Goal: Information Seeking & Learning: Learn about a topic

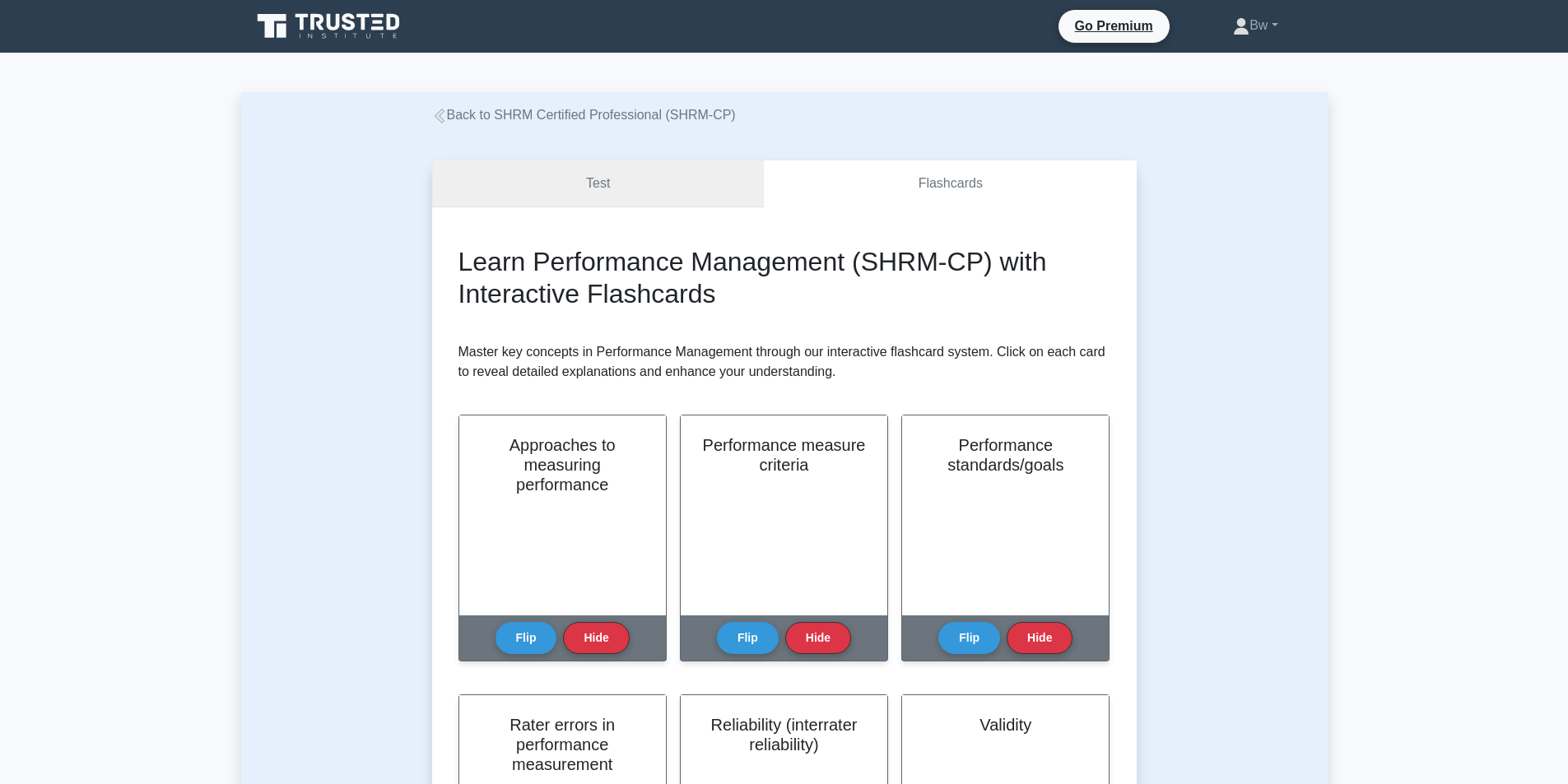
click at [630, 194] on link "Test" at bounding box center [598, 184] width 333 height 47
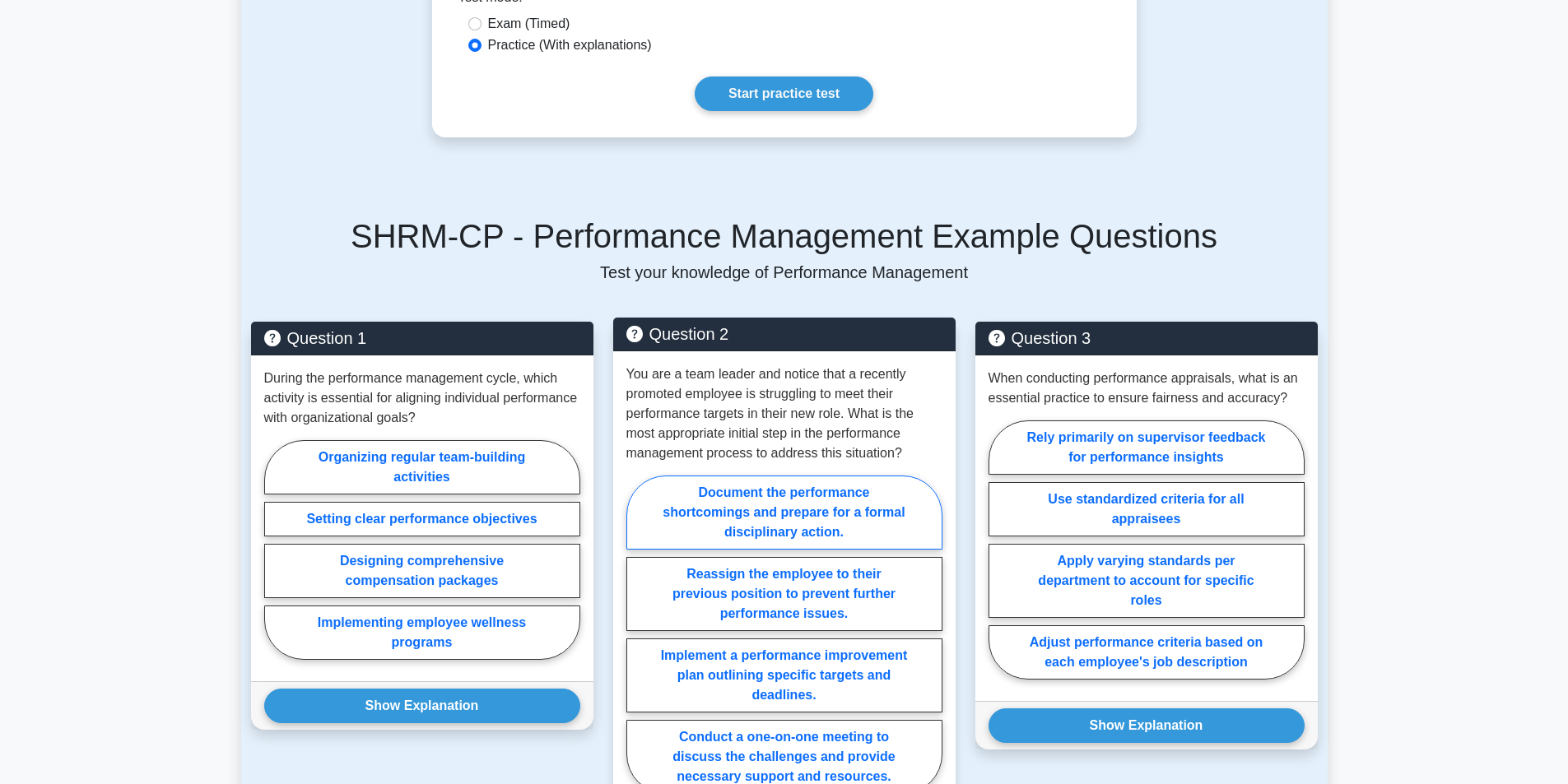
scroll to position [905, 0]
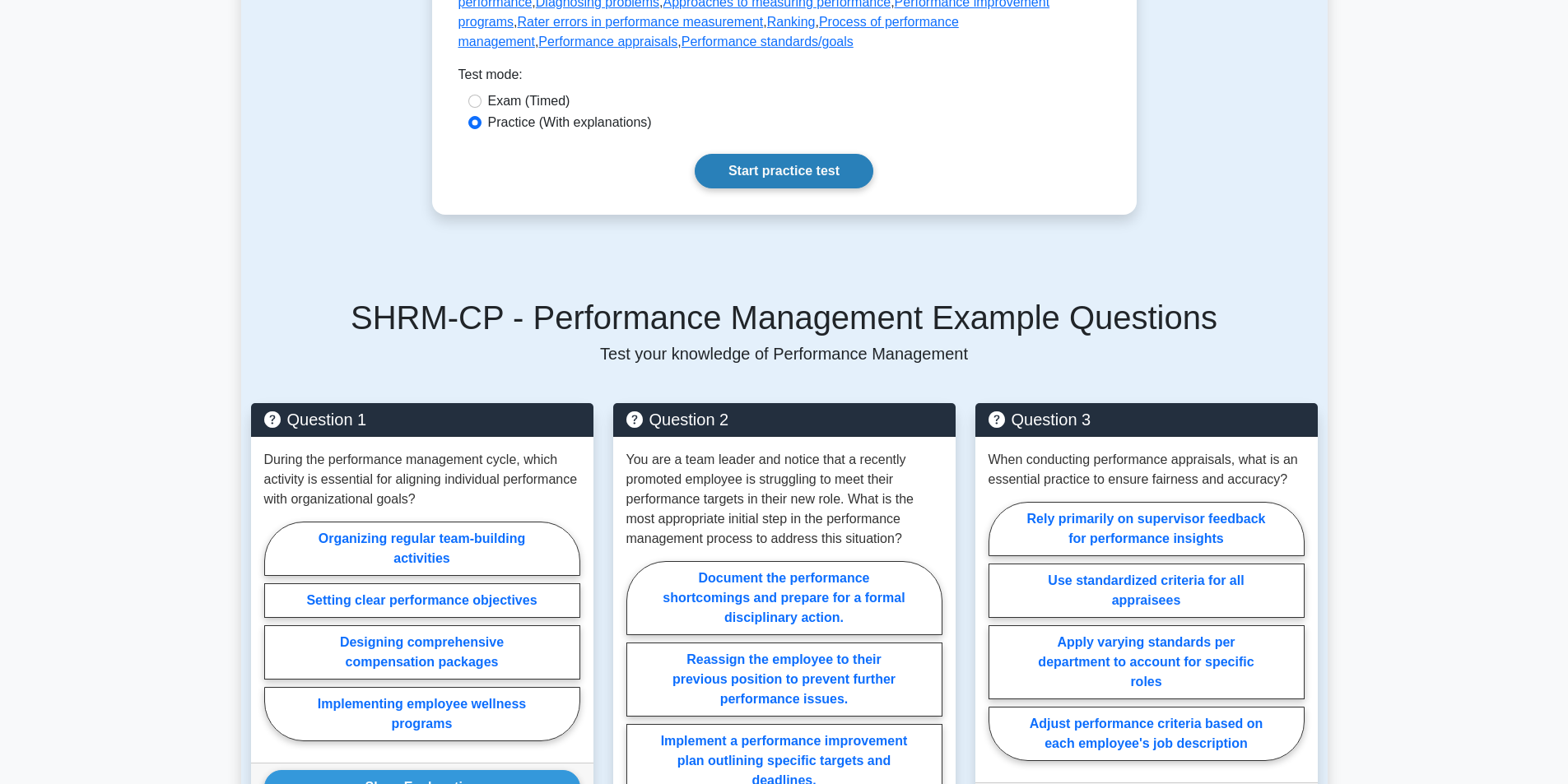
click at [775, 188] on link "Start practice test" at bounding box center [784, 171] width 178 height 35
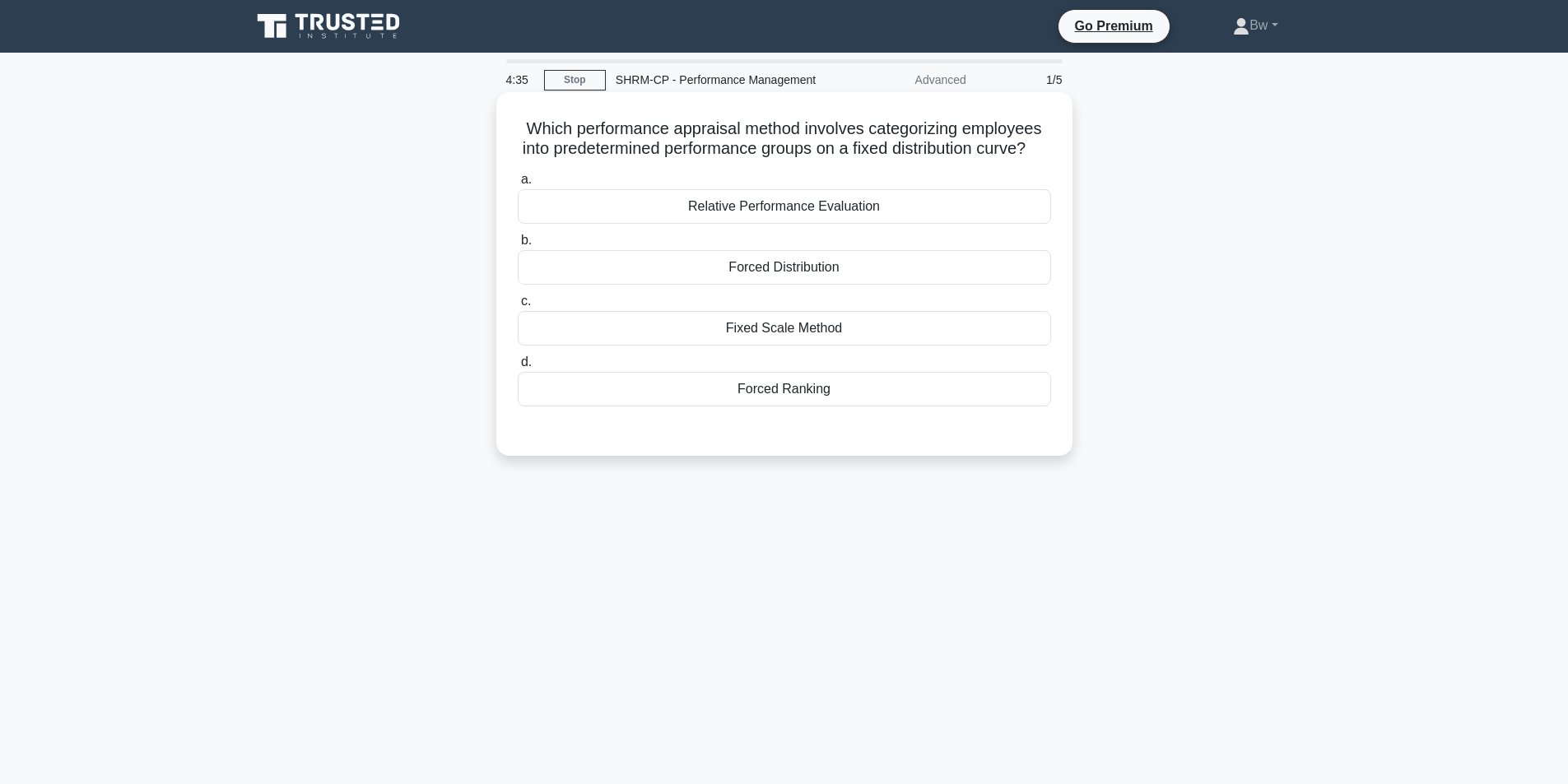
click at [1000, 278] on div "Forced Distribution" at bounding box center [784, 267] width 533 height 35
click at [517, 246] on input "b. Forced Distribution" at bounding box center [517, 241] width 0 height 11
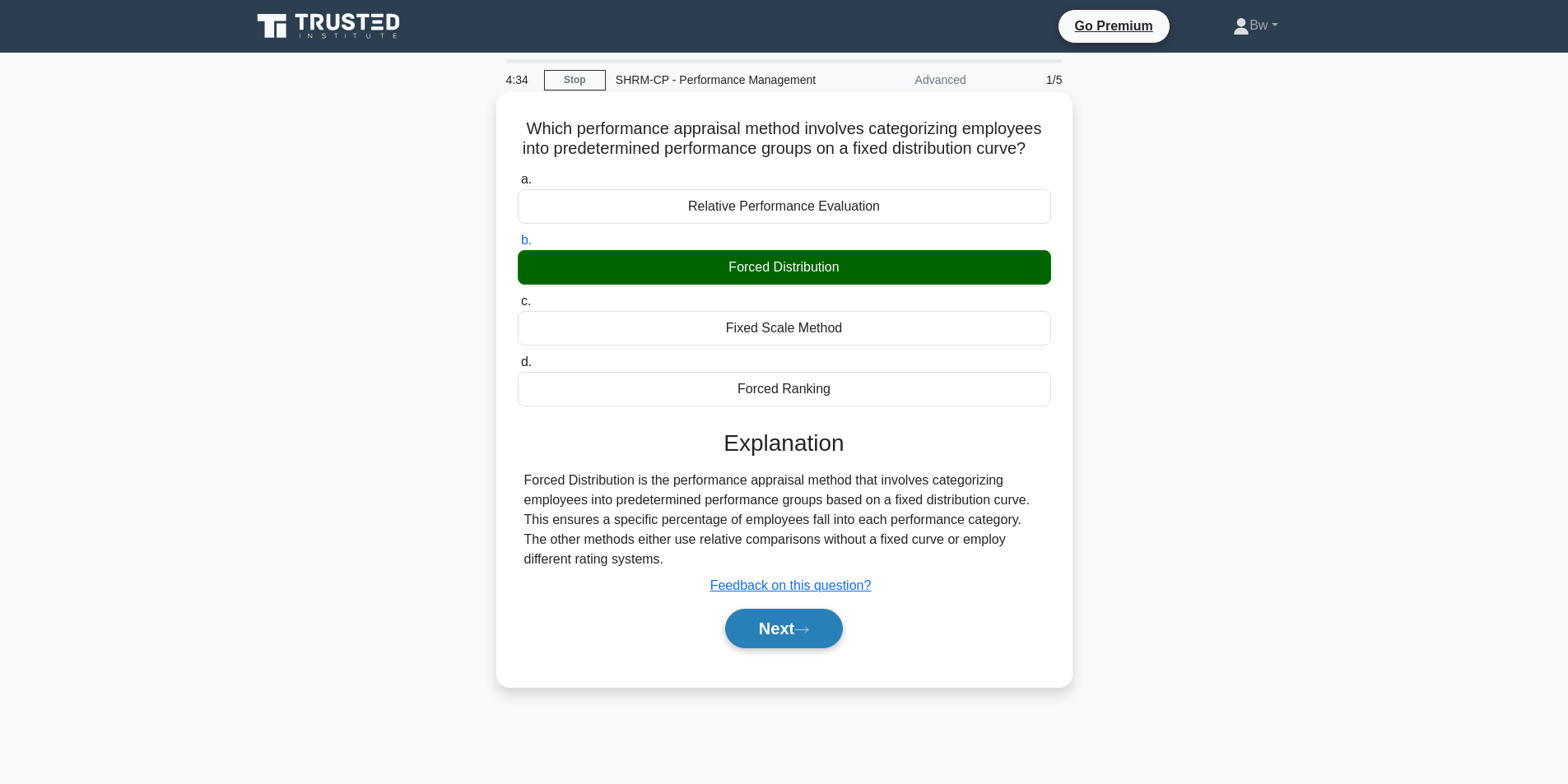
click at [783, 641] on button "Next" at bounding box center [784, 628] width 117 height 39
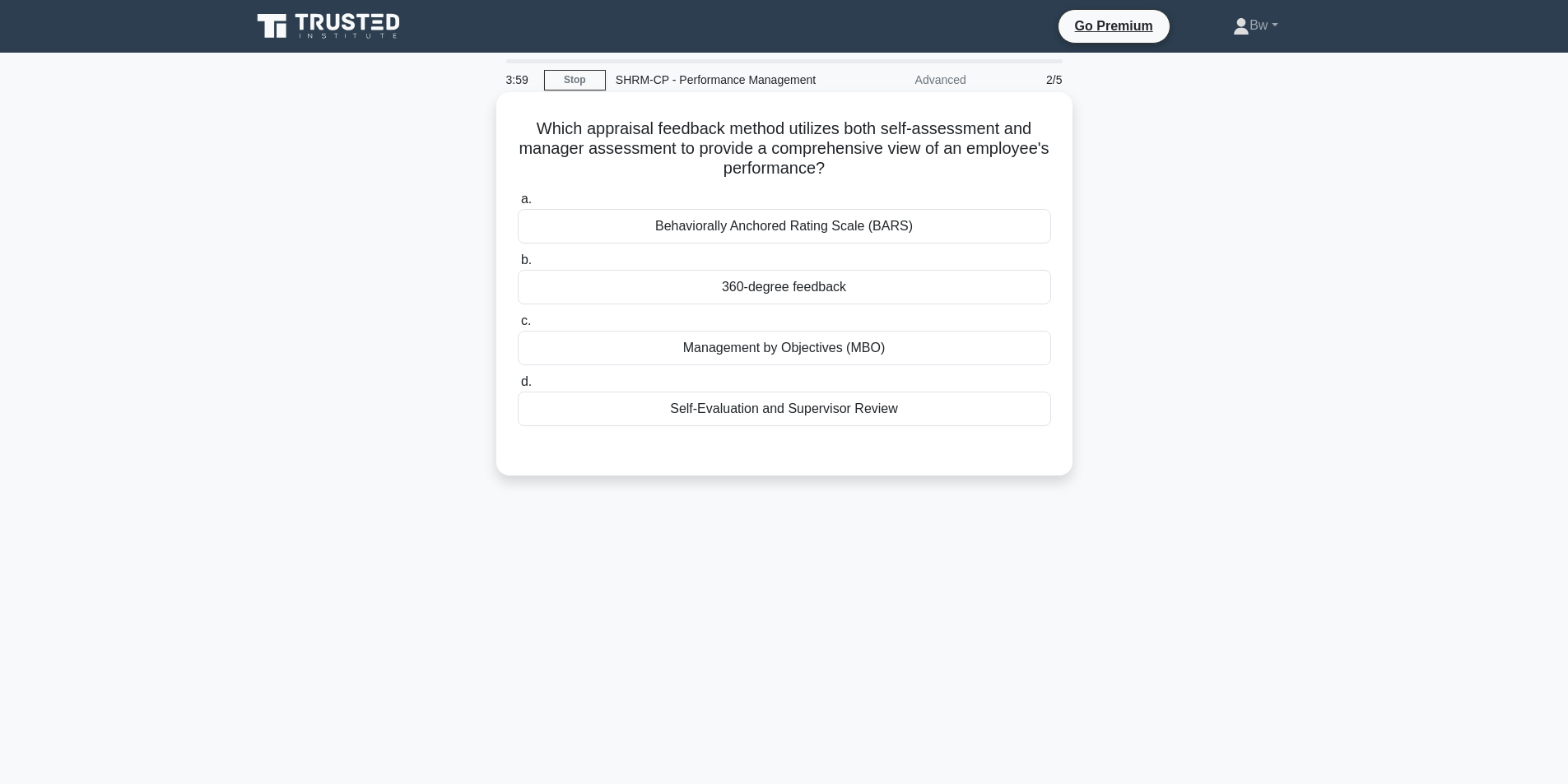
click at [943, 417] on div "Self-Evaluation and Supervisor Review" at bounding box center [784, 409] width 533 height 35
click at [517, 387] on input "d. Self-Evaluation and Supervisor Review" at bounding box center [517, 382] width 0 height 11
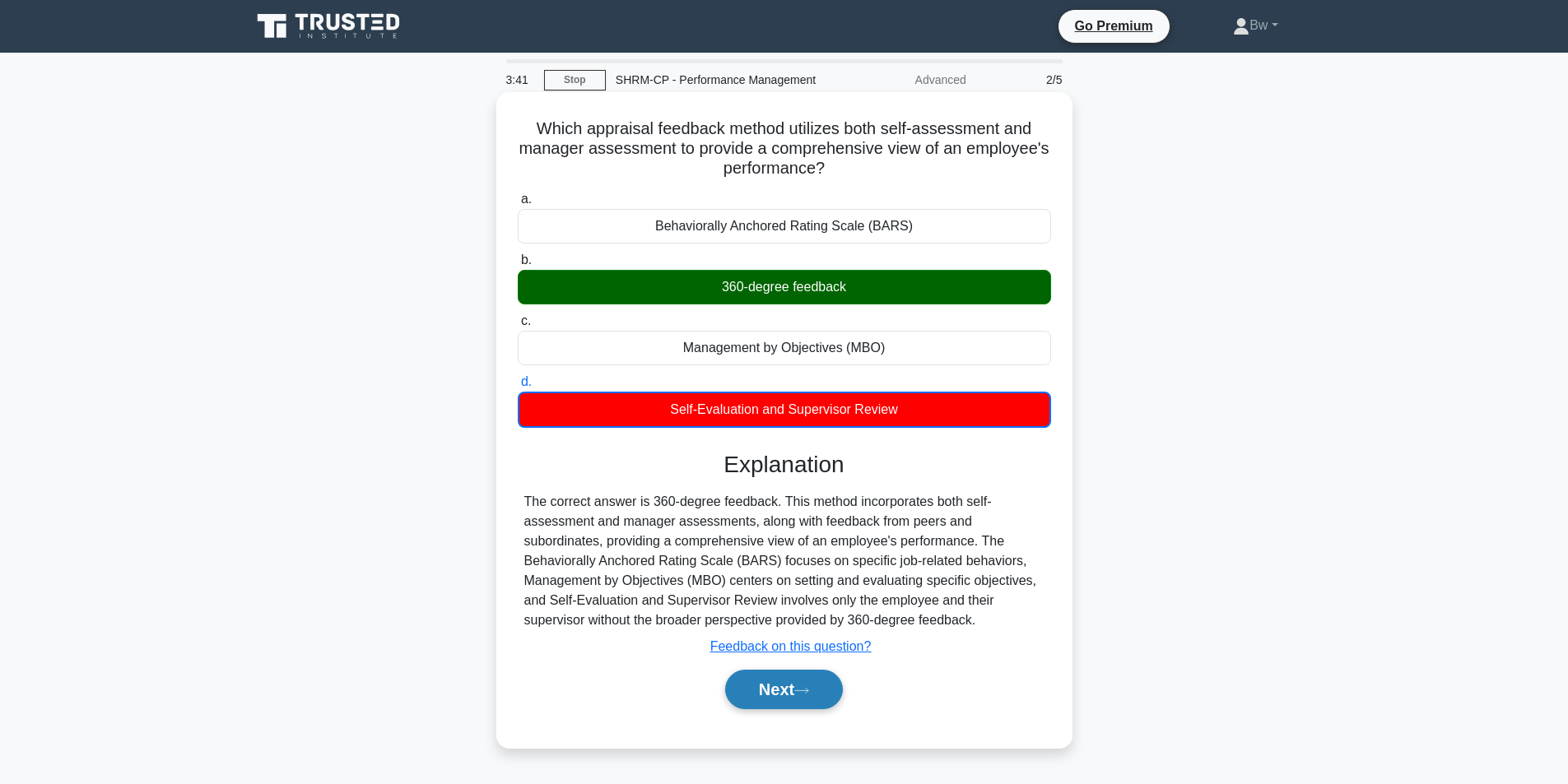
click at [783, 685] on button "Next" at bounding box center [784, 689] width 117 height 39
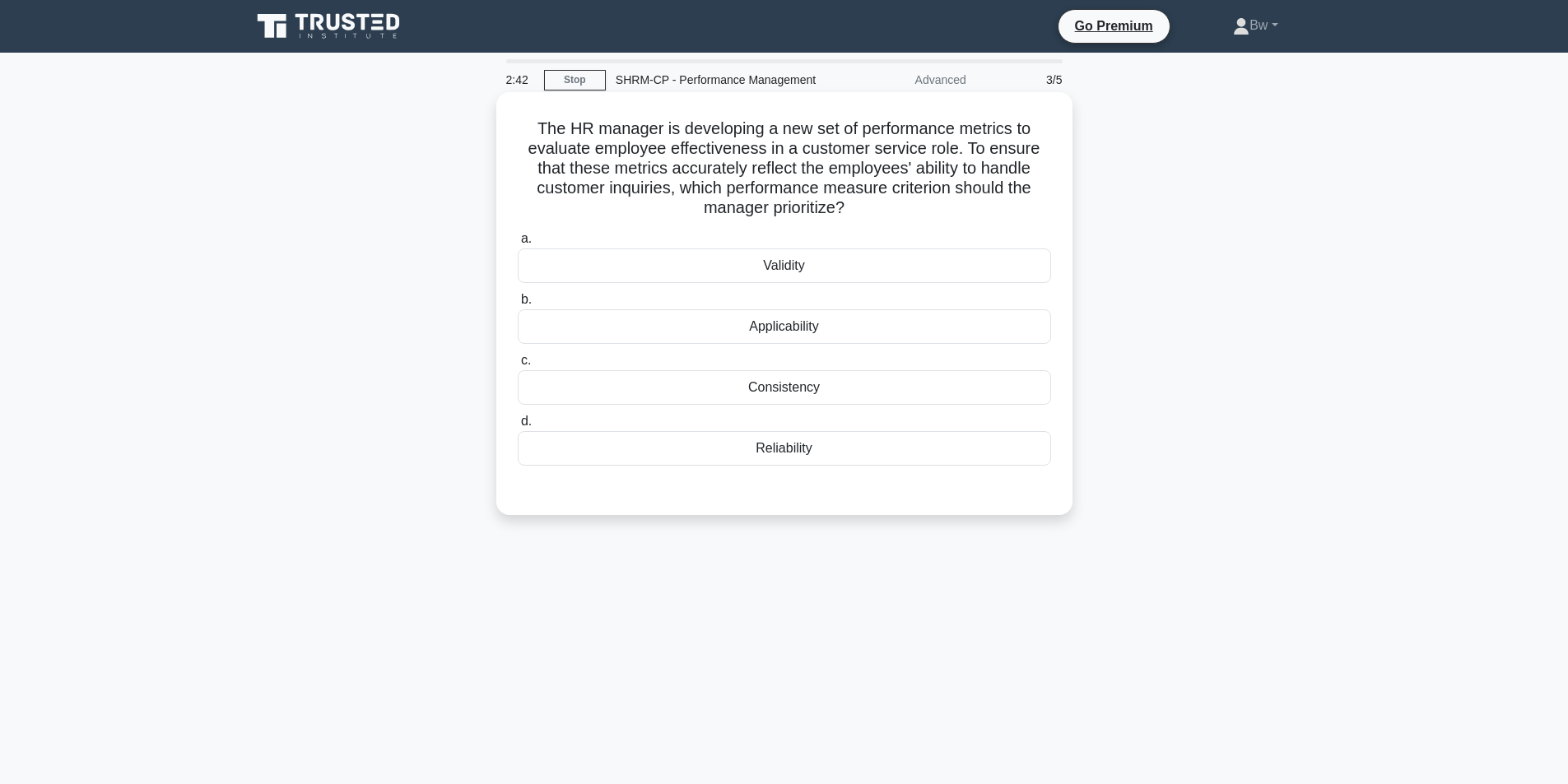
drag, startPoint x: 819, startPoint y: 270, endPoint x: 834, endPoint y: 359, distance: 90.3
click at [834, 359] on div "a. Validity b. Applicability c. d." at bounding box center [784, 348] width 553 height 244
click at [838, 274] on div "Validity" at bounding box center [784, 265] width 533 height 35
click at [517, 245] on input "a. Validity" at bounding box center [517, 239] width 0 height 11
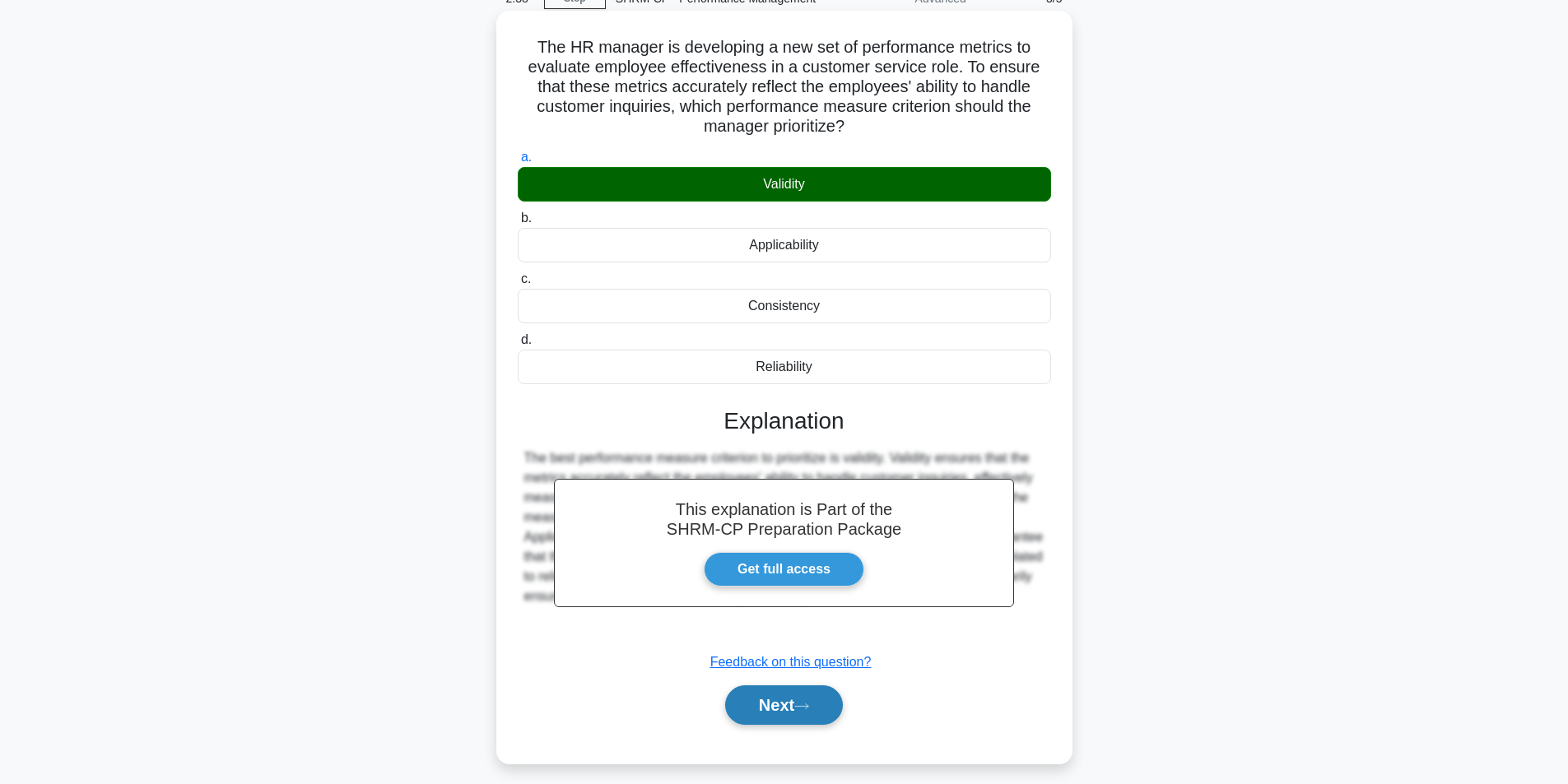
scroll to position [82, 0]
click at [777, 714] on button "Next" at bounding box center [784, 704] width 117 height 39
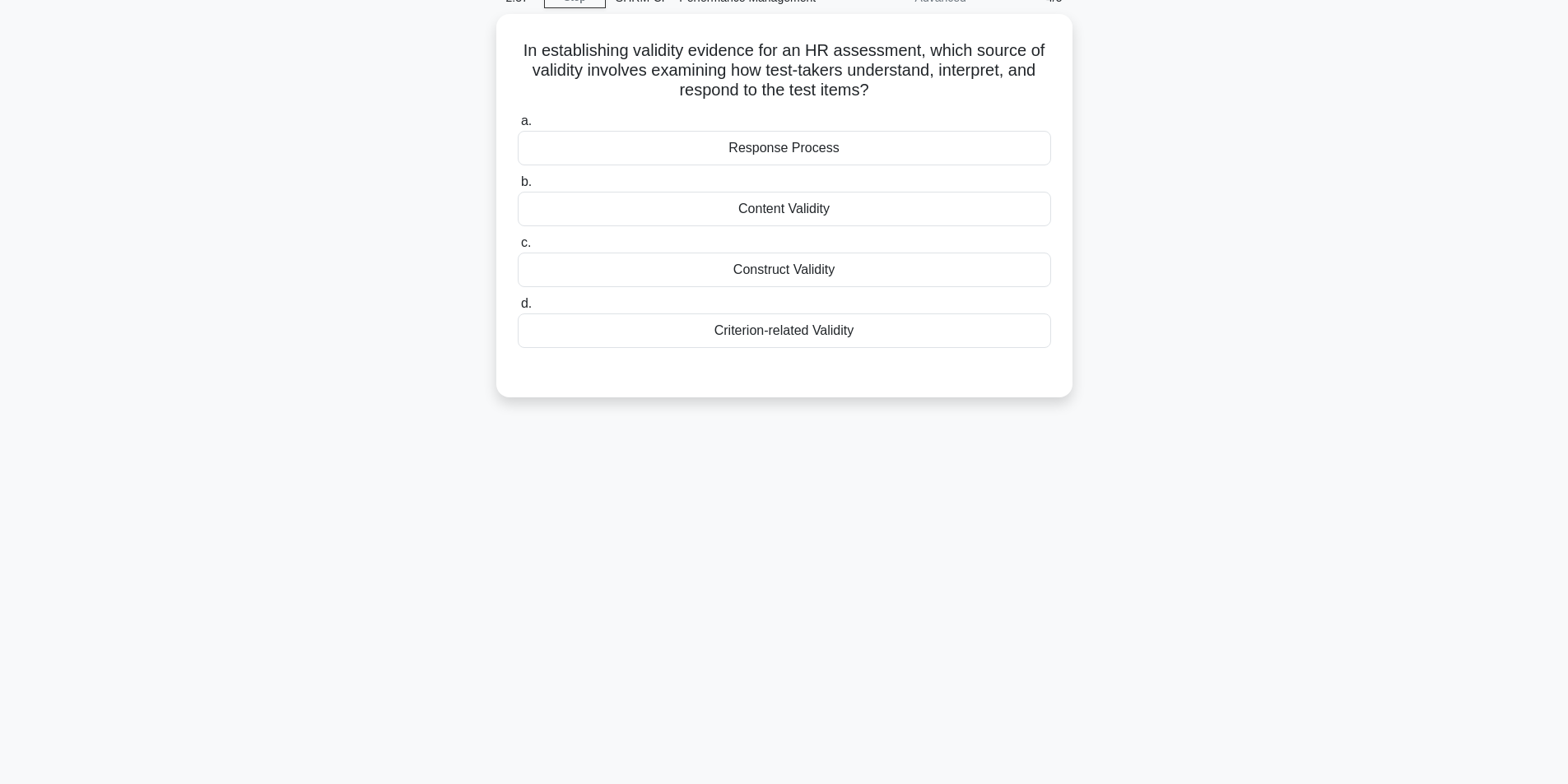
scroll to position [0, 0]
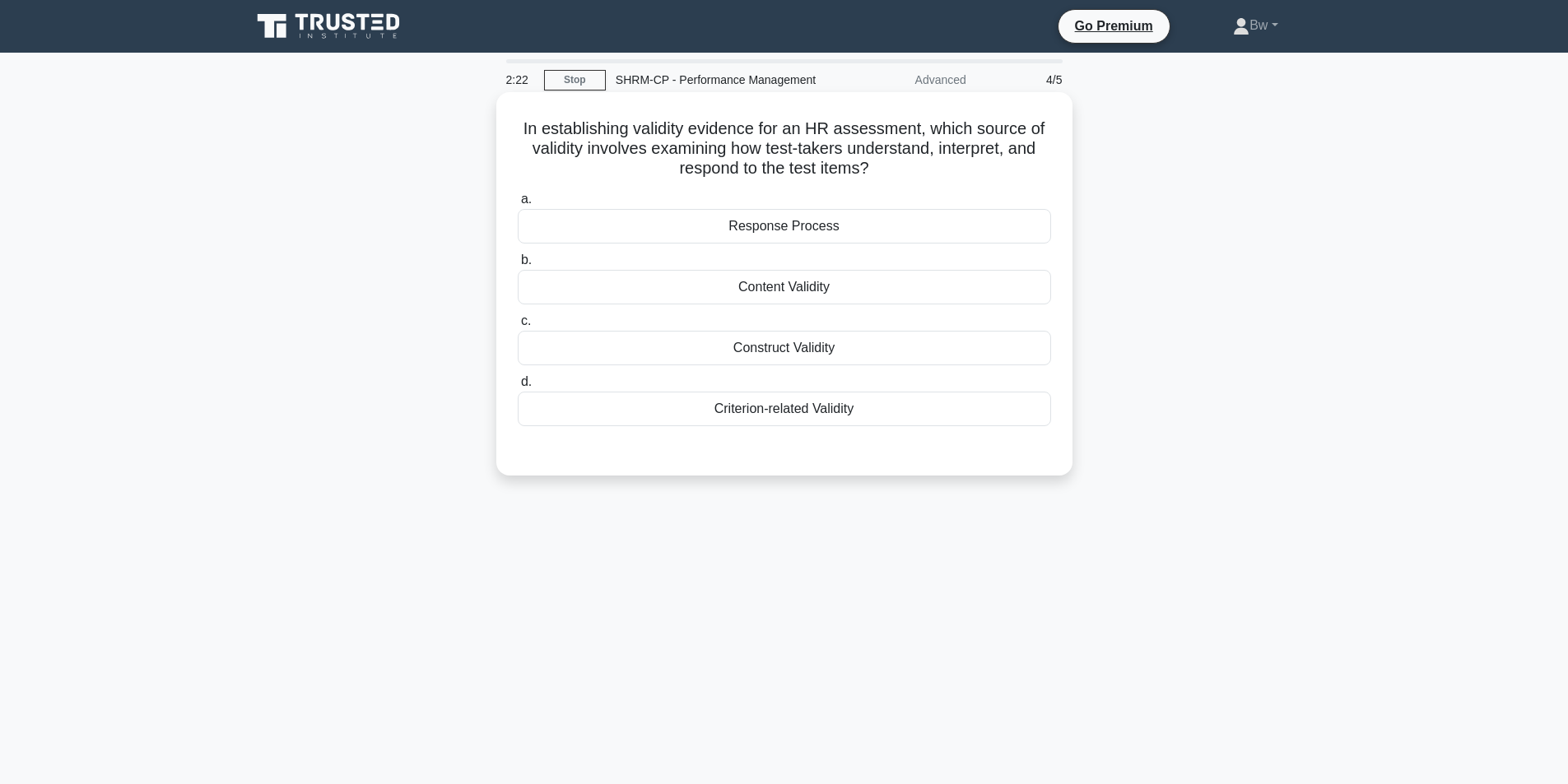
click at [860, 283] on div "Content Validity" at bounding box center [784, 287] width 533 height 35
click at [517, 266] on input "b. Content Validity" at bounding box center [517, 261] width 0 height 11
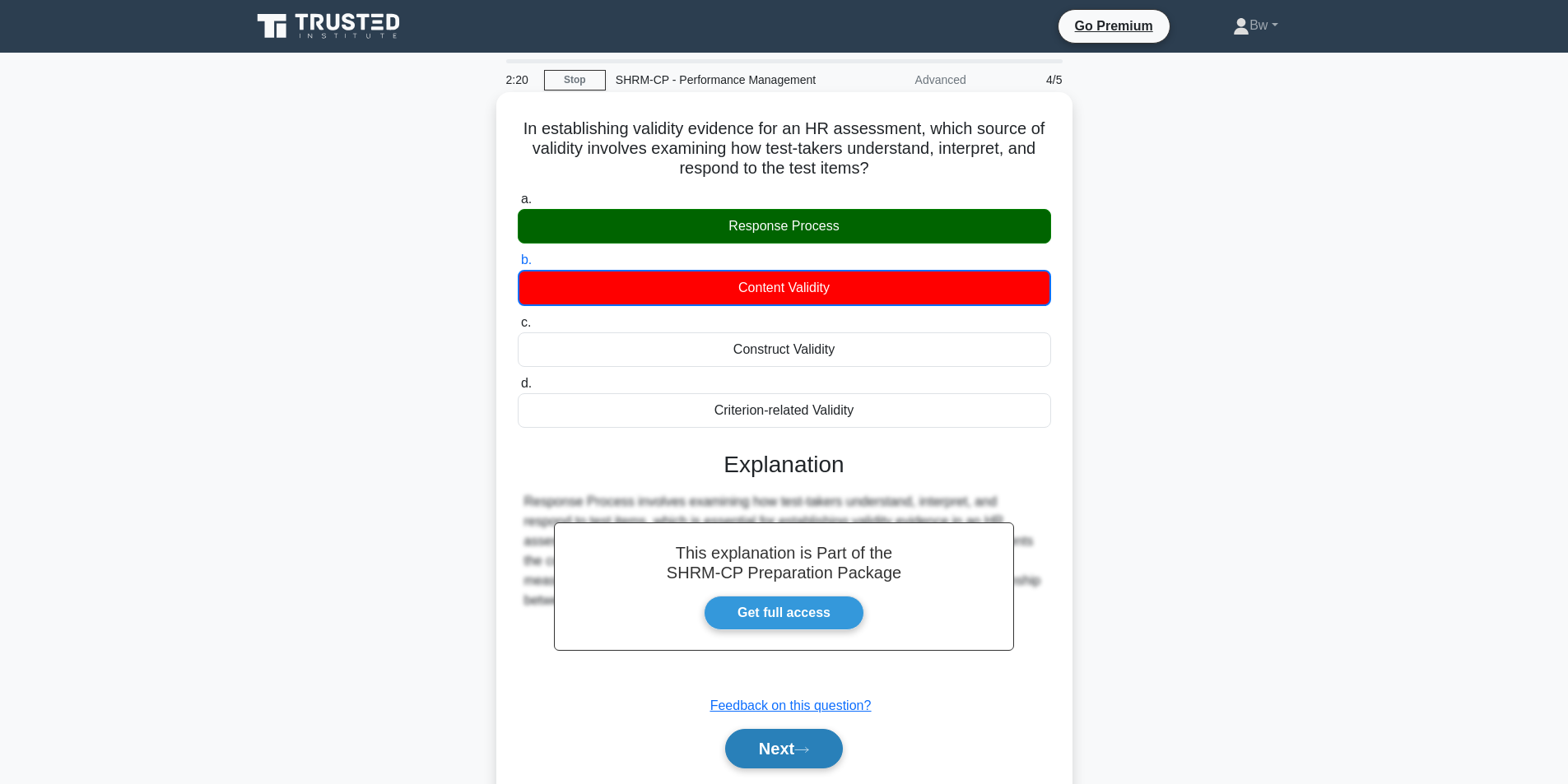
click at [791, 746] on button "Next" at bounding box center [784, 748] width 117 height 39
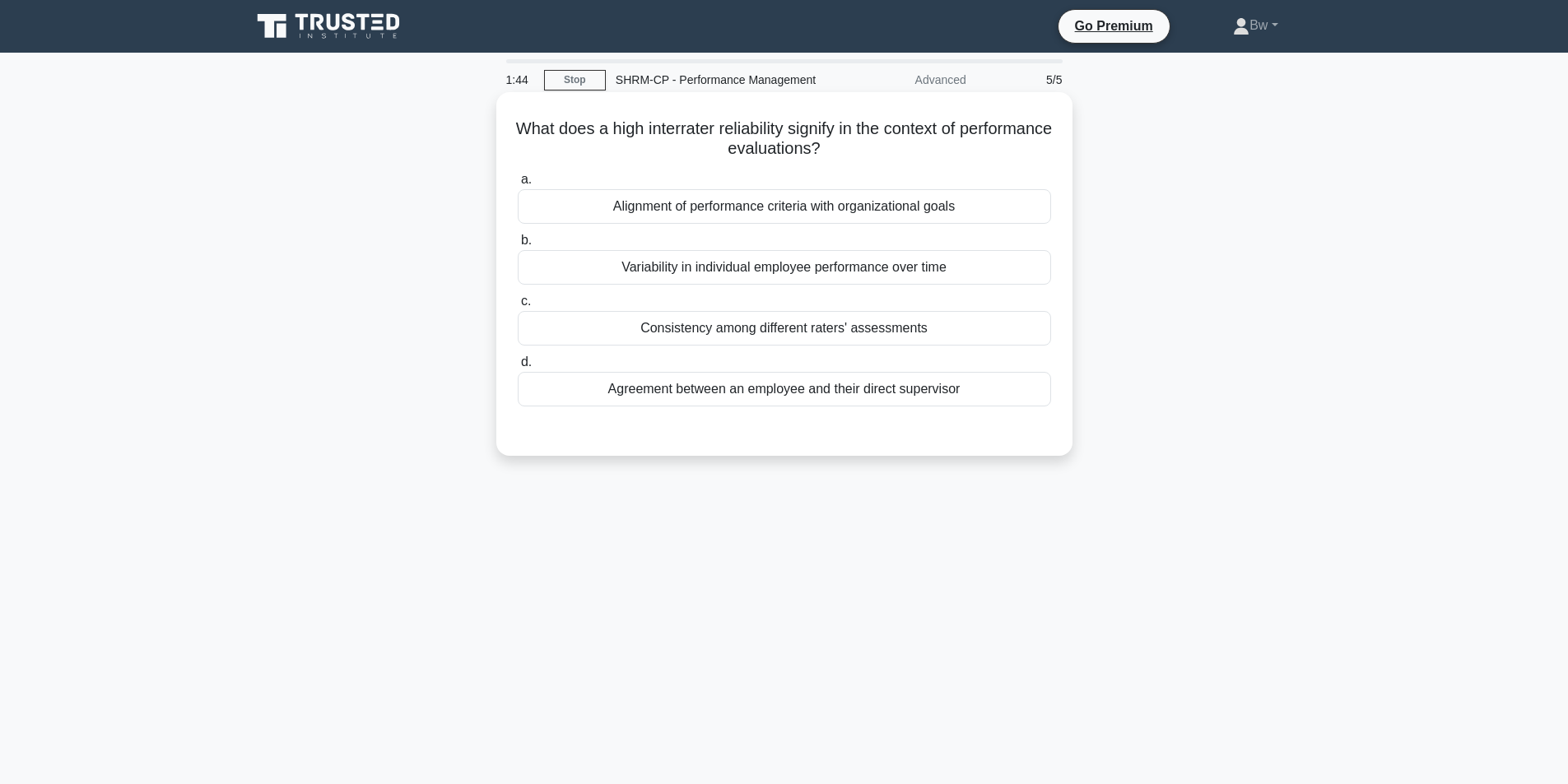
click at [917, 329] on div "Consistency among different raters' assessments" at bounding box center [784, 328] width 533 height 35
click at [517, 306] on input "c. Consistency among different raters' assessments" at bounding box center [517, 301] width 0 height 11
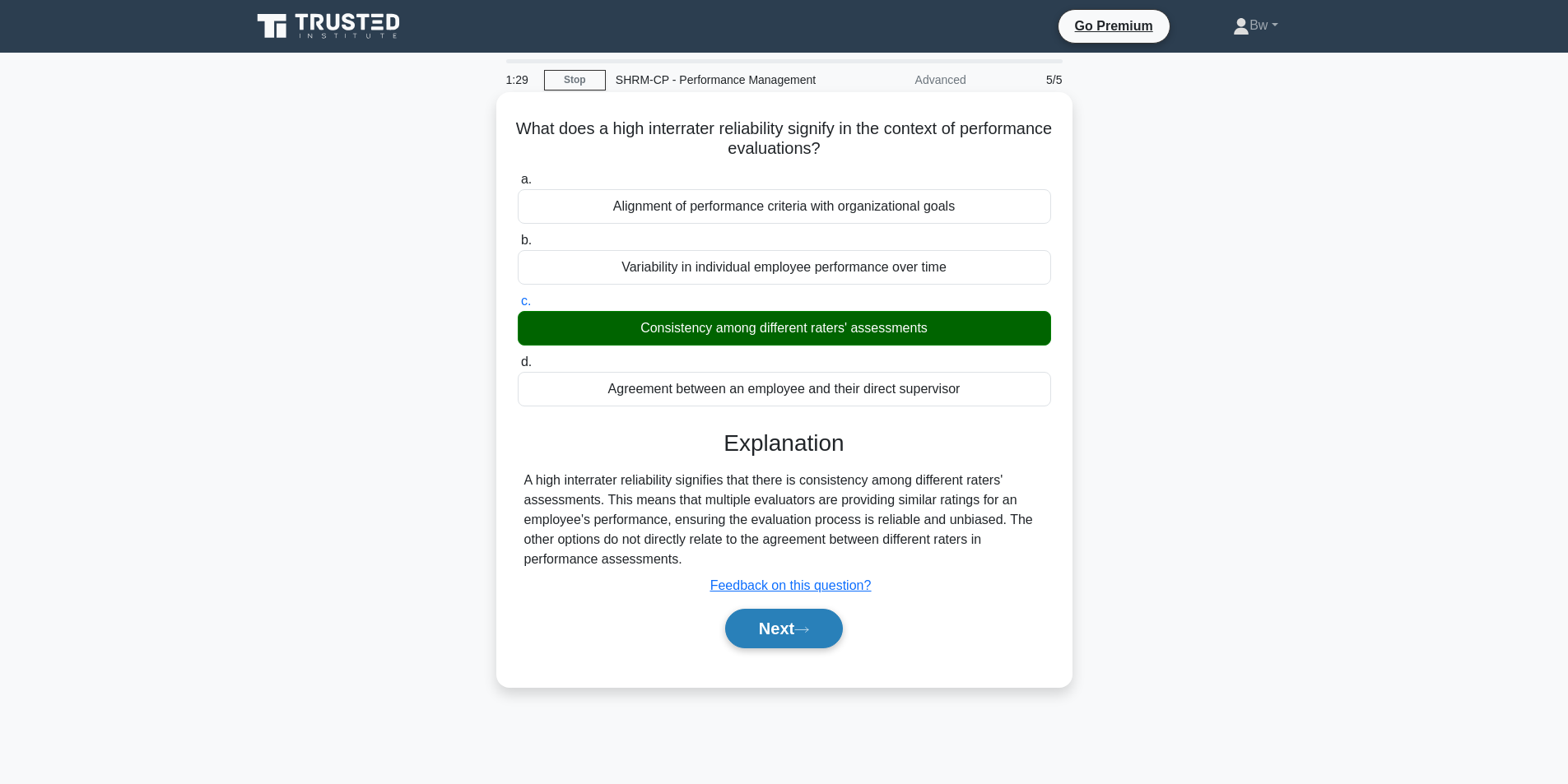
click at [801, 637] on button "Next" at bounding box center [784, 628] width 117 height 39
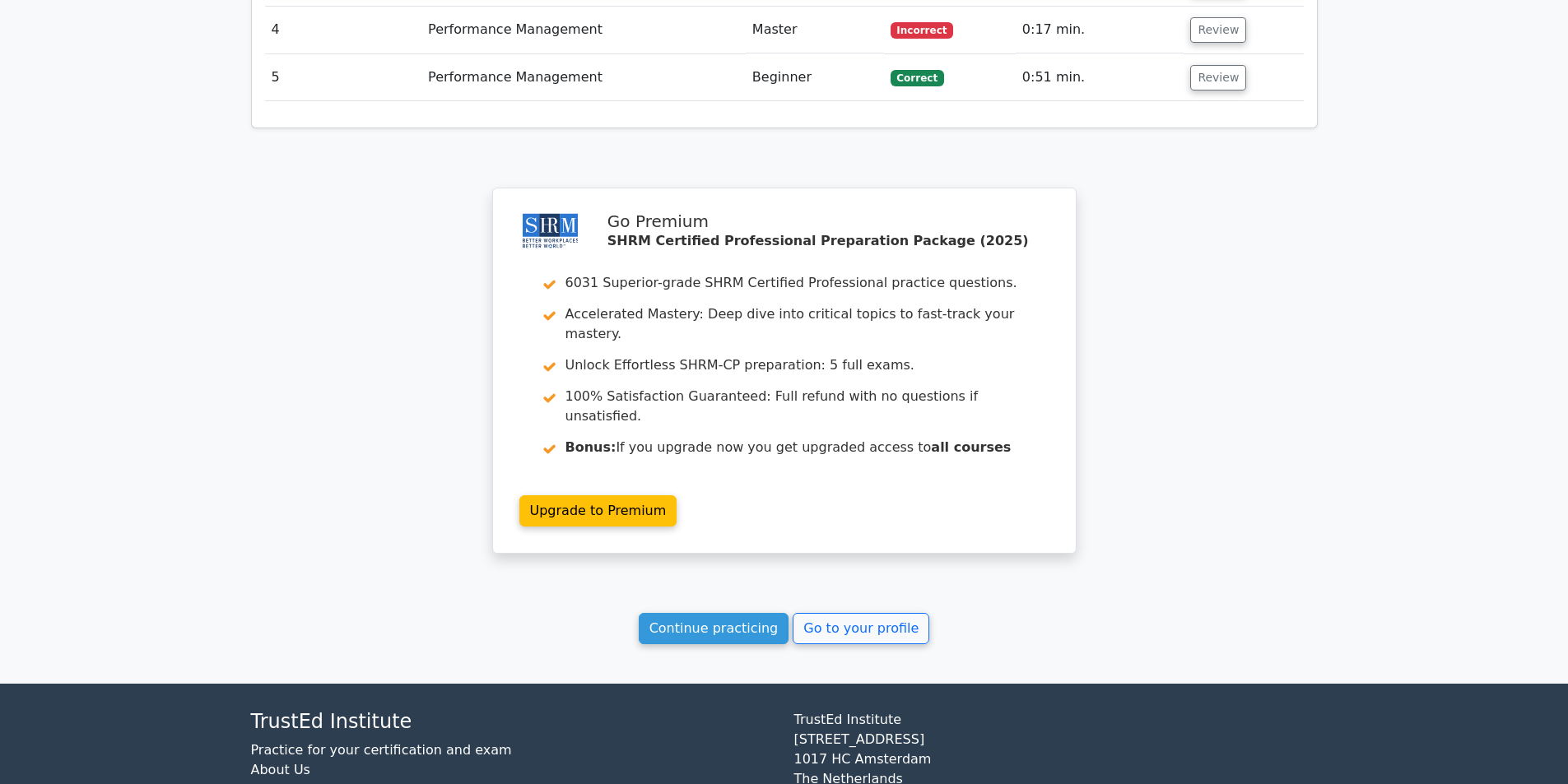
scroll to position [1960, 0]
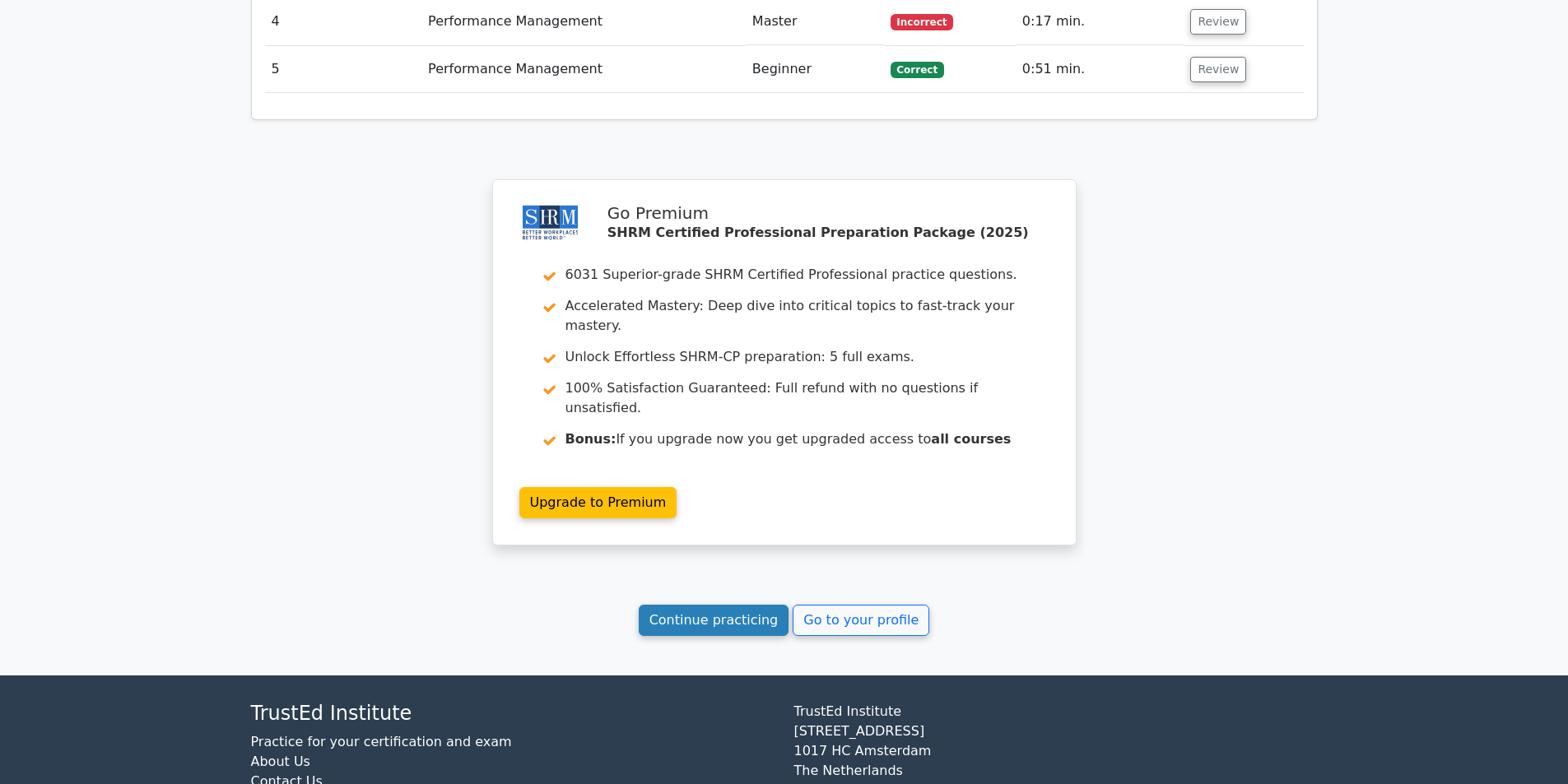
click at [728, 605] on link "Continue practicing" at bounding box center [714, 620] width 151 height 31
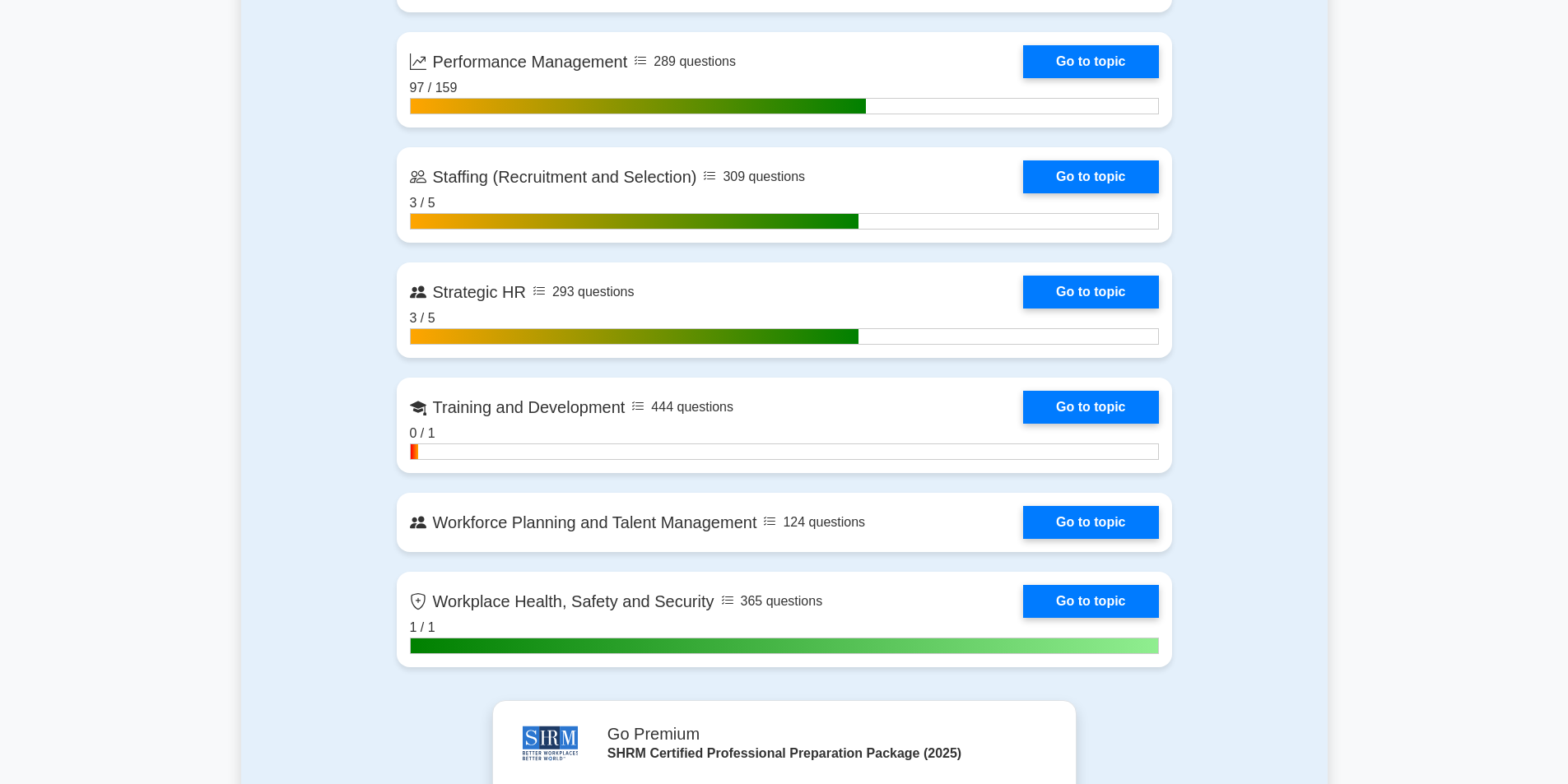
scroll to position [2304, 0]
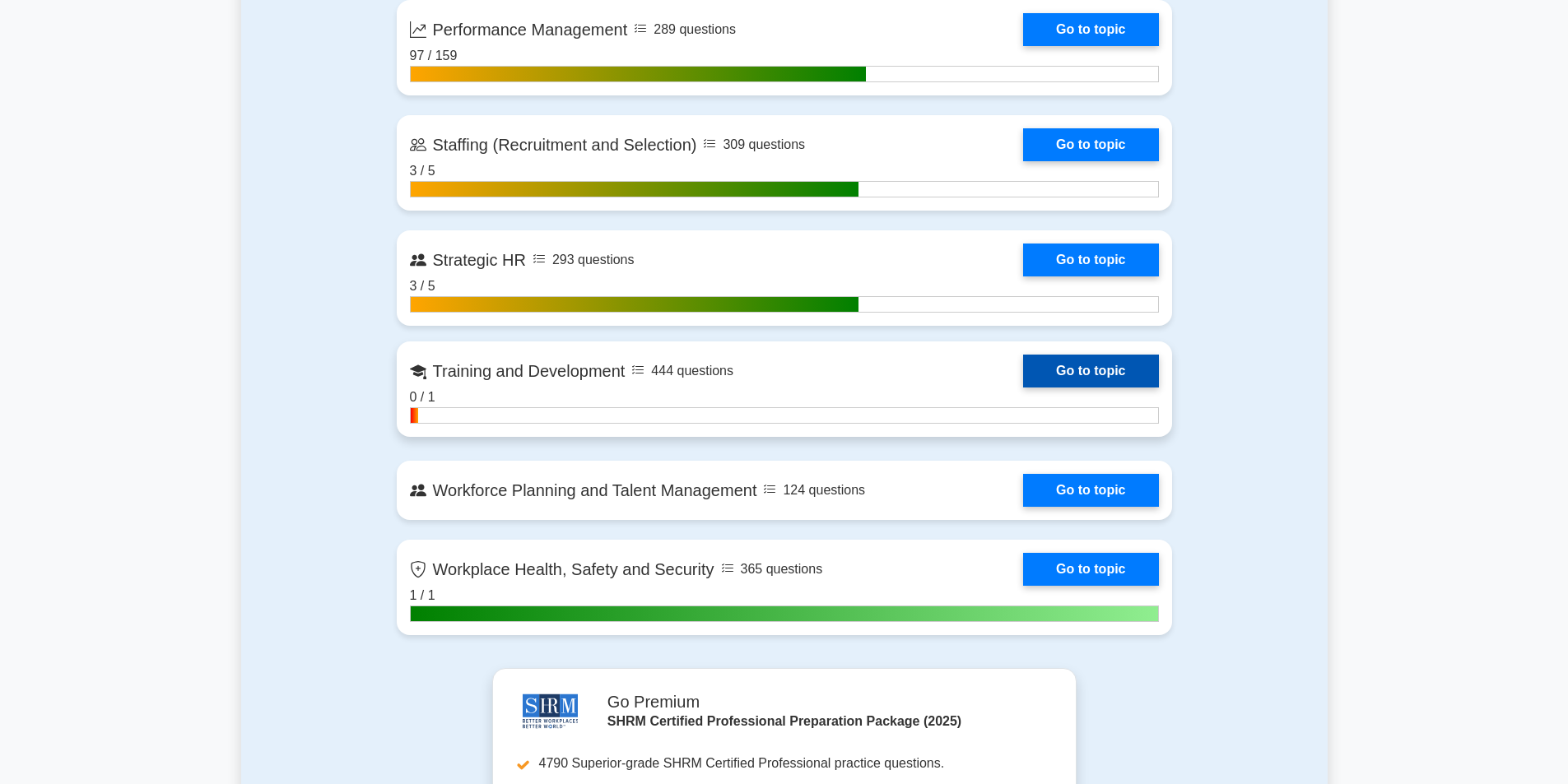
click at [1096, 381] on link "Go to topic" at bounding box center [1090, 371] width 135 height 33
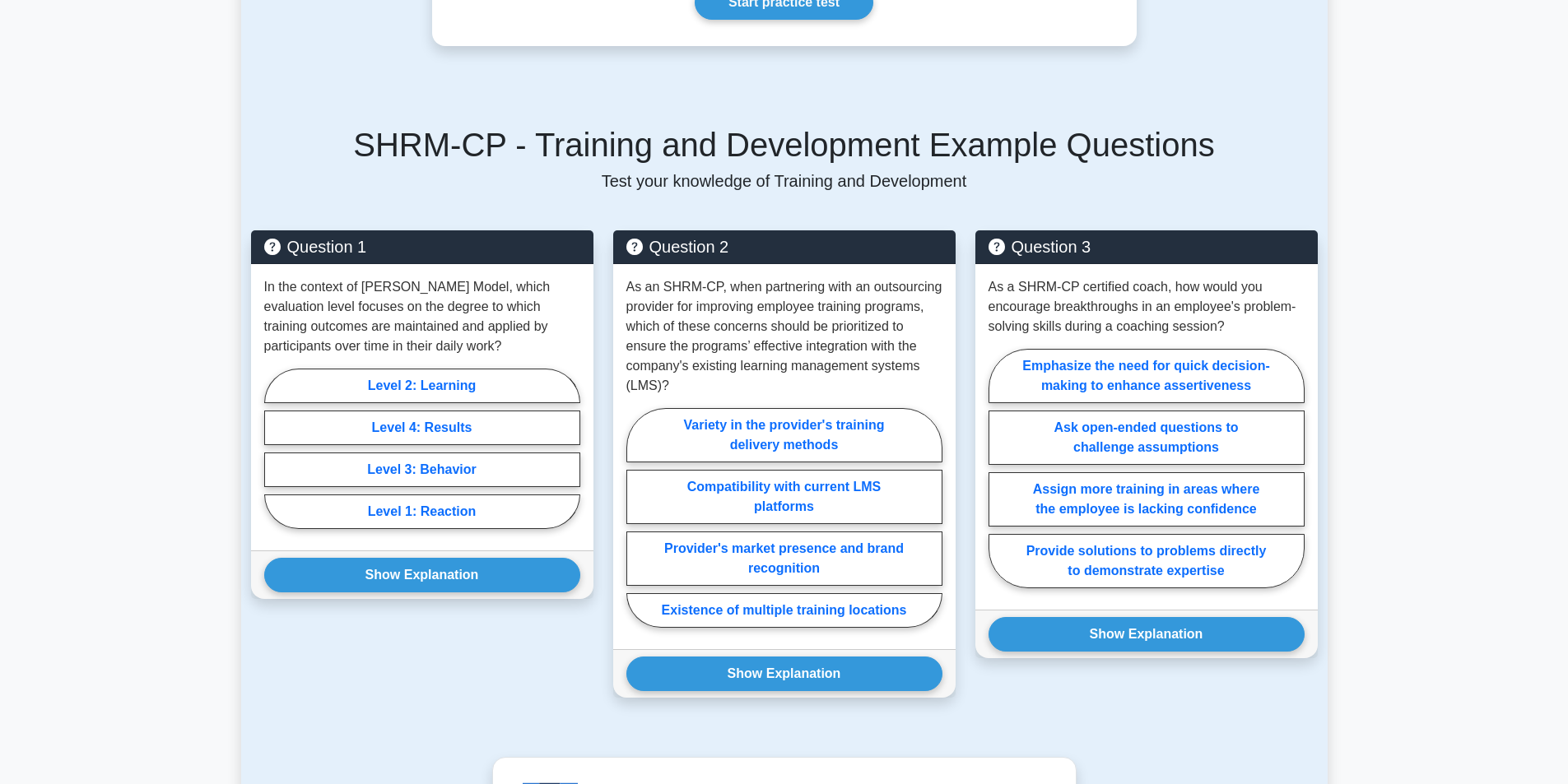
scroll to position [1151, 0]
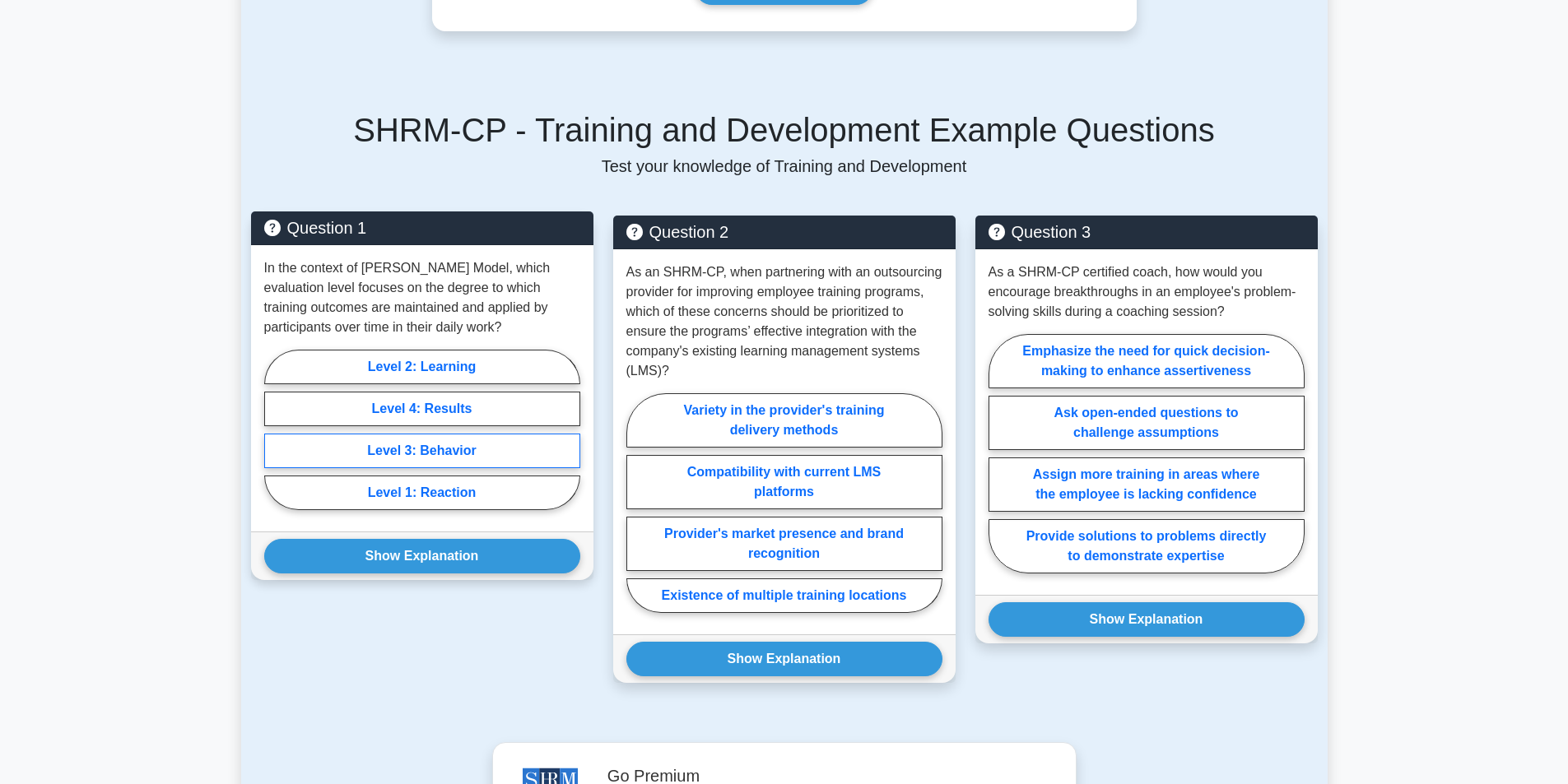
click at [489, 468] on label "Level 3: Behavior" at bounding box center [422, 451] width 316 height 35
click at [275, 440] on input "Level 3: Behavior" at bounding box center [270, 435] width 11 height 11
radio input "true"
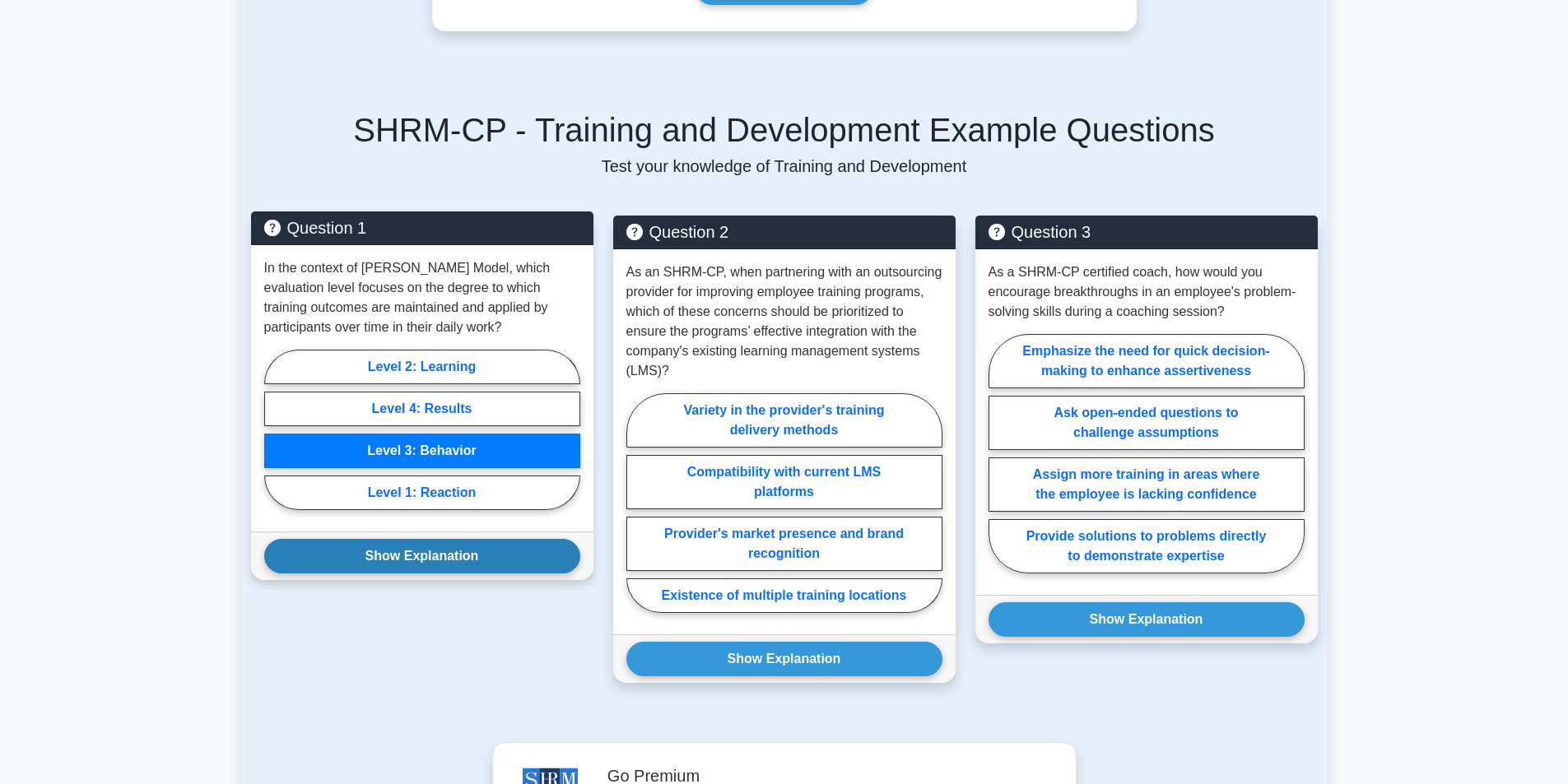
click at [502, 564] on button "Show Explanation" at bounding box center [422, 556] width 316 height 35
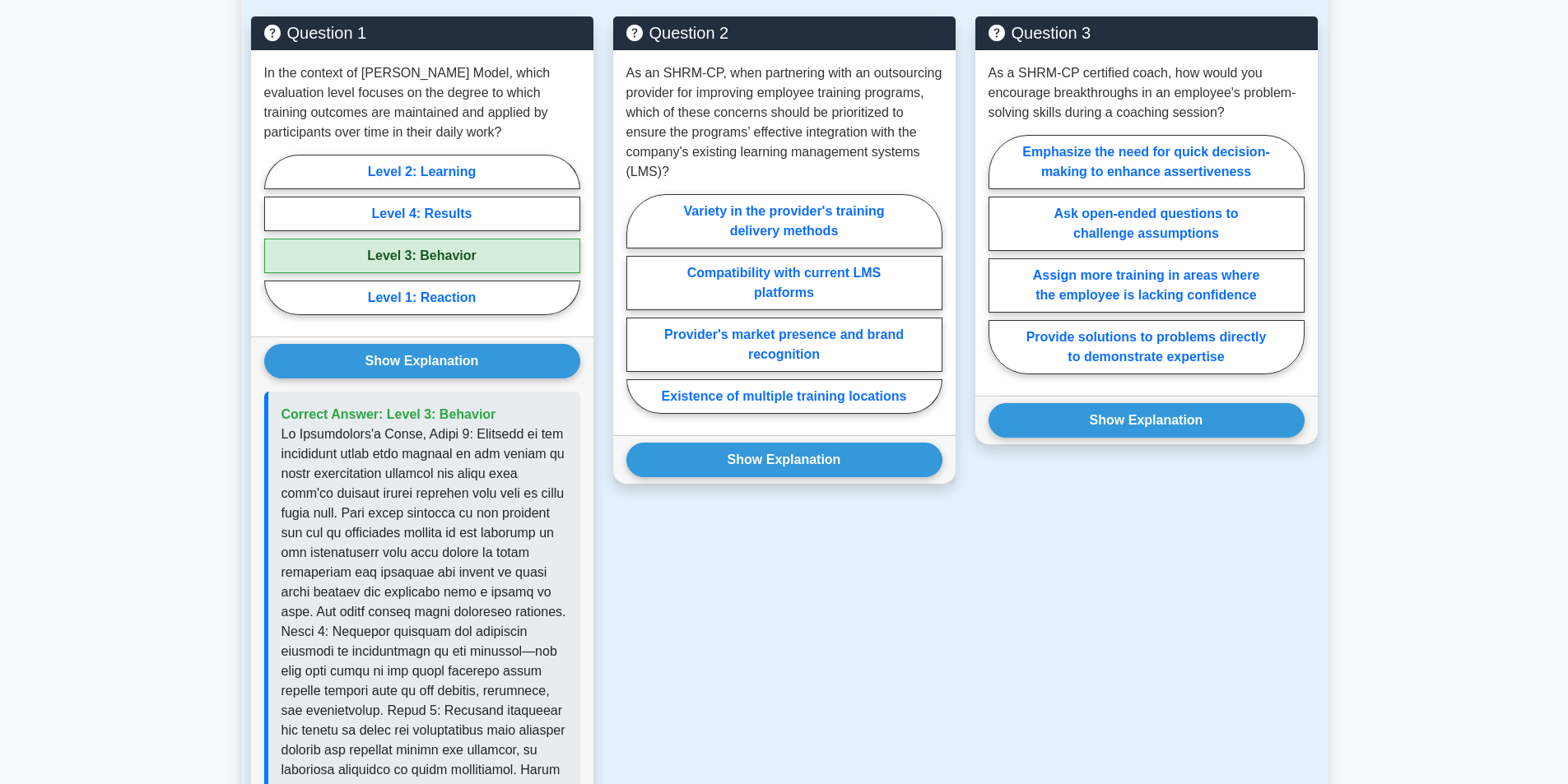
scroll to position [1354, 0]
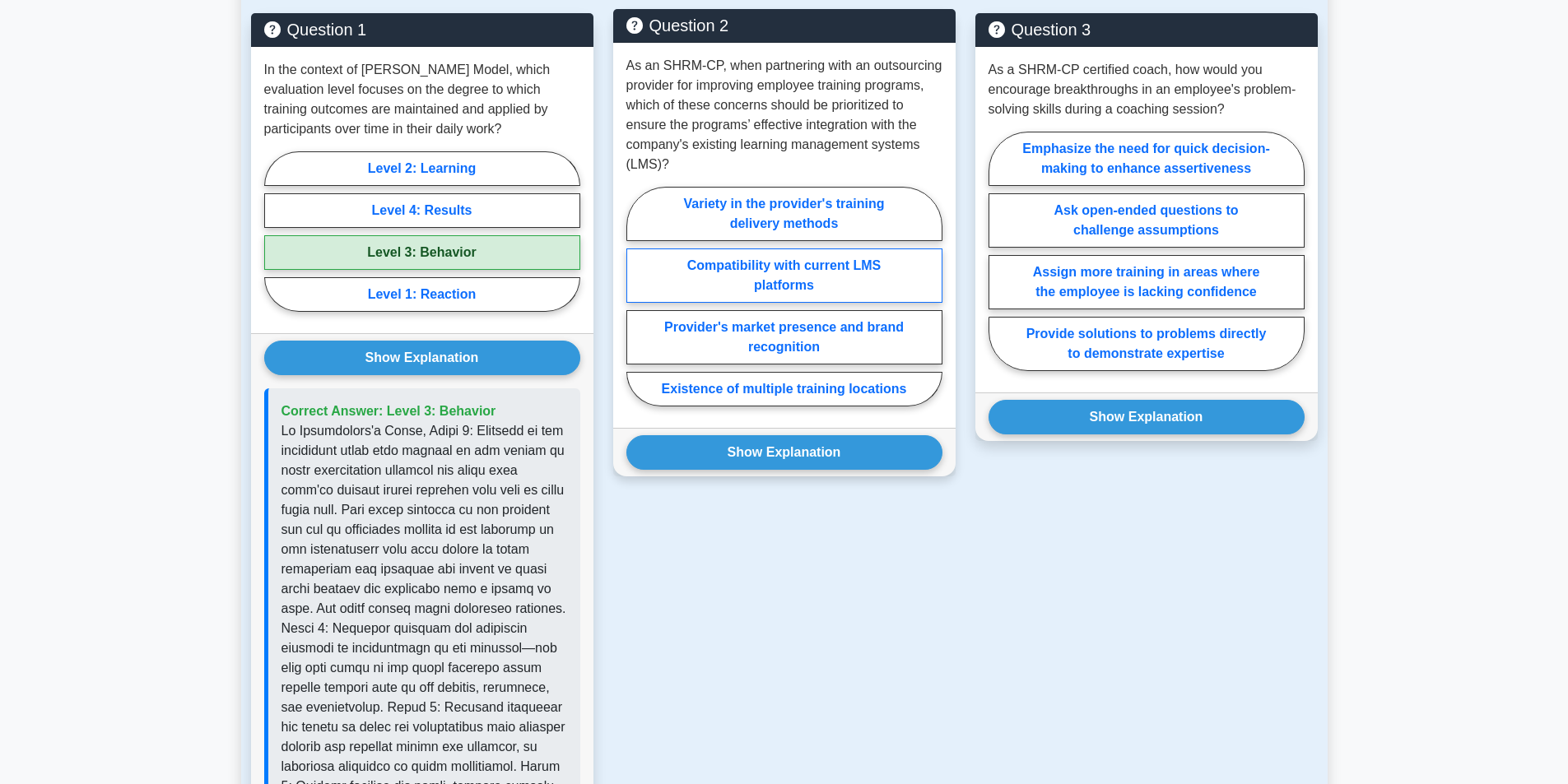
click at [837, 301] on label "Compatibility with current LMS platforms" at bounding box center [784, 275] width 316 height 55
click at [637, 301] on input "Compatibility with current LMS platforms" at bounding box center [632, 301] width 11 height 11
radio input "true"
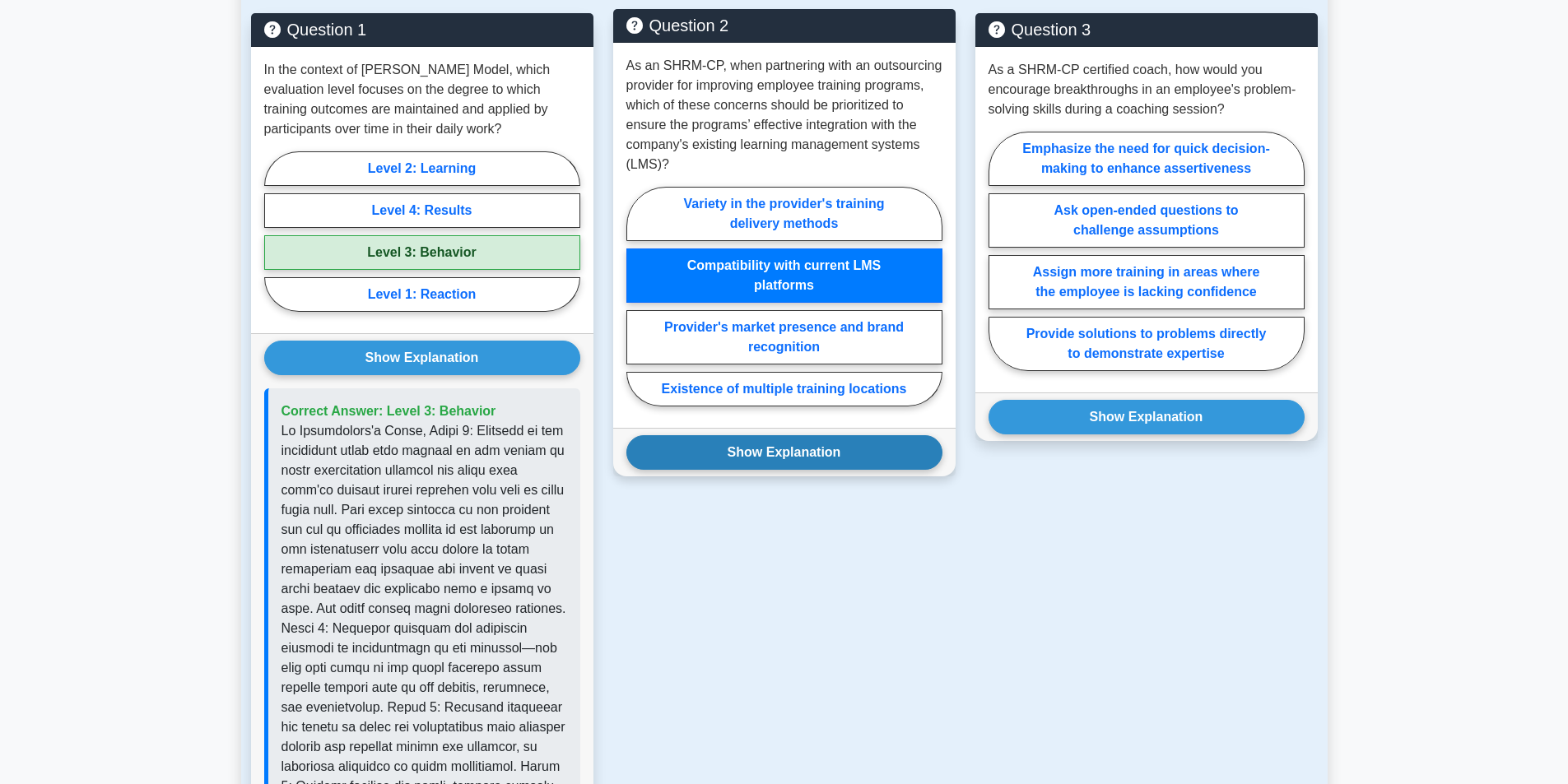
click at [823, 467] on button "Show Explanation" at bounding box center [784, 452] width 316 height 35
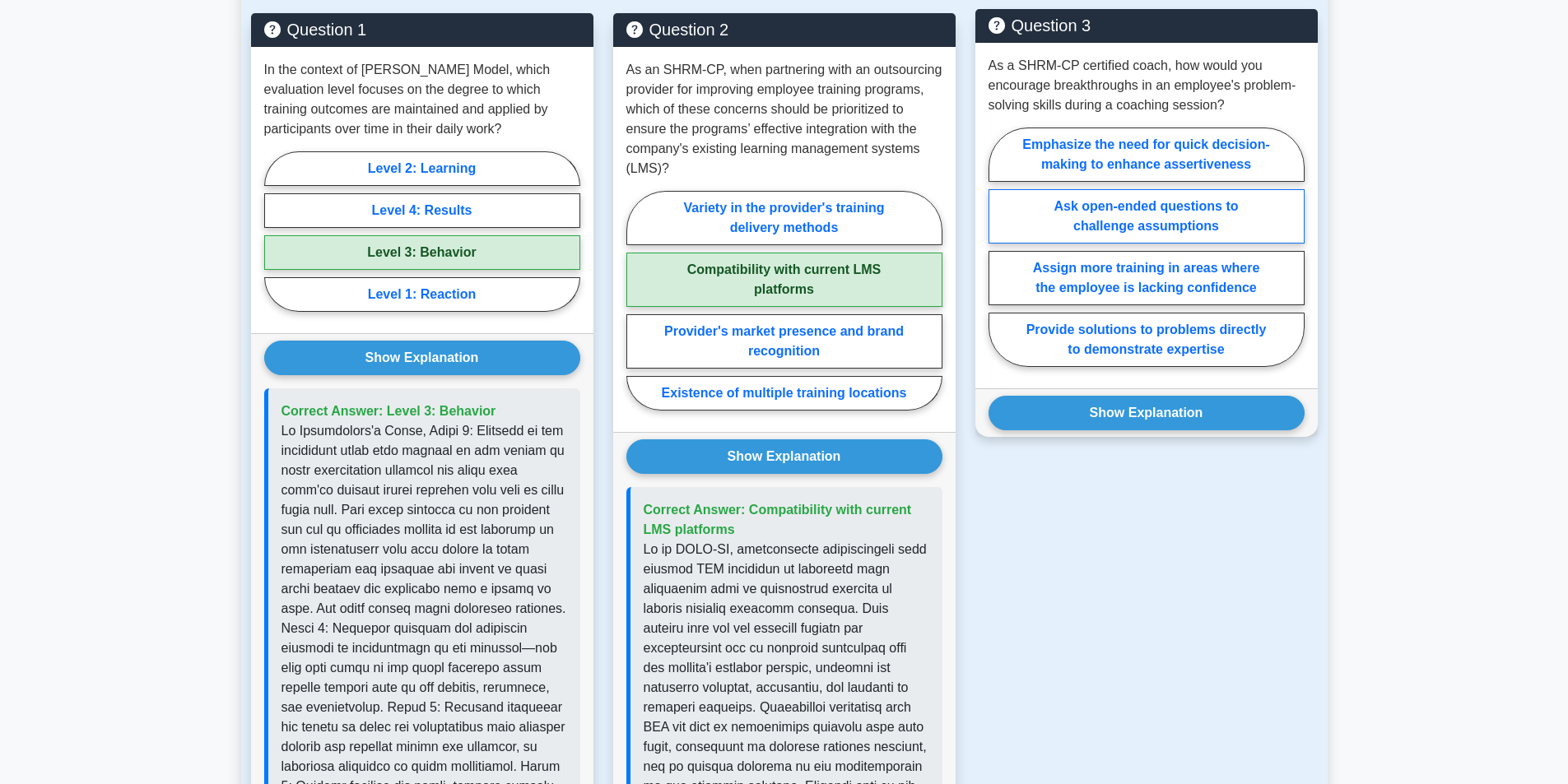
click at [1243, 234] on label "Ask open-ended questions to challenge assumptions" at bounding box center [1147, 216] width 316 height 55
click at [1000, 246] on input "Ask open-ended questions to challenge assumptions" at bounding box center [994, 252] width 11 height 11
radio input "true"
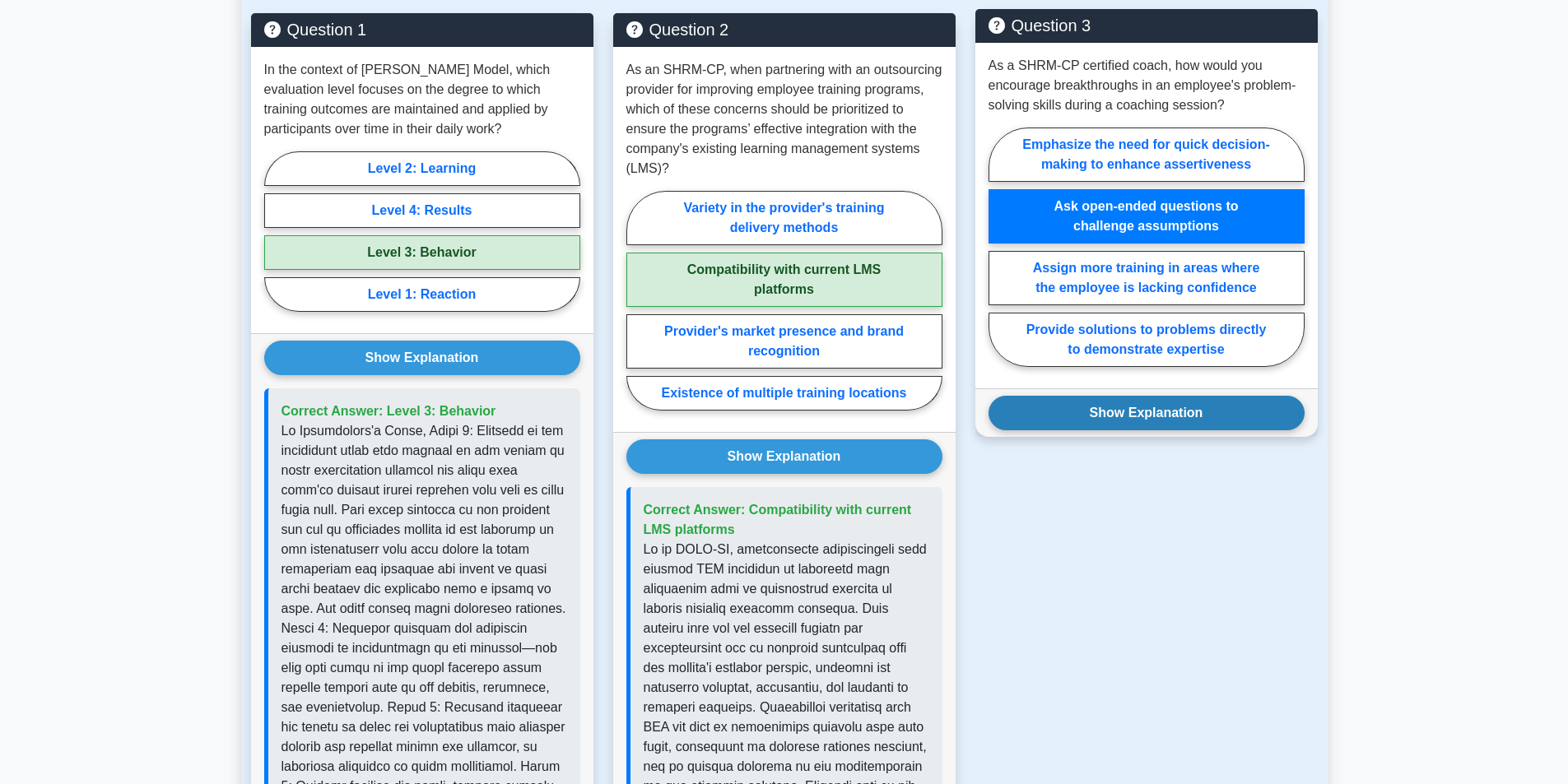
click at [1241, 430] on button "Show Explanation" at bounding box center [1147, 413] width 316 height 35
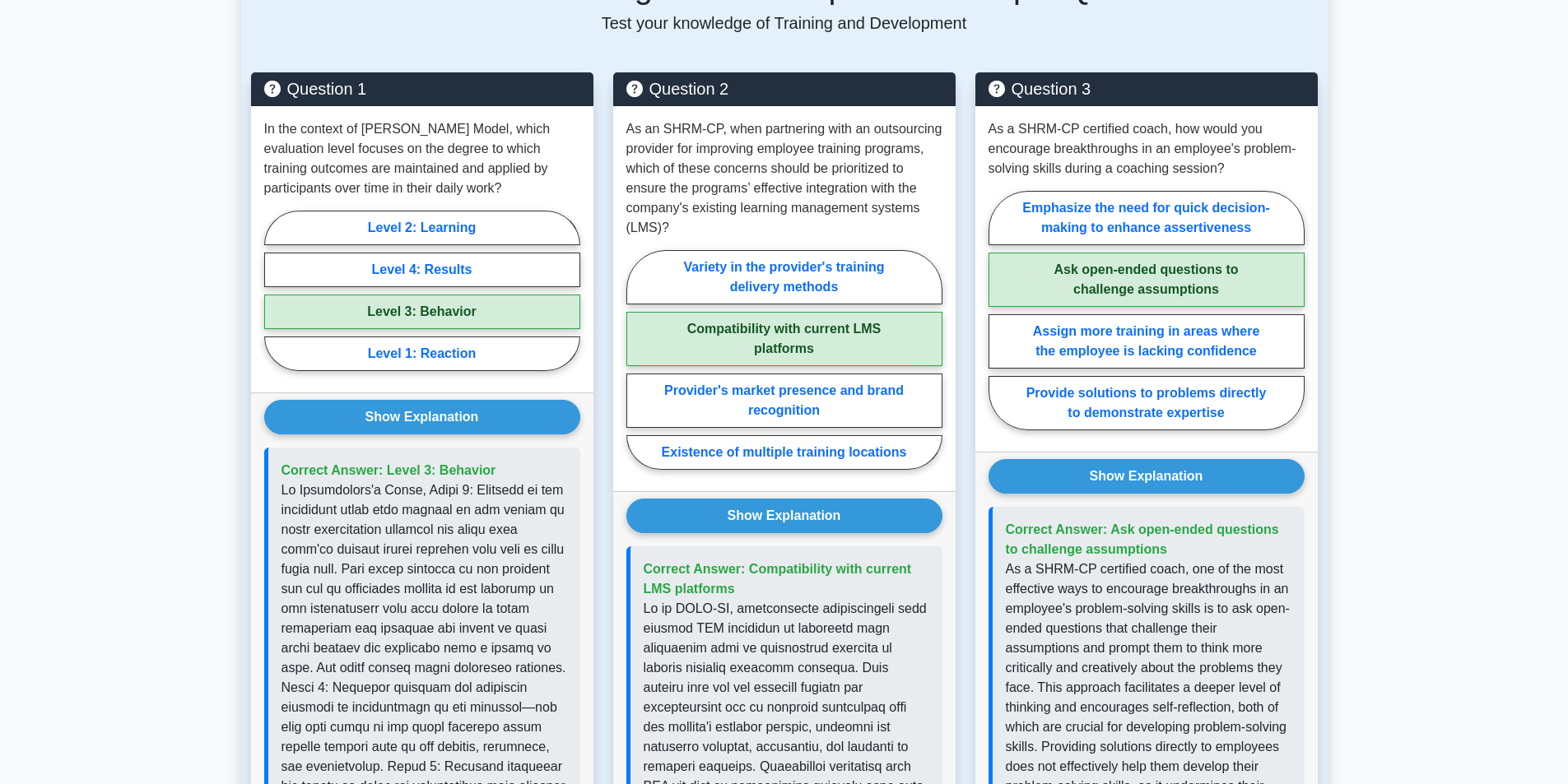
scroll to position [943, 0]
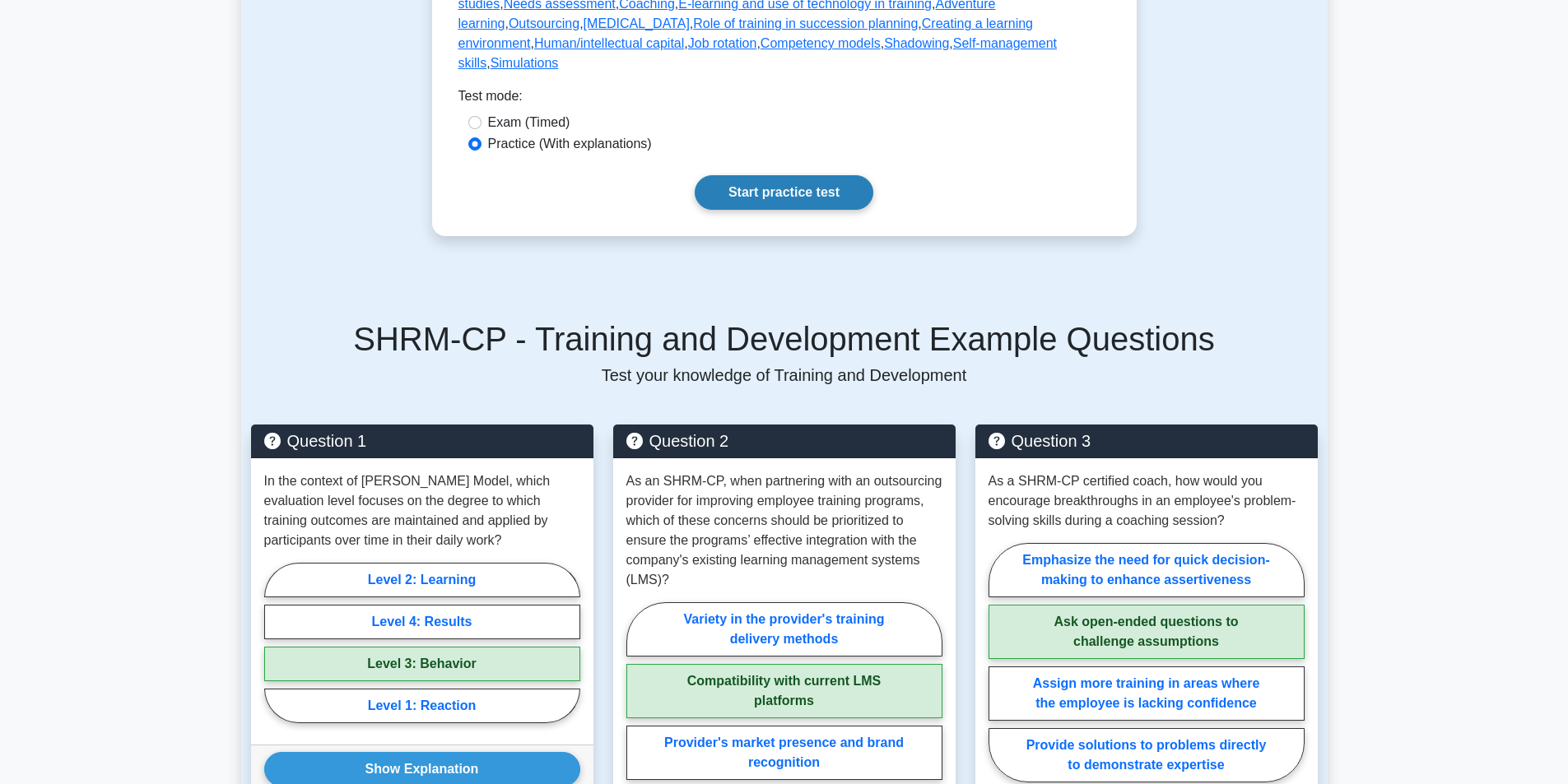
click at [827, 210] on link "Start practice test" at bounding box center [784, 193] width 178 height 35
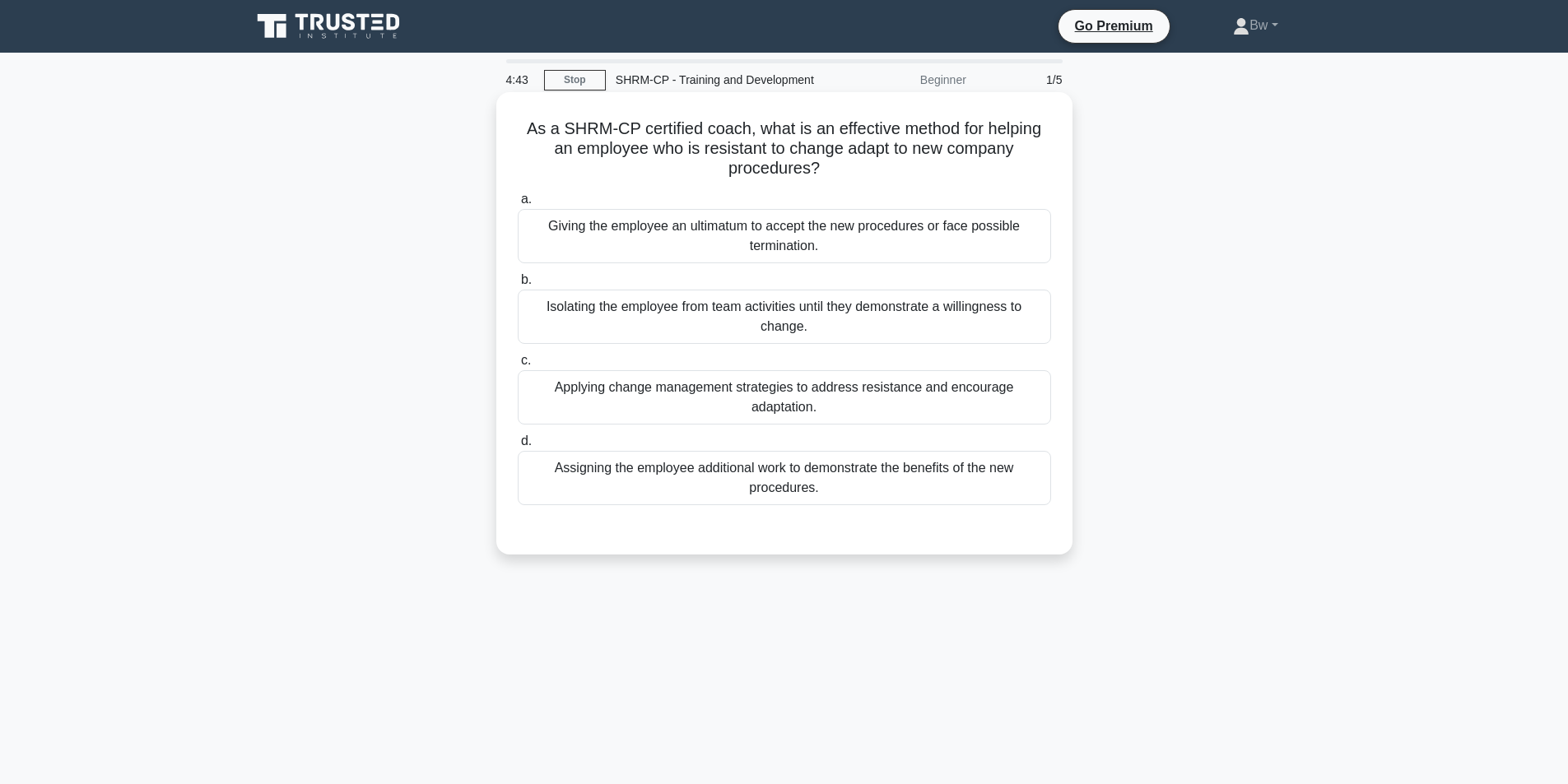
click at [905, 407] on div "Applying change management strategies to address resistance and encourage adapt…" at bounding box center [784, 397] width 533 height 55
click at [517, 366] on input "c. Applying change management strategies to address resistance and encourage ad…" at bounding box center [517, 361] width 0 height 11
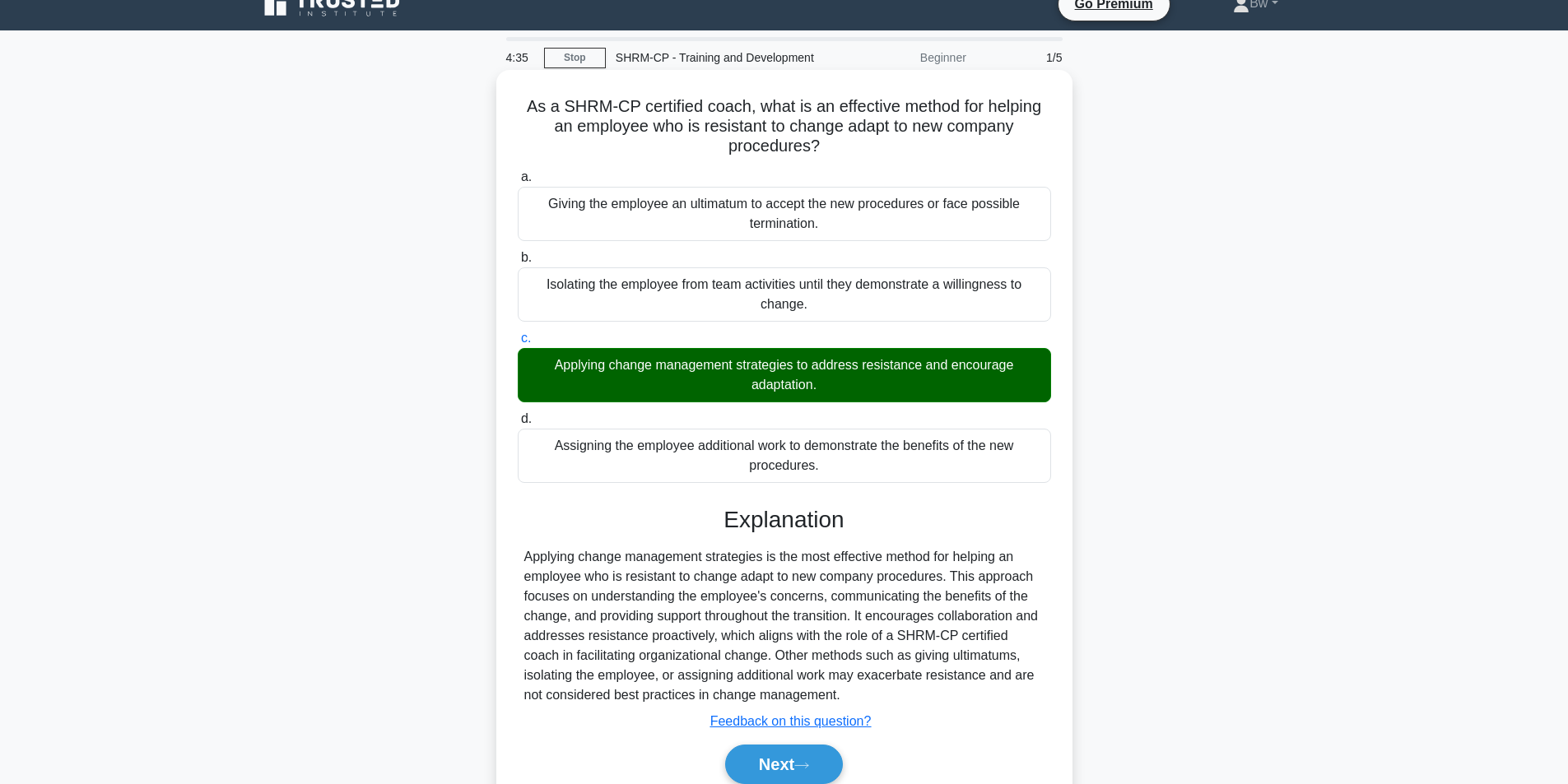
scroll to position [105, 0]
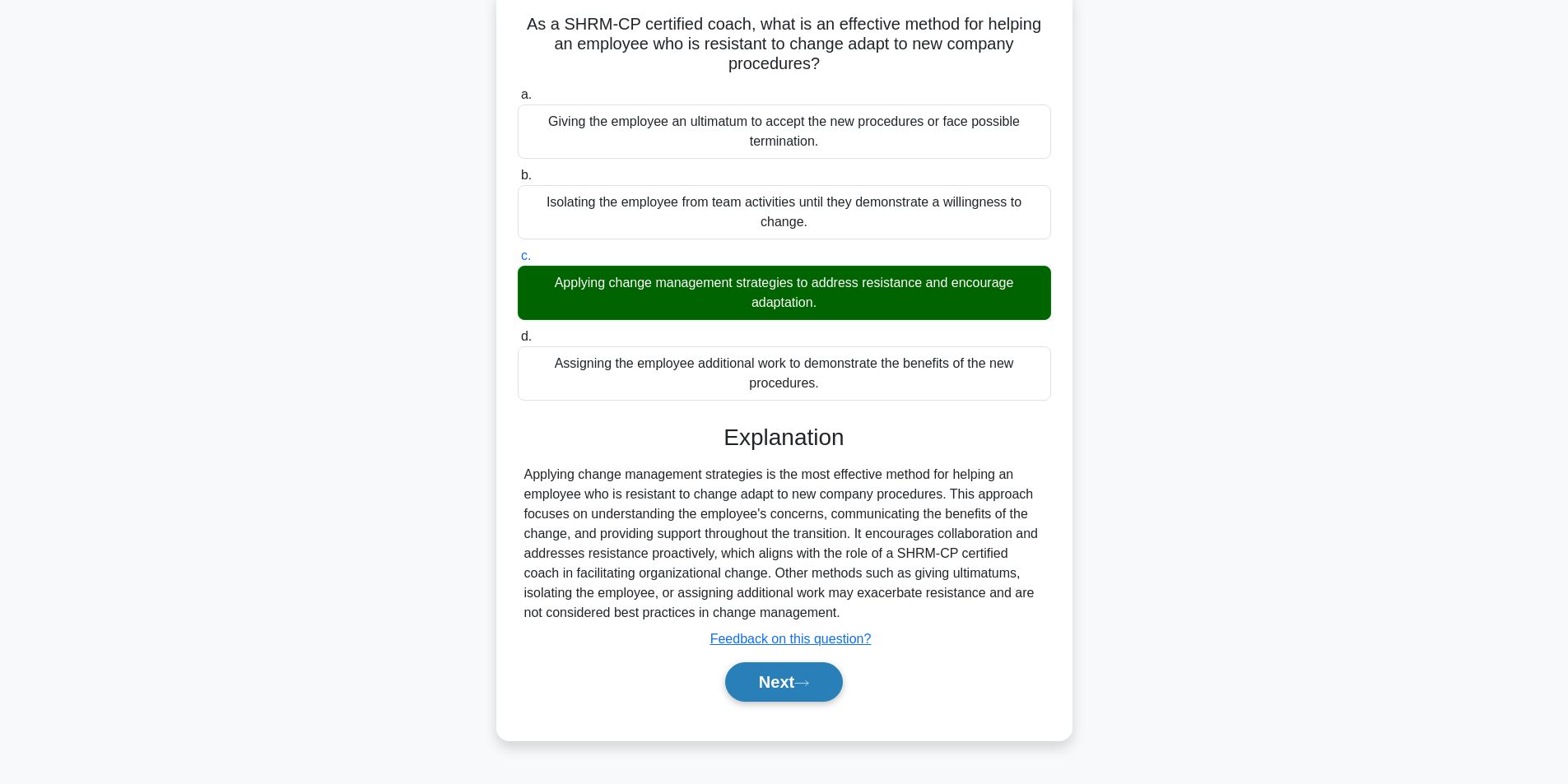
click at [806, 696] on button "Next" at bounding box center [784, 682] width 117 height 39
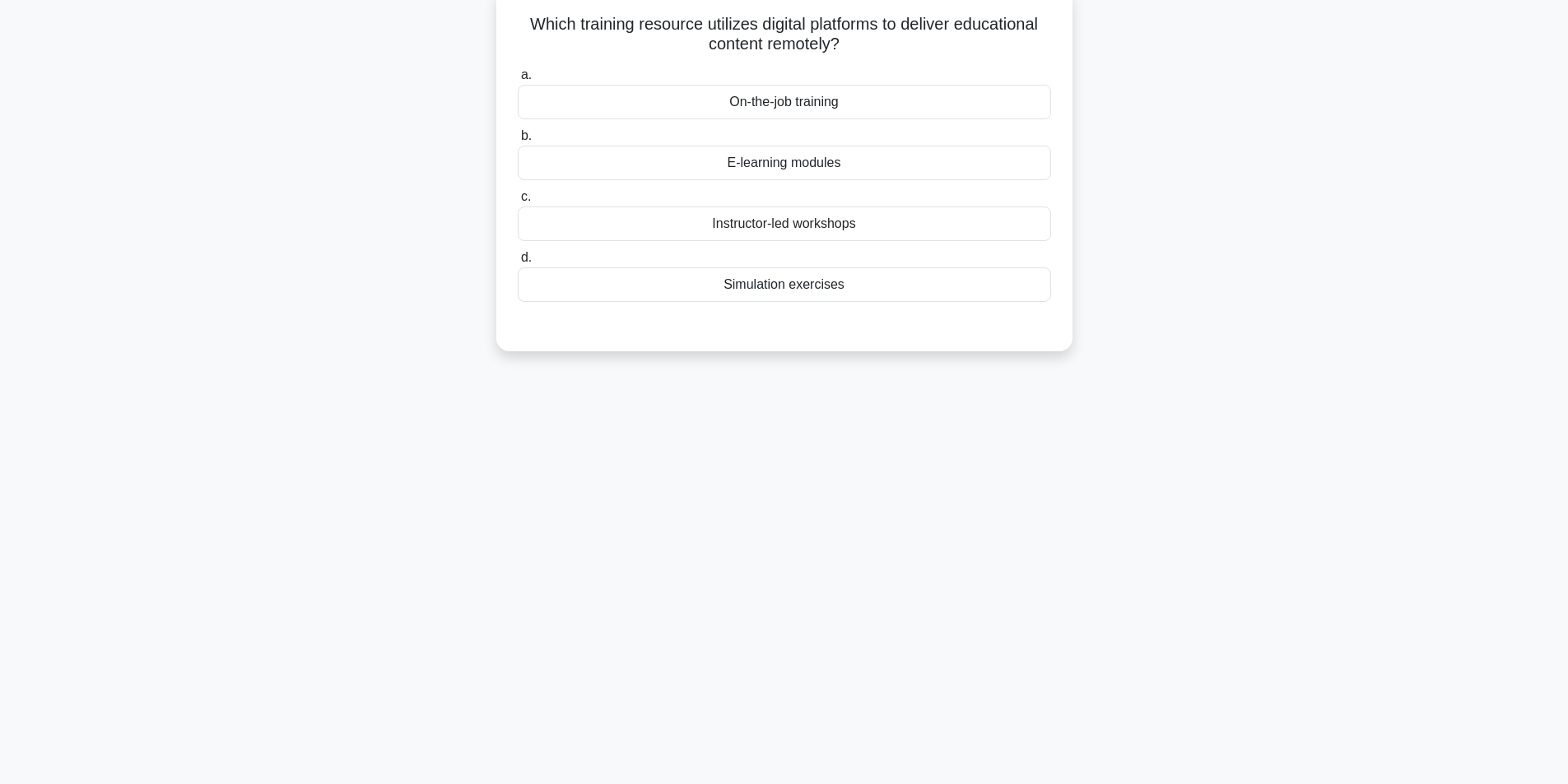
click at [1015, 167] on div "E-learning modules" at bounding box center [784, 162] width 533 height 35
click at [517, 142] on input "b. E-learning modules" at bounding box center [517, 136] width 0 height 11
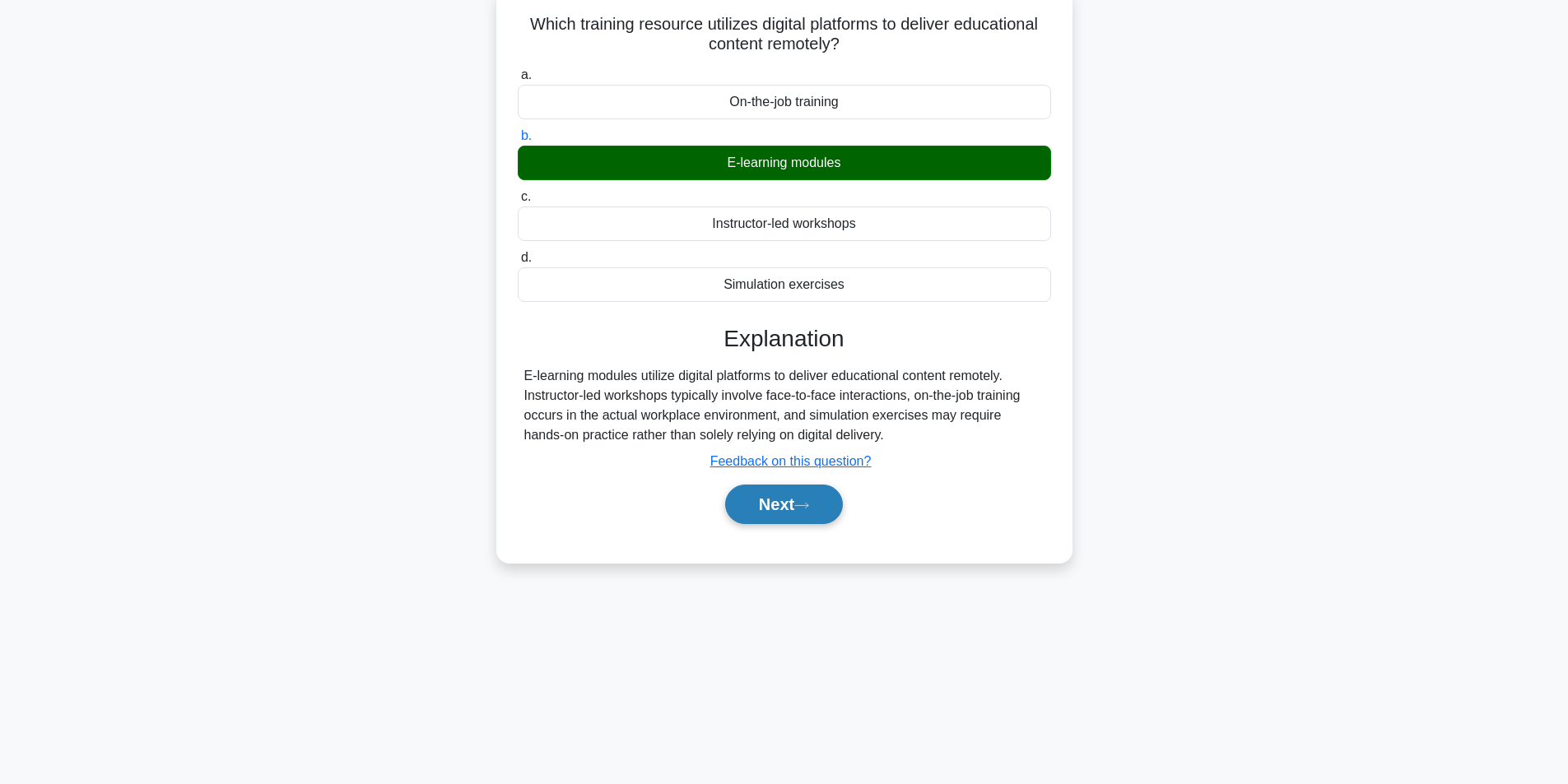
click at [815, 519] on button "Next" at bounding box center [784, 504] width 117 height 39
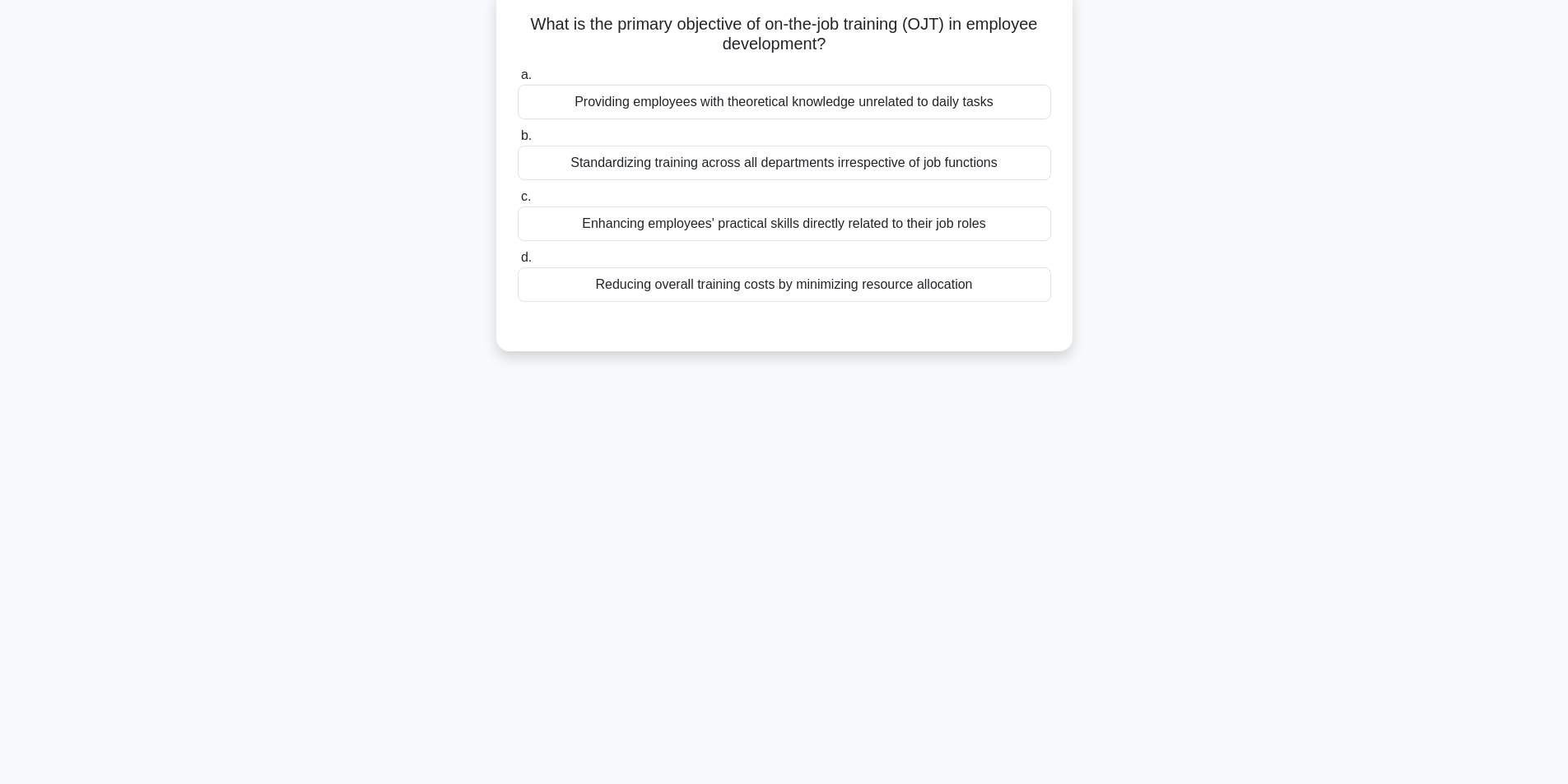
click at [868, 236] on div "Enhancing employees' practical skills directly related to their job roles" at bounding box center [784, 223] width 533 height 35
click at [517, 202] on input "c. Enhancing employees' practical skills directly related to their job roles" at bounding box center [517, 197] width 0 height 11
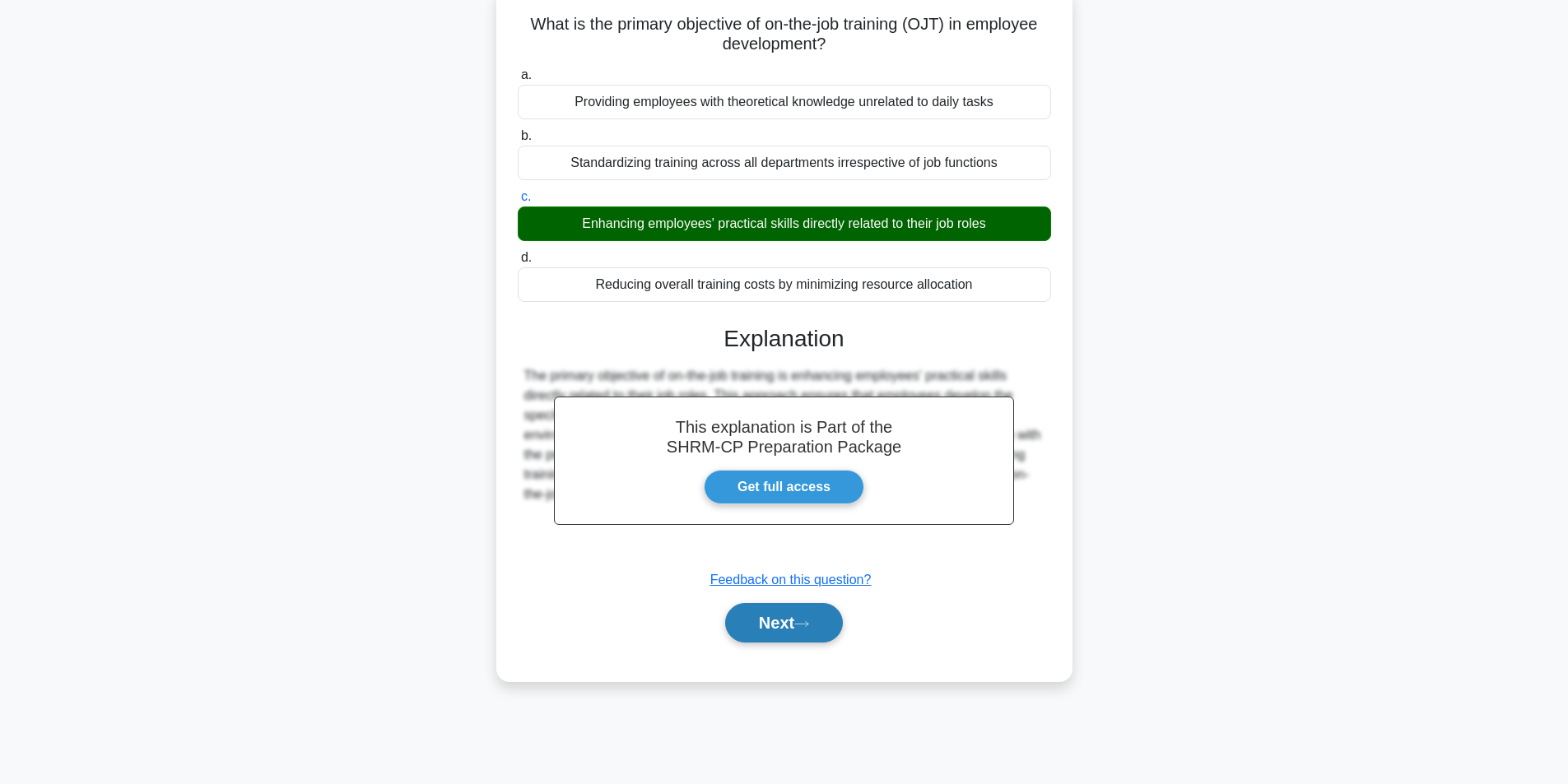
click at [820, 610] on button "Next" at bounding box center [784, 623] width 117 height 39
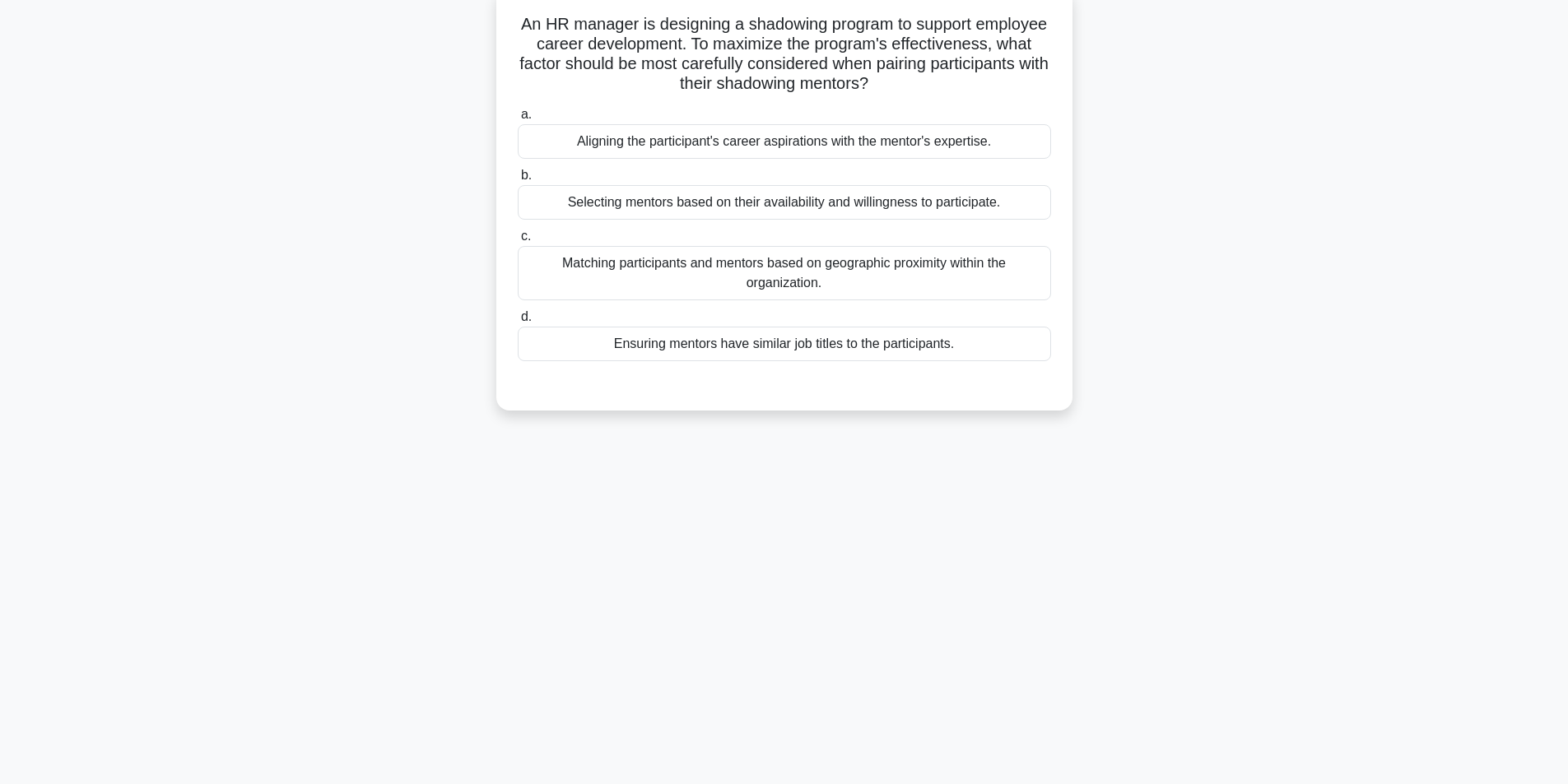
click at [942, 151] on div "Aligning the participant's career aspirations with the mentor's expertise." at bounding box center [784, 142] width 533 height 35
click at [517, 120] on input "a. Aligning the participant's career aspirations with the mentor's expertise." at bounding box center [517, 115] width 0 height 11
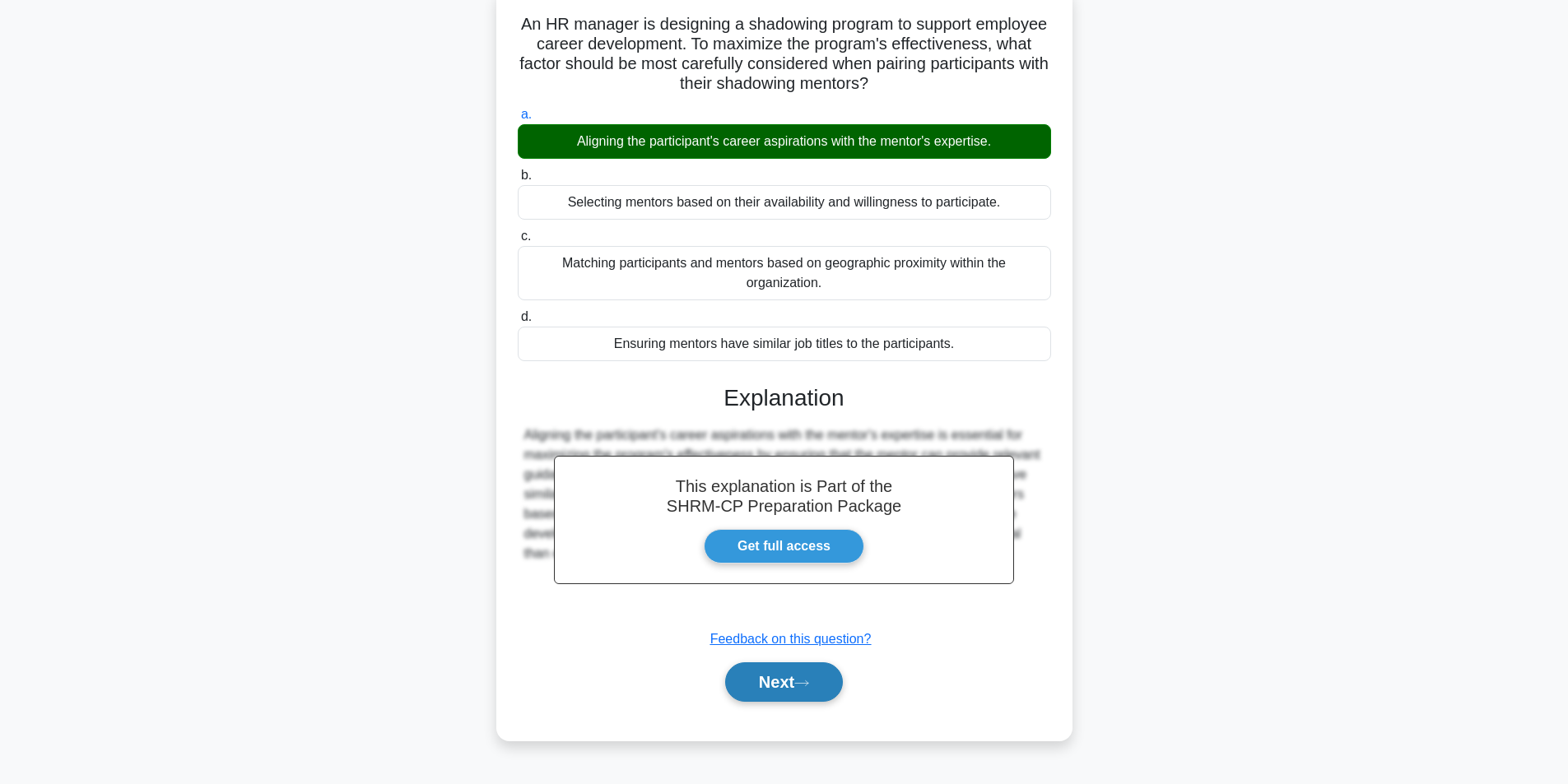
click at [805, 695] on button "Next" at bounding box center [784, 682] width 117 height 39
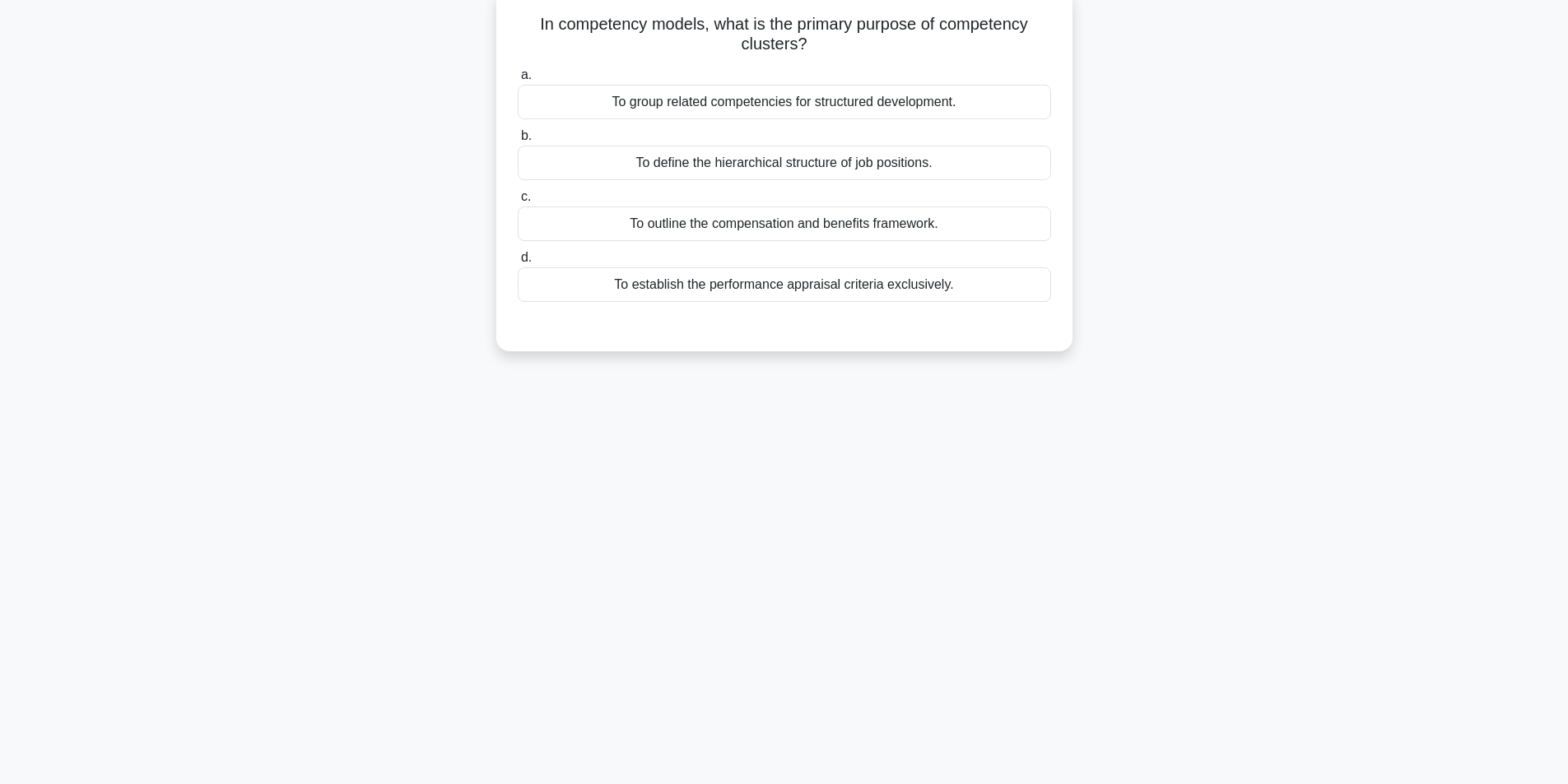
click at [1030, 90] on div "To group related competencies for structured development." at bounding box center [784, 102] width 533 height 35
click at [517, 81] on input "a. To group related competencies for structured development." at bounding box center [517, 75] width 0 height 11
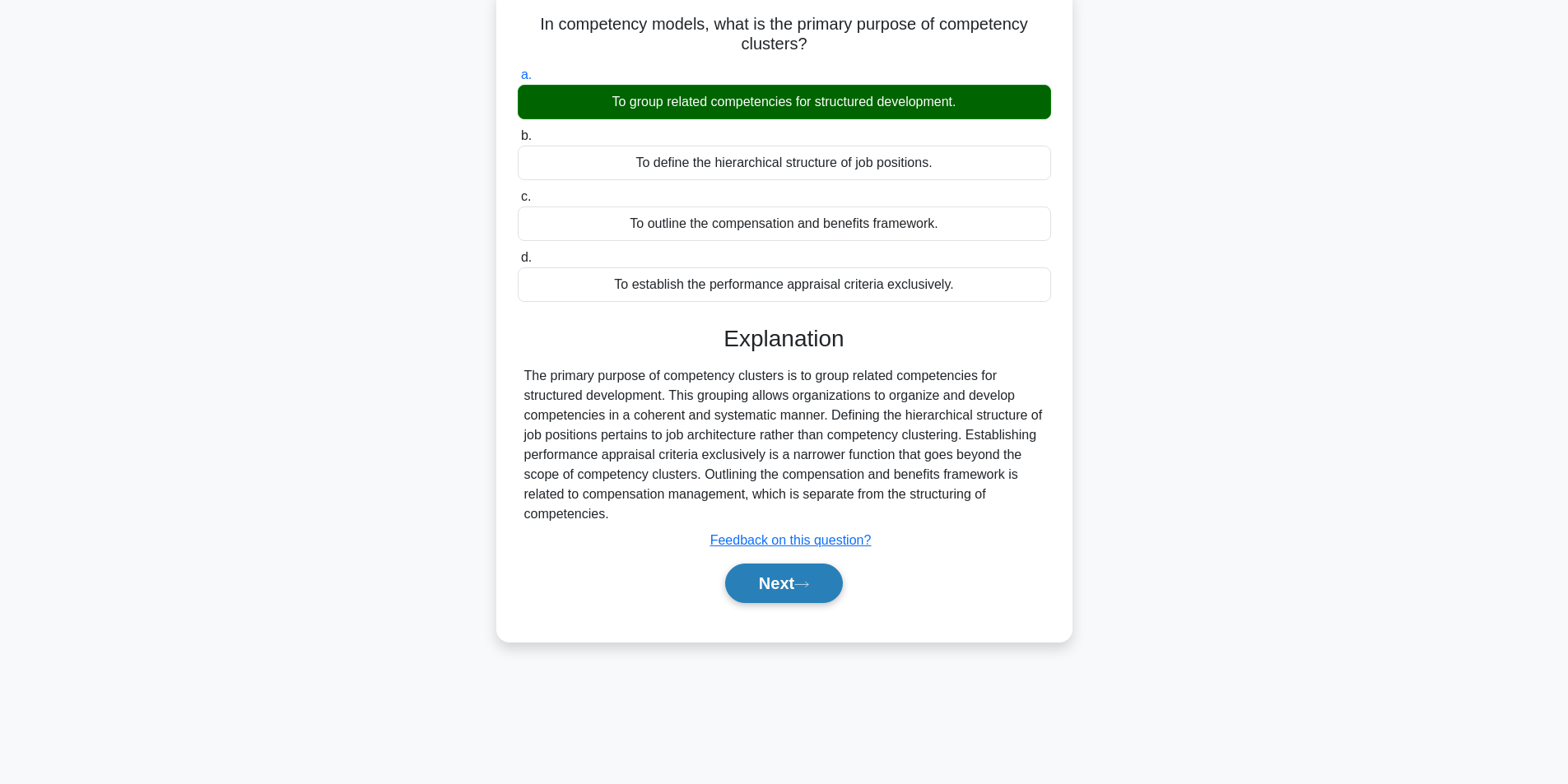
click at [791, 596] on button "Next" at bounding box center [784, 583] width 117 height 39
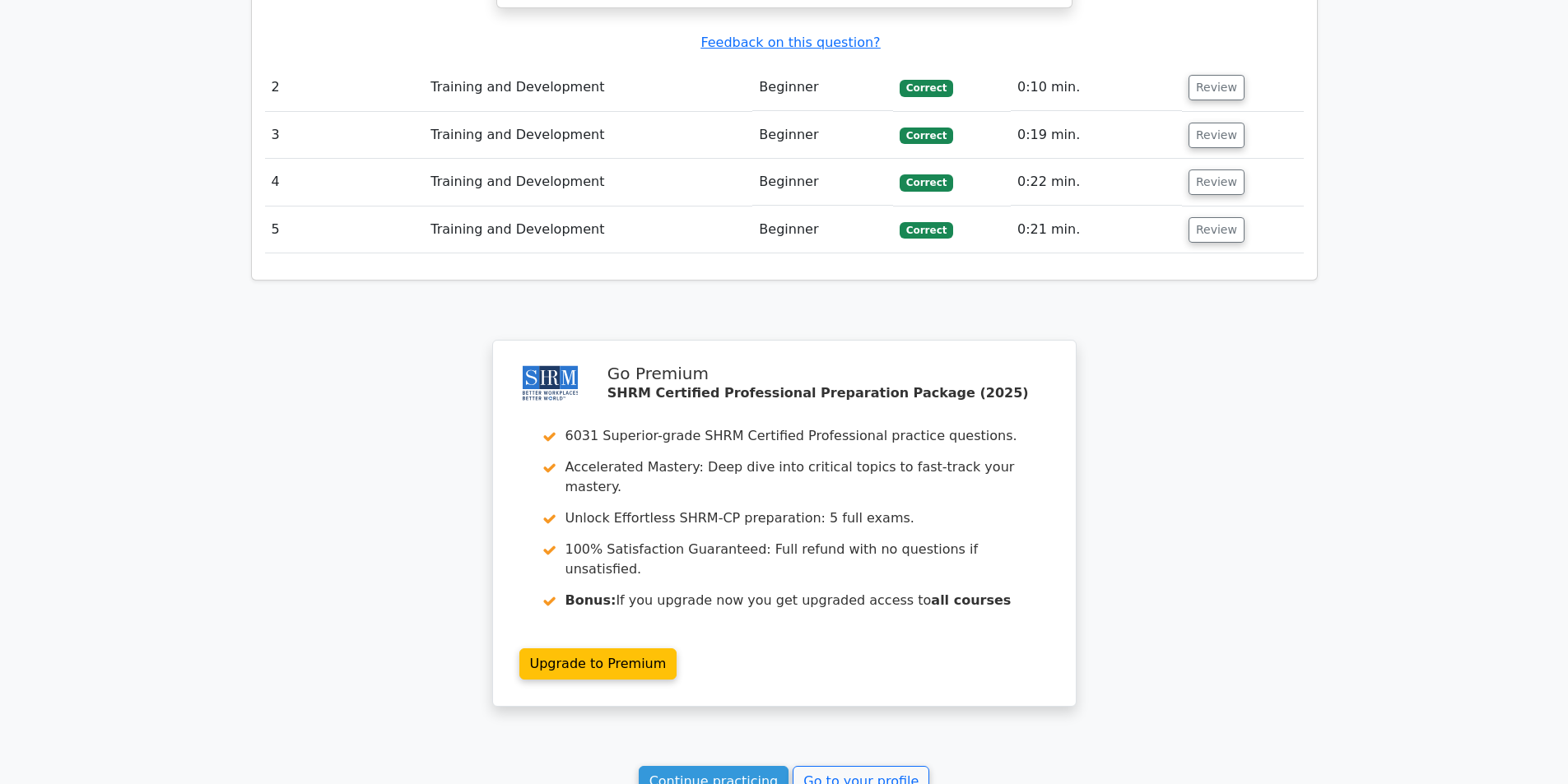
scroll to position [2056, 0]
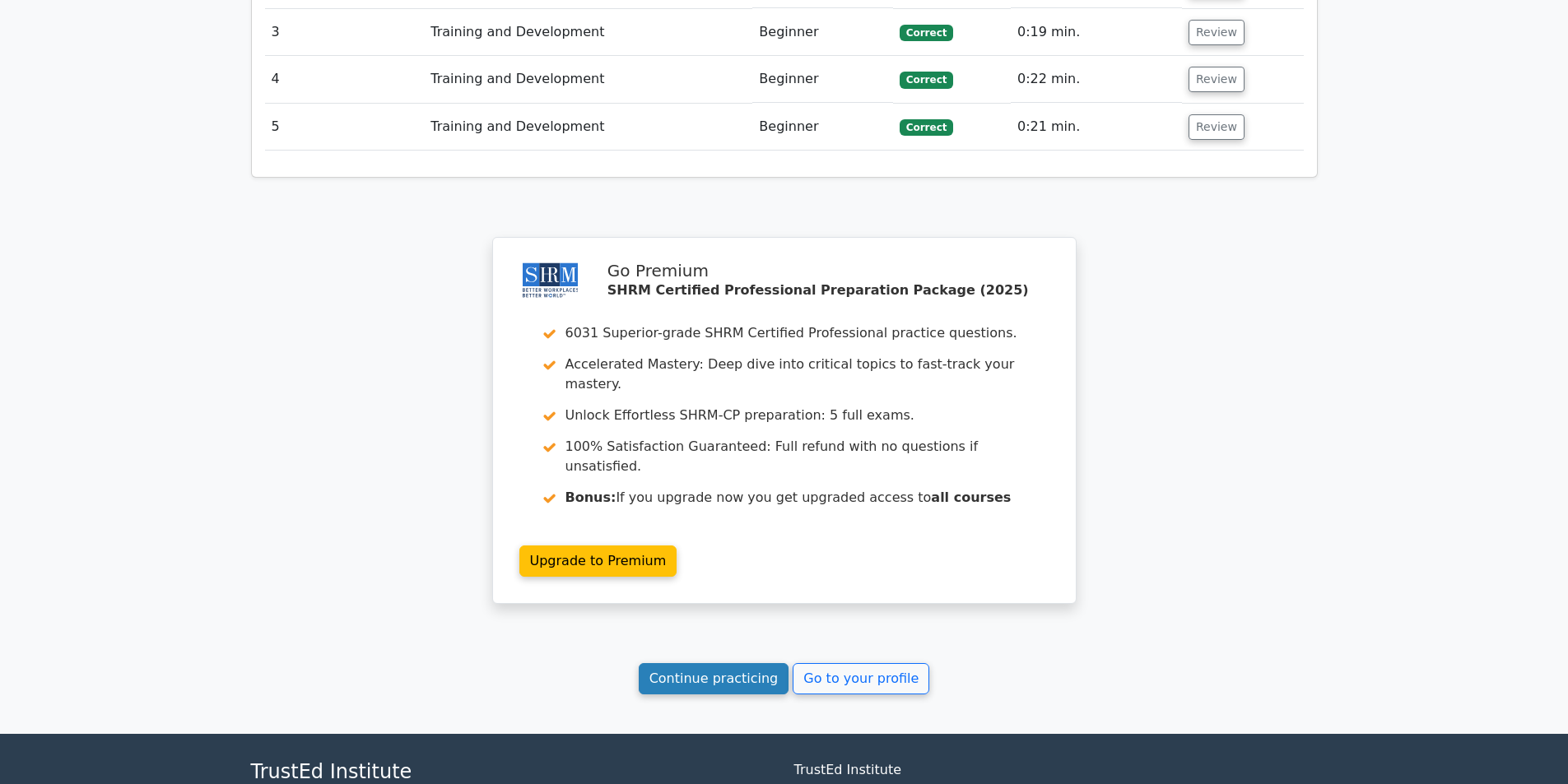
click at [768, 663] on link "Continue practicing" at bounding box center [714, 678] width 151 height 31
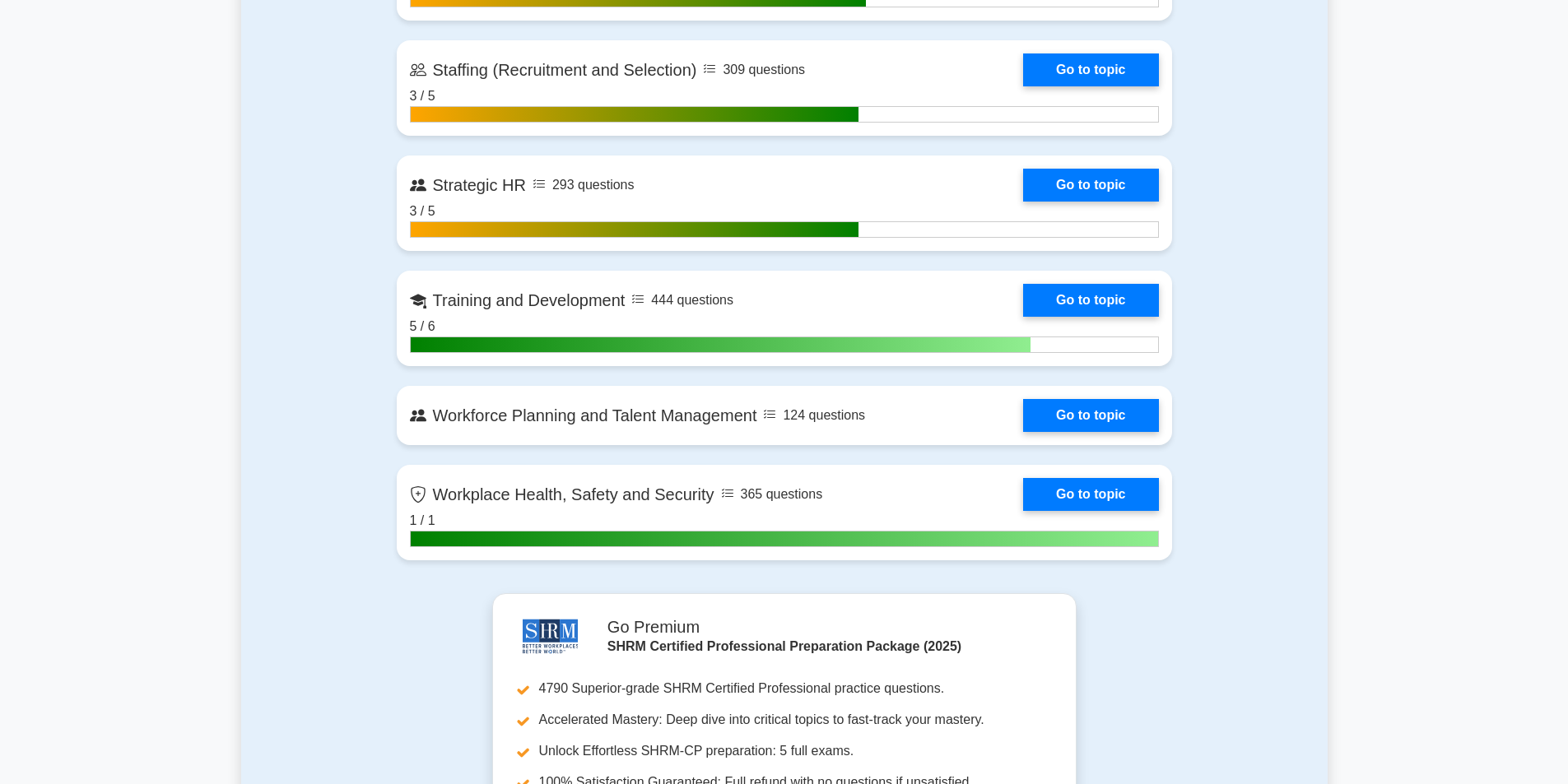
scroll to position [2468, 0]
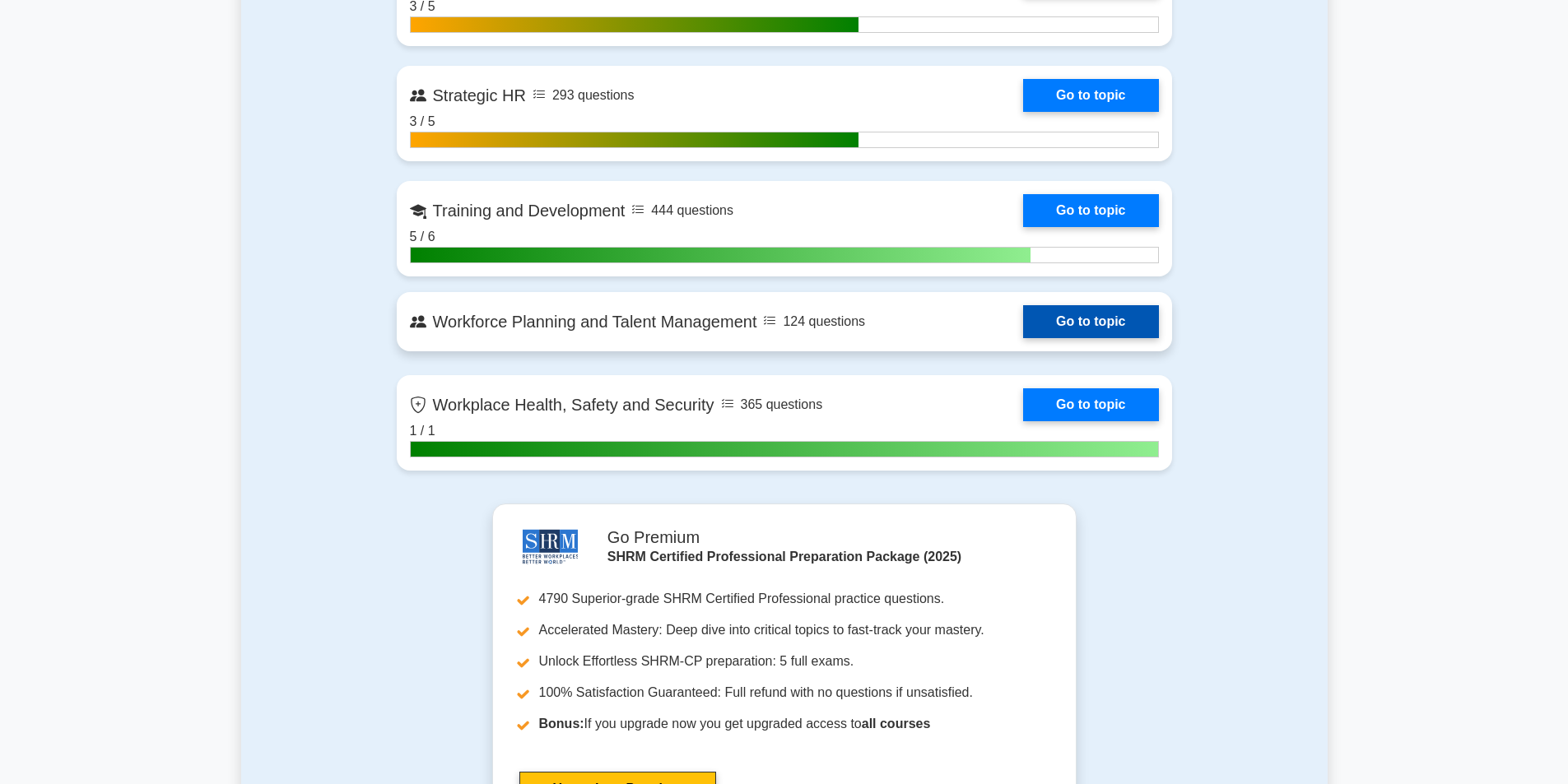
click at [1112, 315] on link "Go to topic" at bounding box center [1090, 322] width 135 height 33
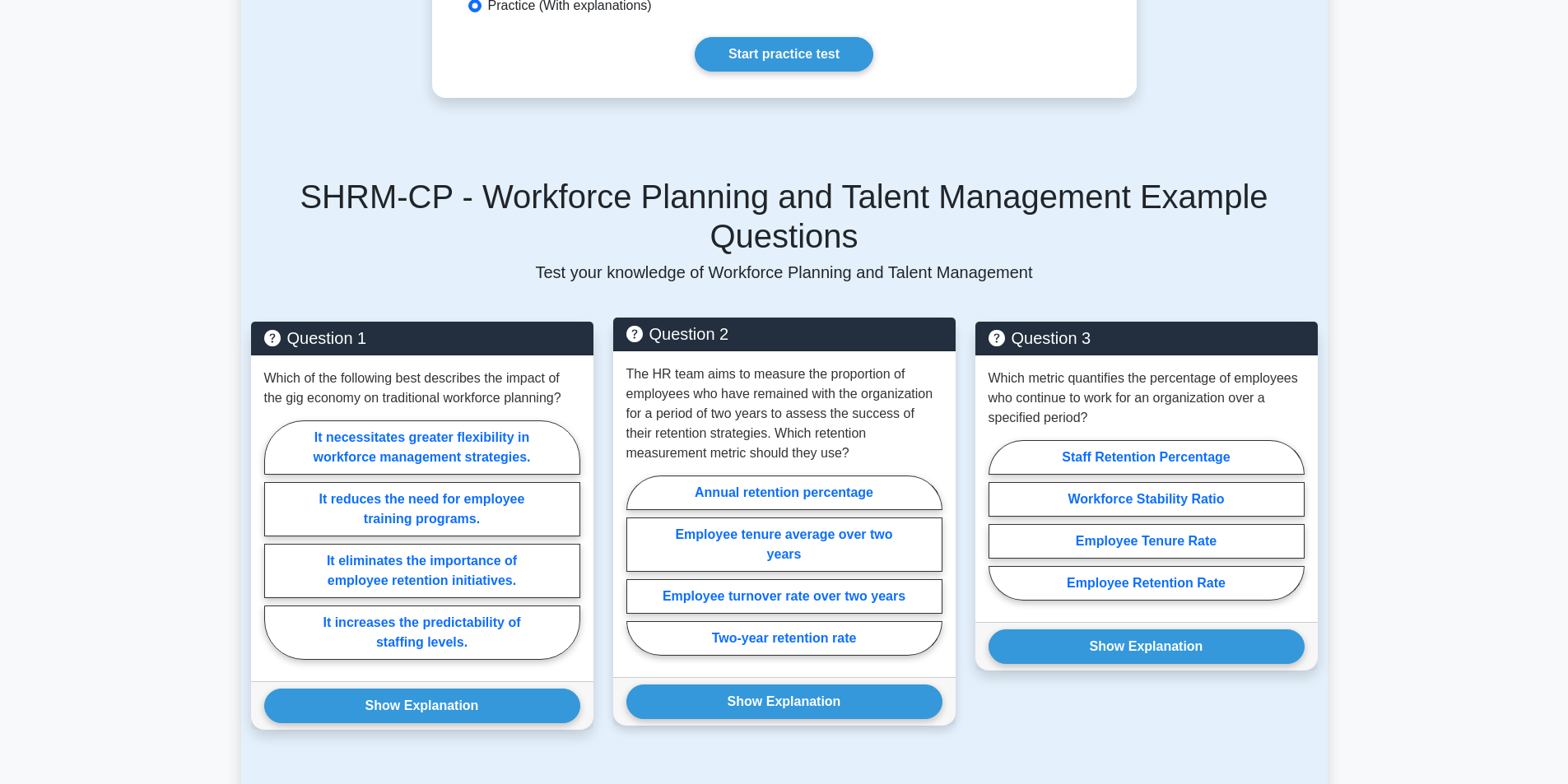
scroll to position [1069, 0]
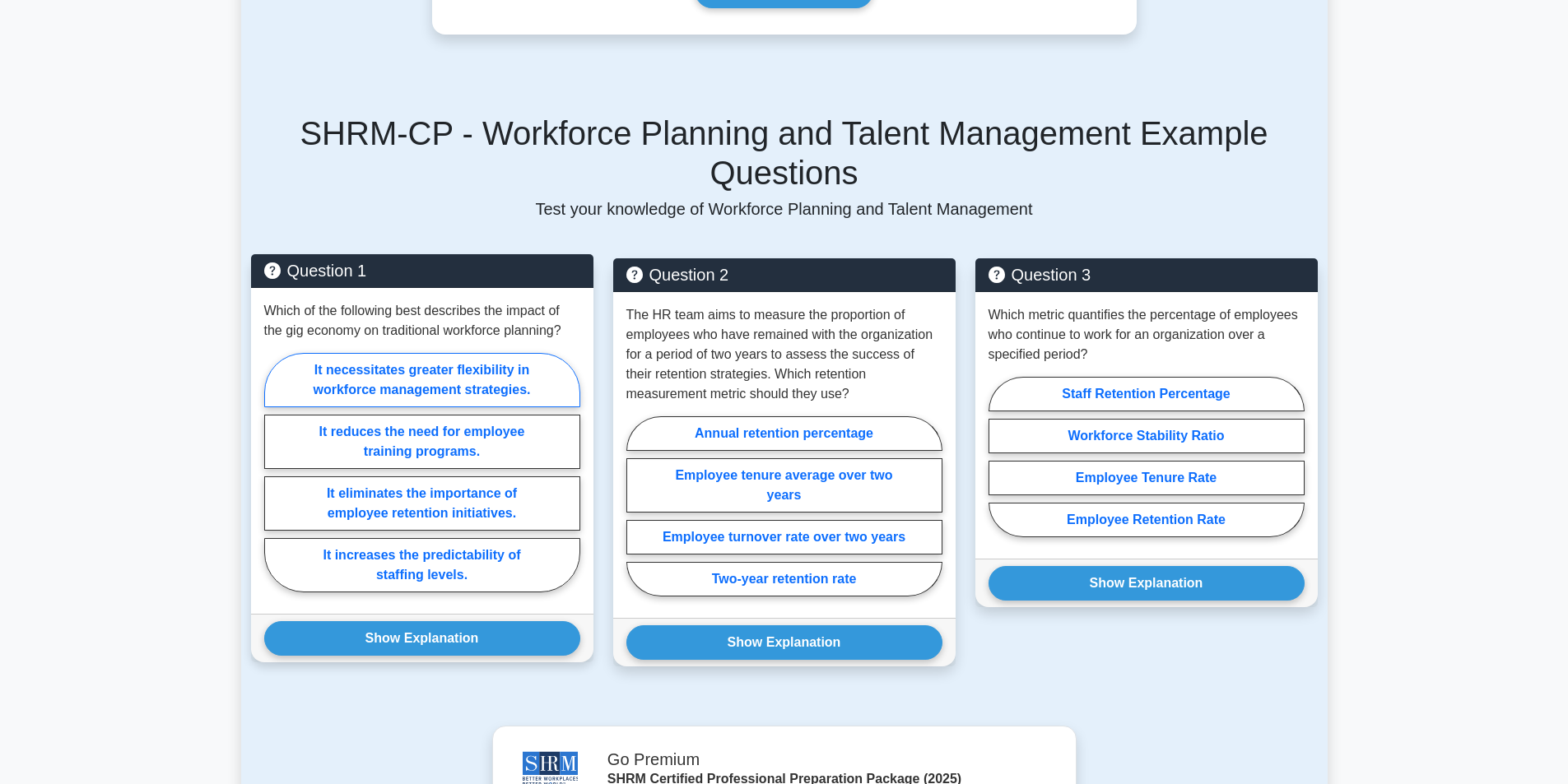
click at [559, 353] on label "It necessitates greater flexibility in workforce management strategies." at bounding box center [422, 380] width 316 height 55
click at [275, 472] on input "It necessitates greater flexibility in workforce management strategies." at bounding box center [270, 478] width 11 height 11
radio input "true"
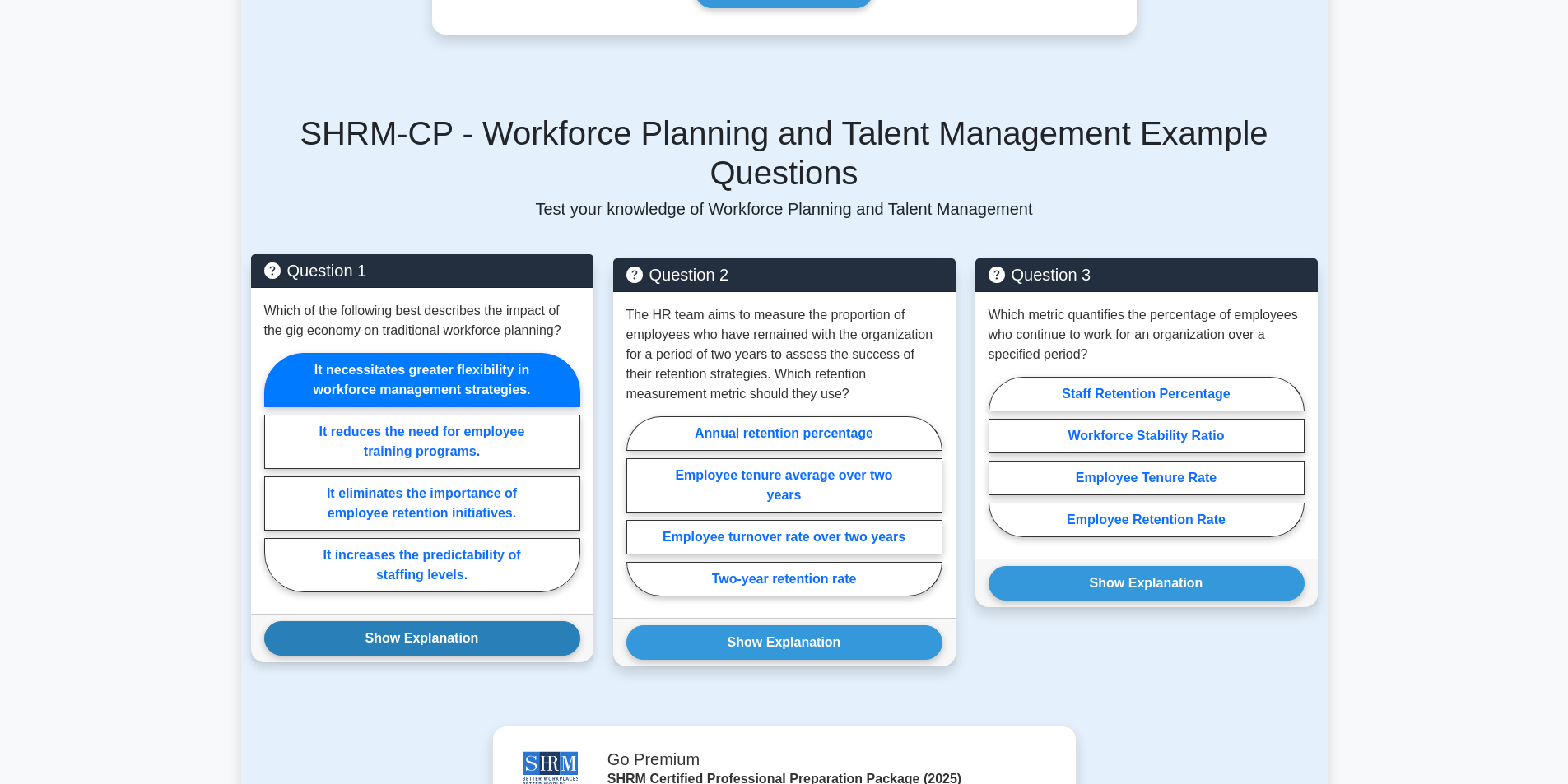
click at [497, 621] on button "Show Explanation" at bounding box center [422, 638] width 316 height 35
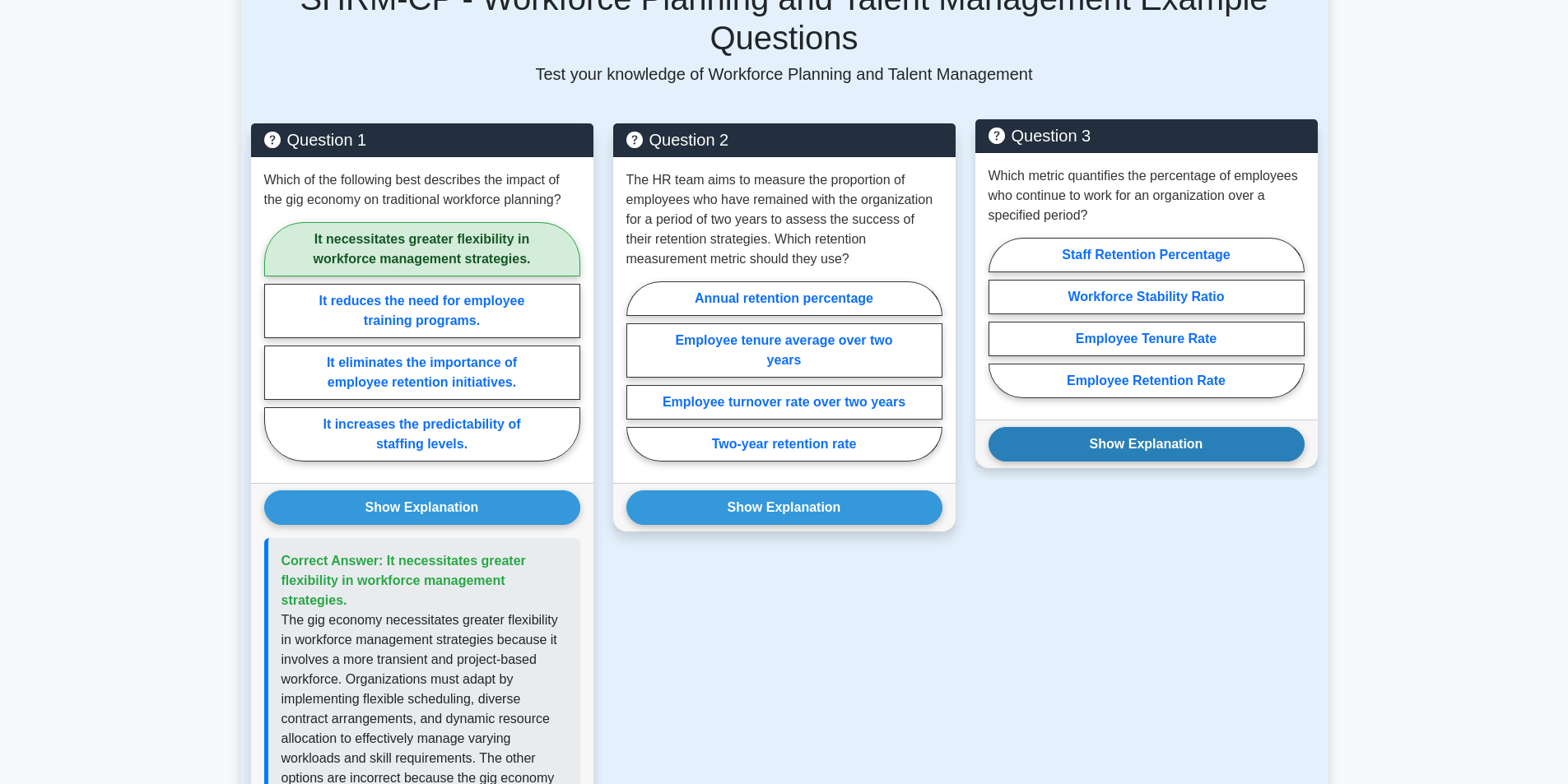
scroll to position [1234, 0]
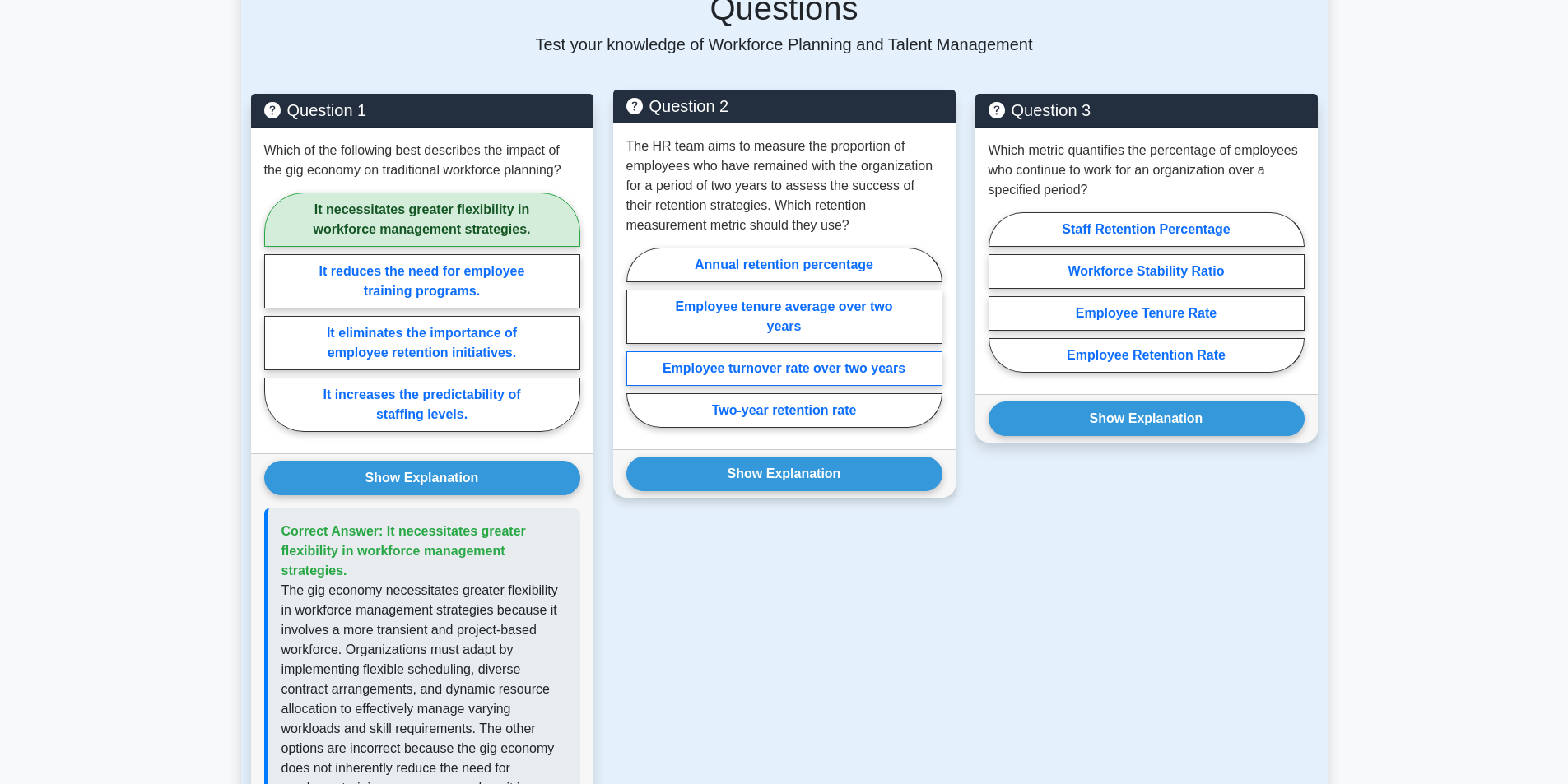
click at [913, 351] on label "Employee turnover rate over two years" at bounding box center [784, 368] width 316 height 35
click at [637, 337] on input "Employee turnover rate over two years" at bounding box center [632, 342] width 11 height 11
radio input "true"
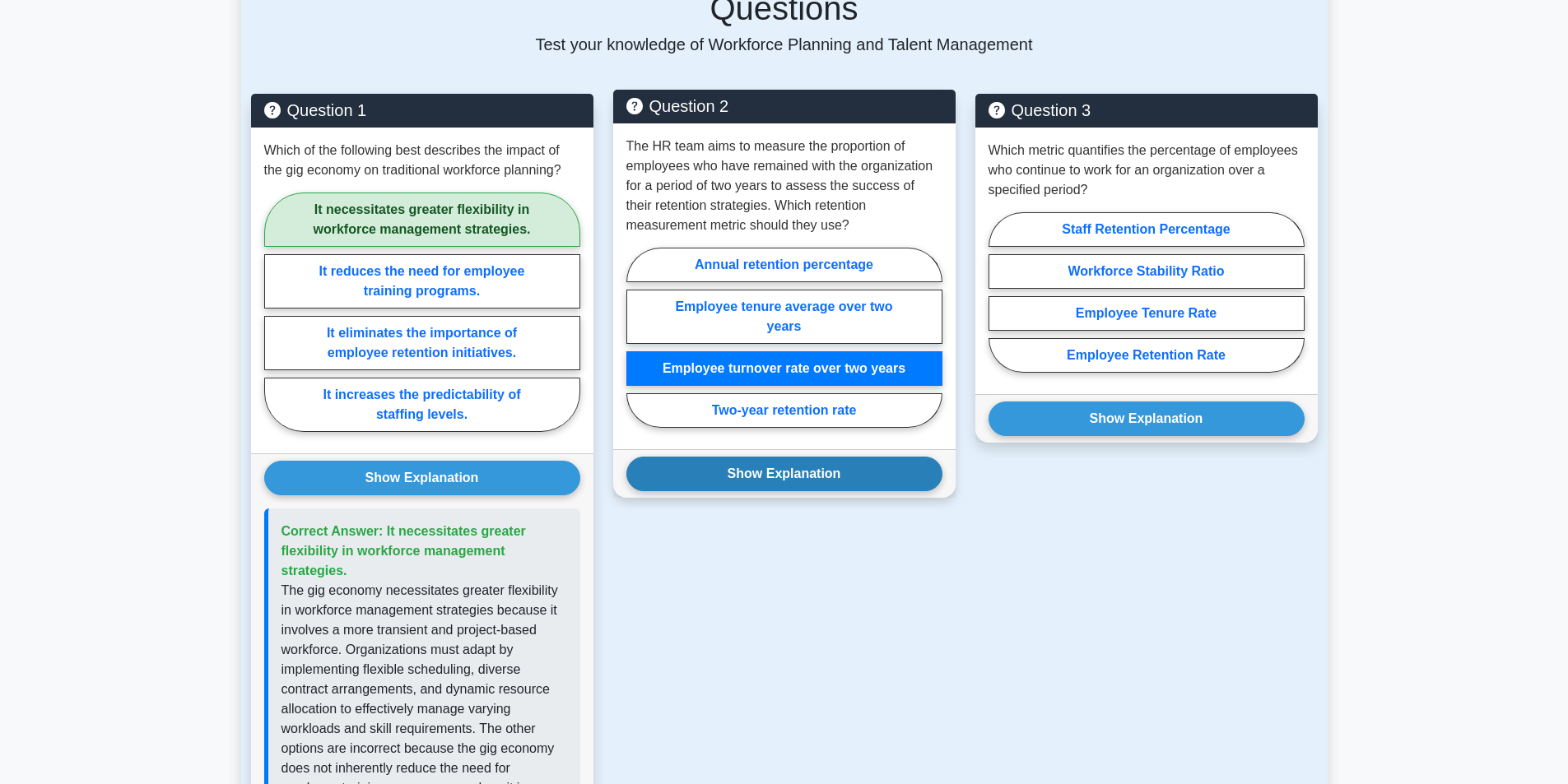
click at [848, 457] on button "Show Explanation" at bounding box center [784, 474] width 316 height 35
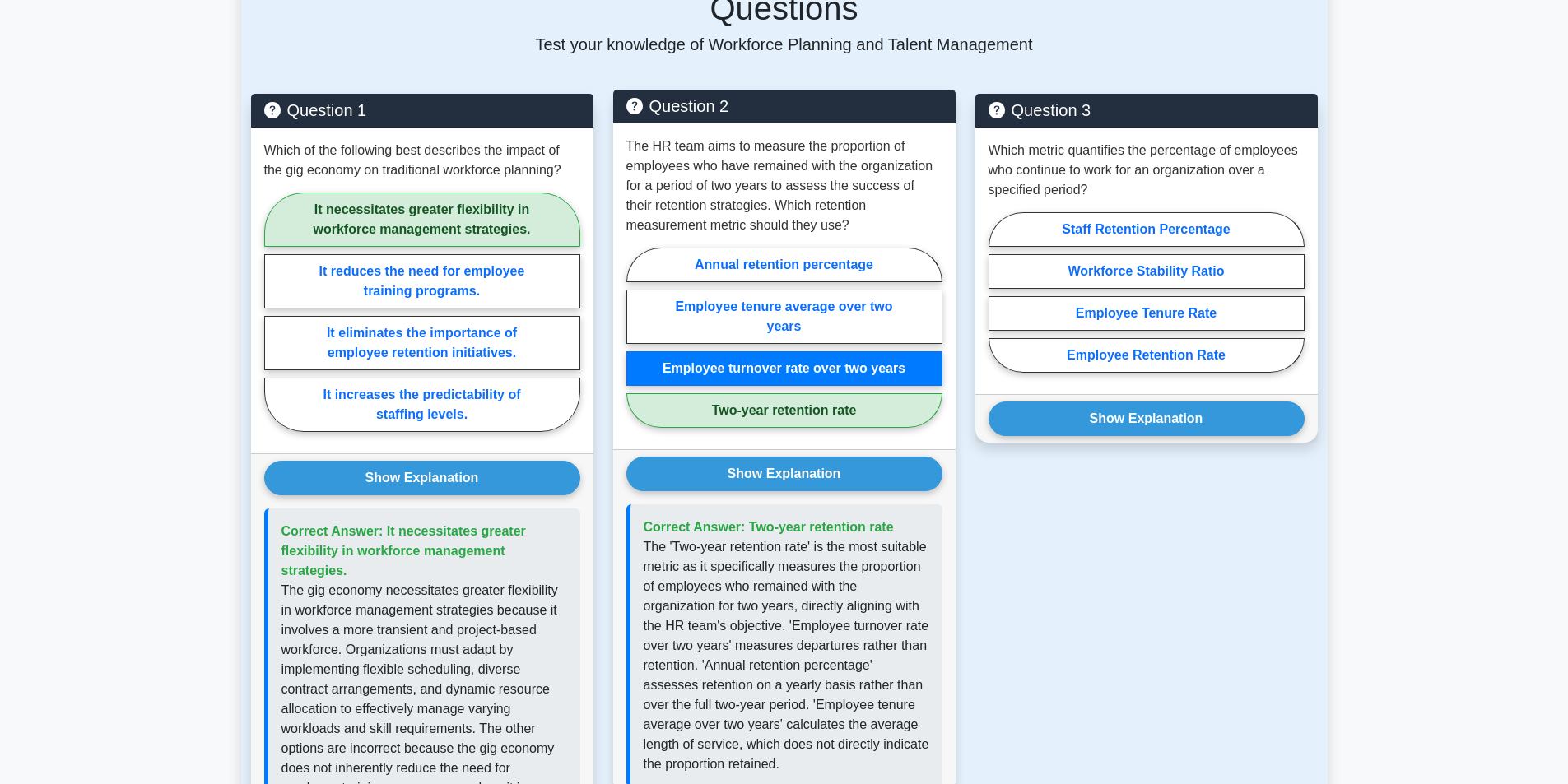
click at [857, 393] on label "Two-year retention rate" at bounding box center [784, 410] width 316 height 35
click at [637, 348] on input "Two-year retention rate" at bounding box center [632, 342] width 11 height 11
radio input "true"
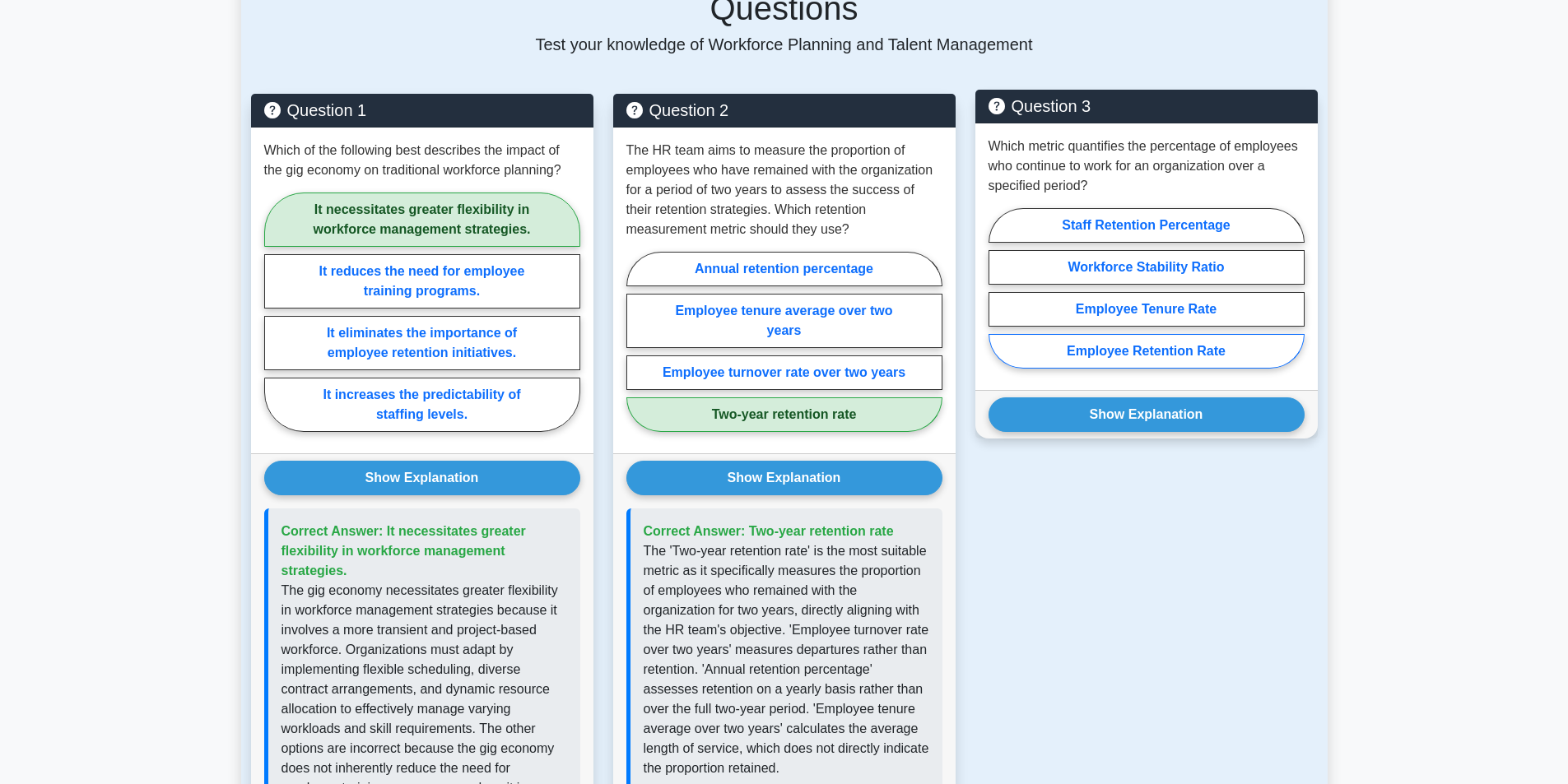
click at [1233, 334] on label "Employee Retention Rate" at bounding box center [1147, 351] width 316 height 35
click at [1000, 298] on input "Employee Retention Rate" at bounding box center [994, 293] width 11 height 11
radio input "true"
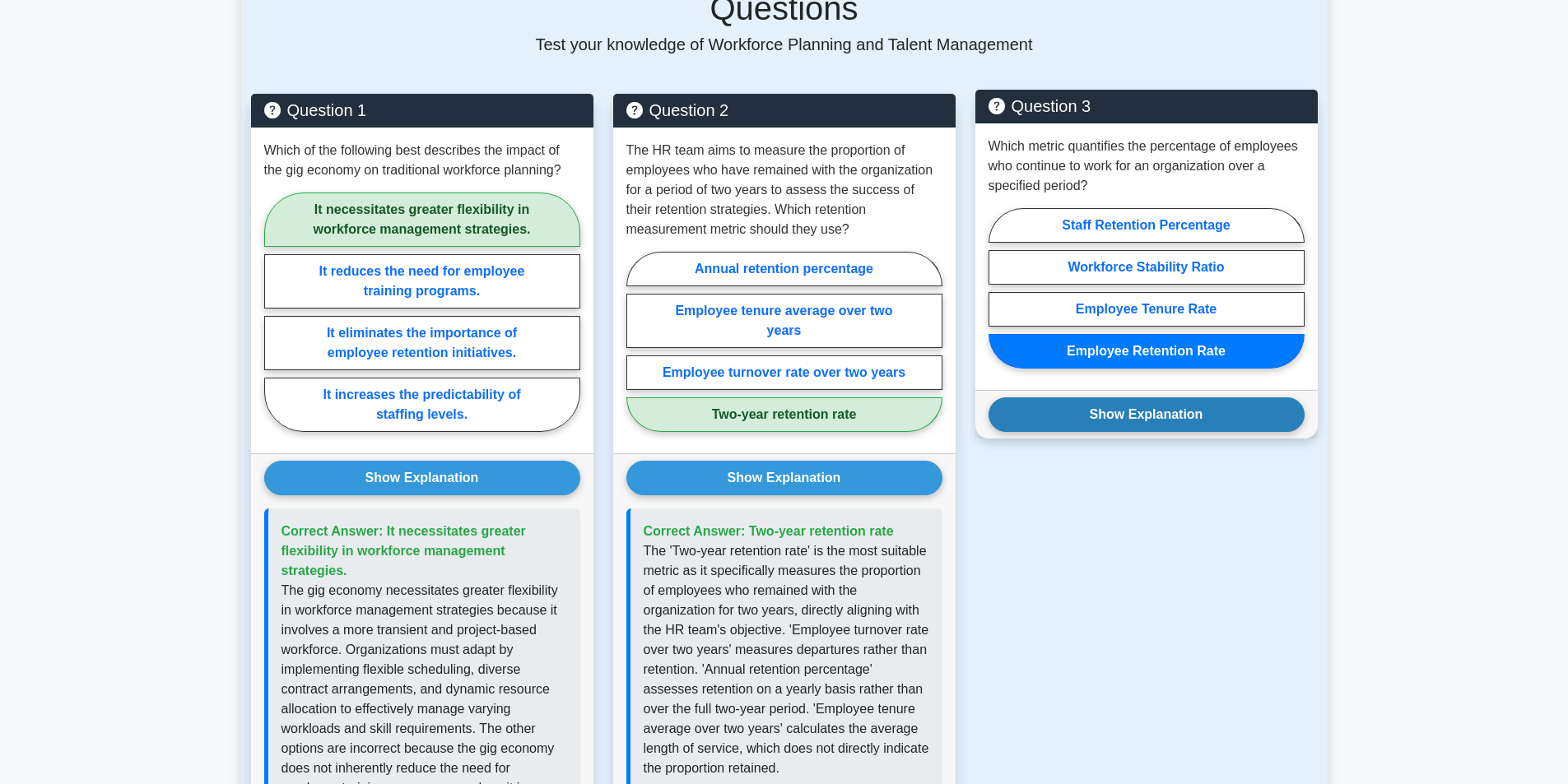
click at [1218, 397] on button "Show Explanation" at bounding box center [1147, 414] width 316 height 35
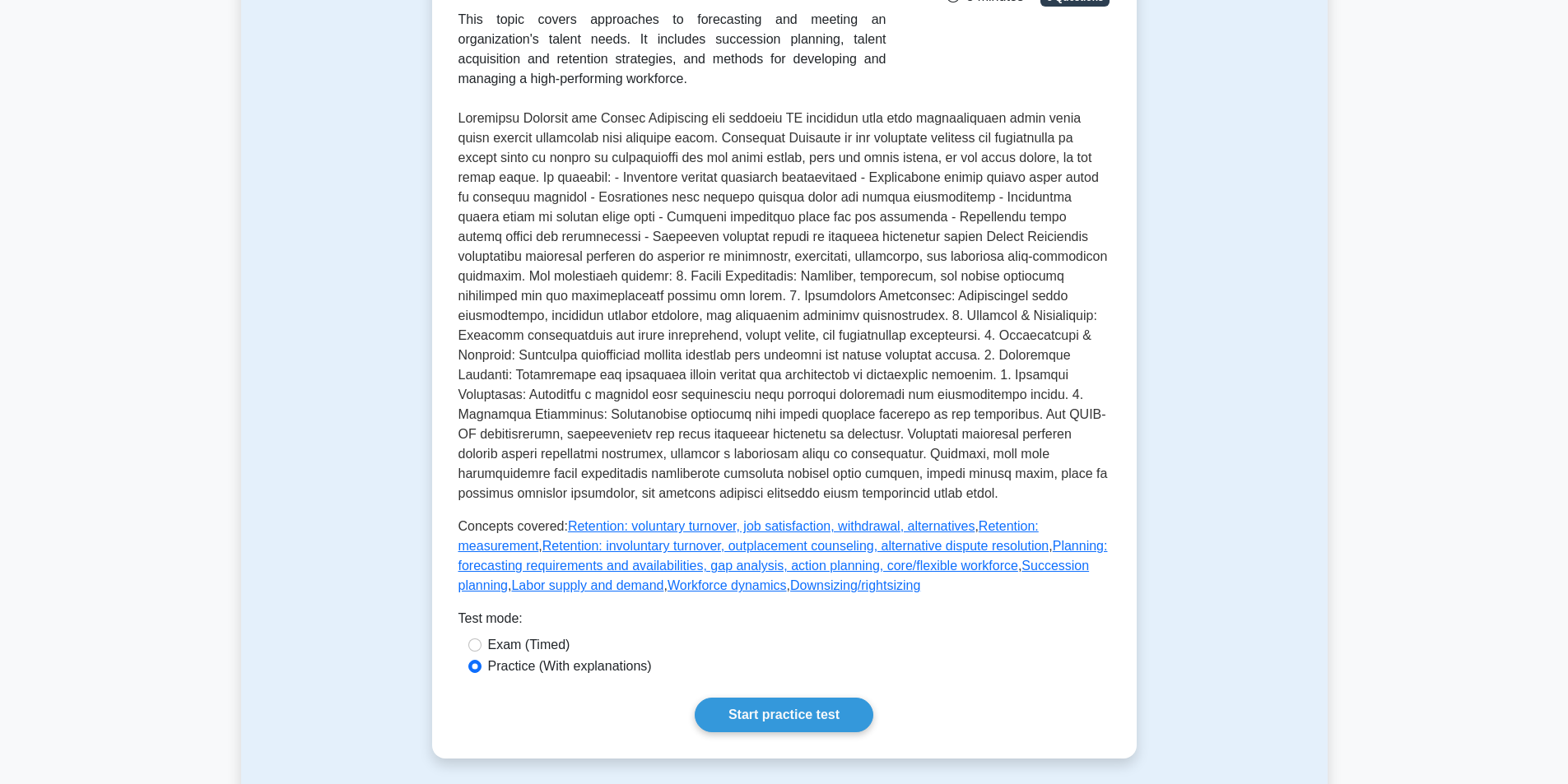
scroll to position [329, 0]
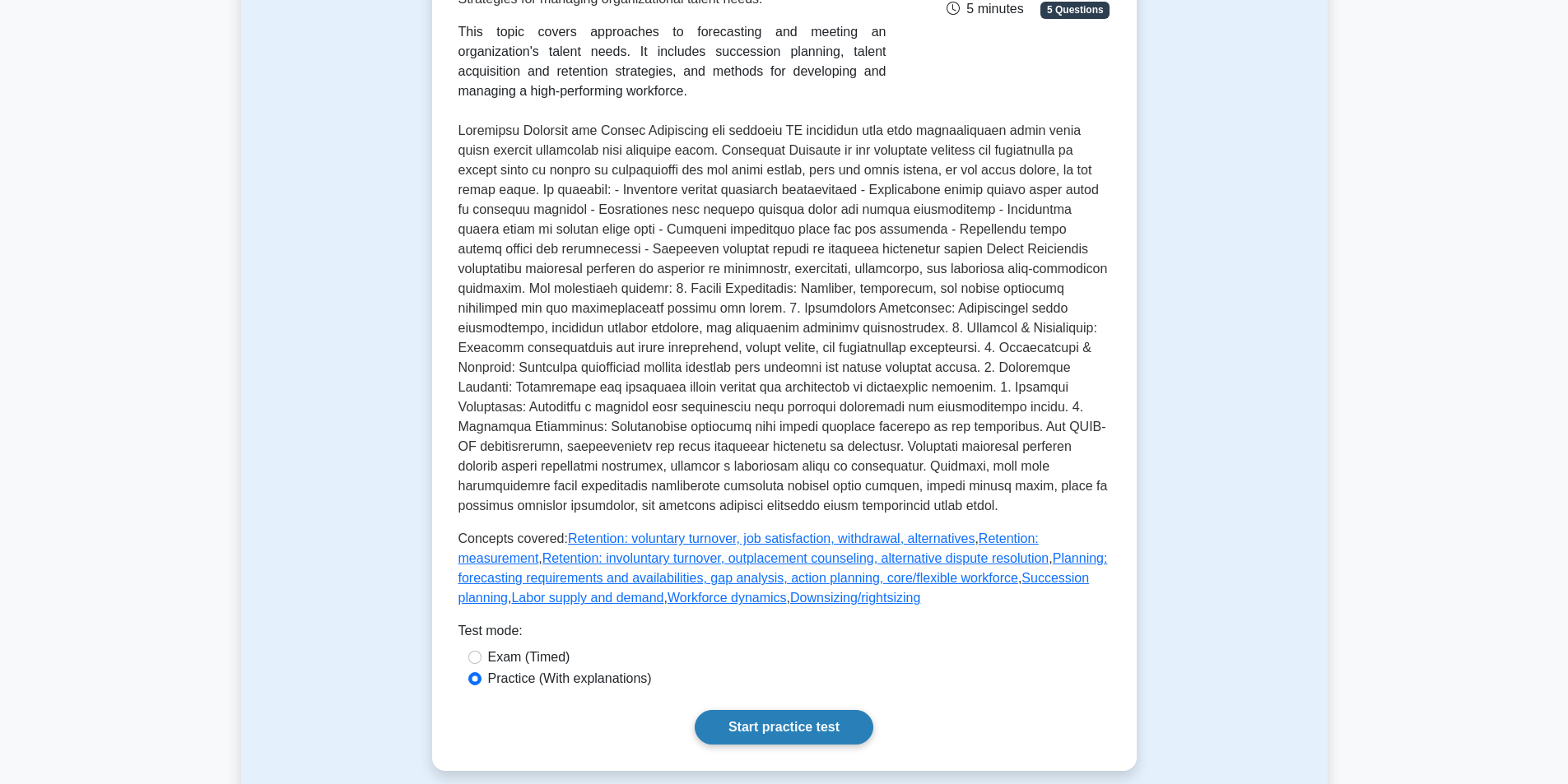
drag, startPoint x: 806, startPoint y: 726, endPoint x: 806, endPoint y: 716, distance: 10.0
click at [806, 725] on link "Start practice test" at bounding box center [784, 727] width 178 height 35
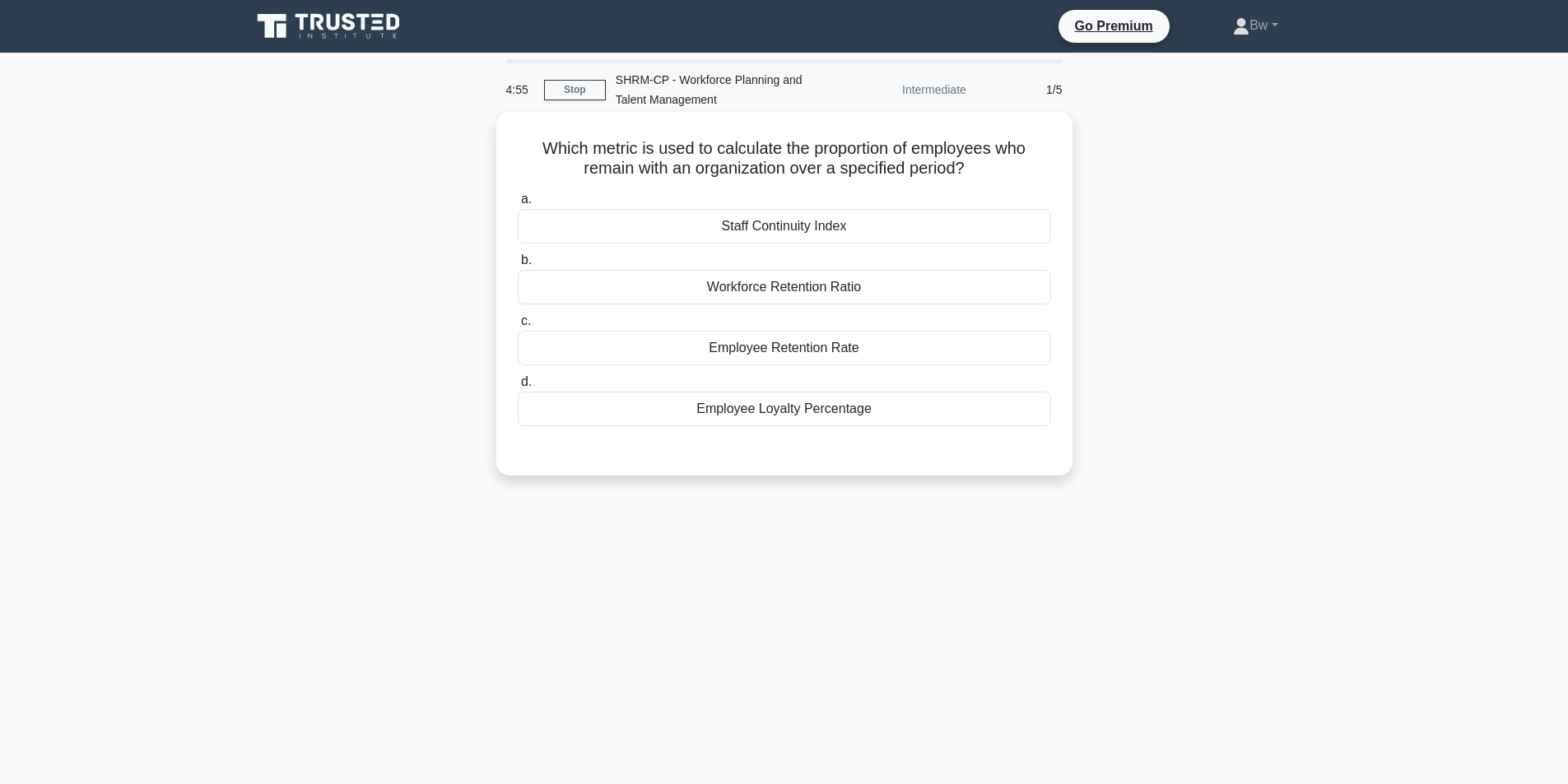
click at [929, 352] on div "Employee Retention Rate" at bounding box center [784, 348] width 533 height 35
click at [517, 326] on input "c. Employee Retention Rate" at bounding box center [517, 322] width 0 height 11
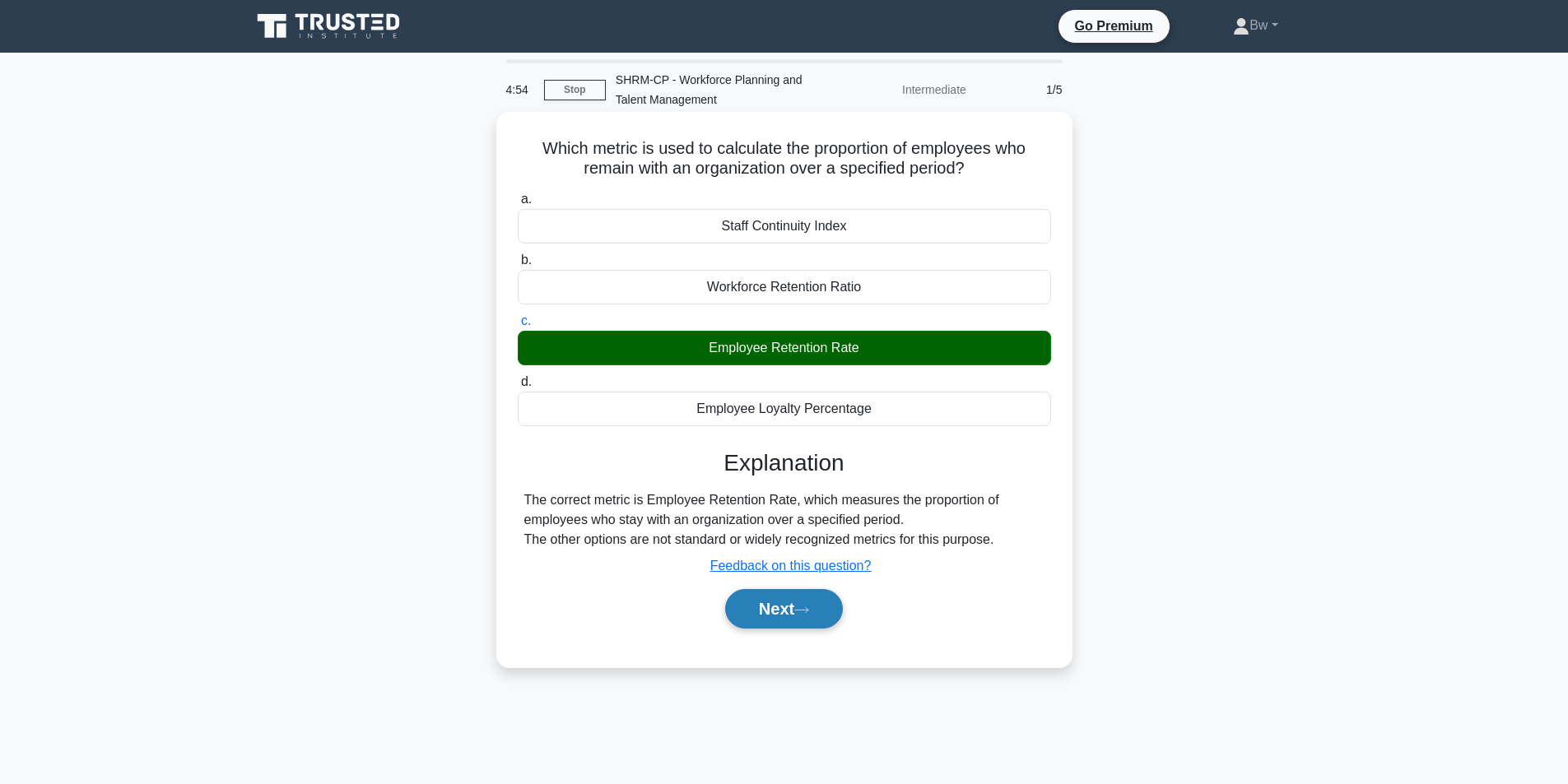
click at [817, 617] on button "Next" at bounding box center [784, 608] width 117 height 39
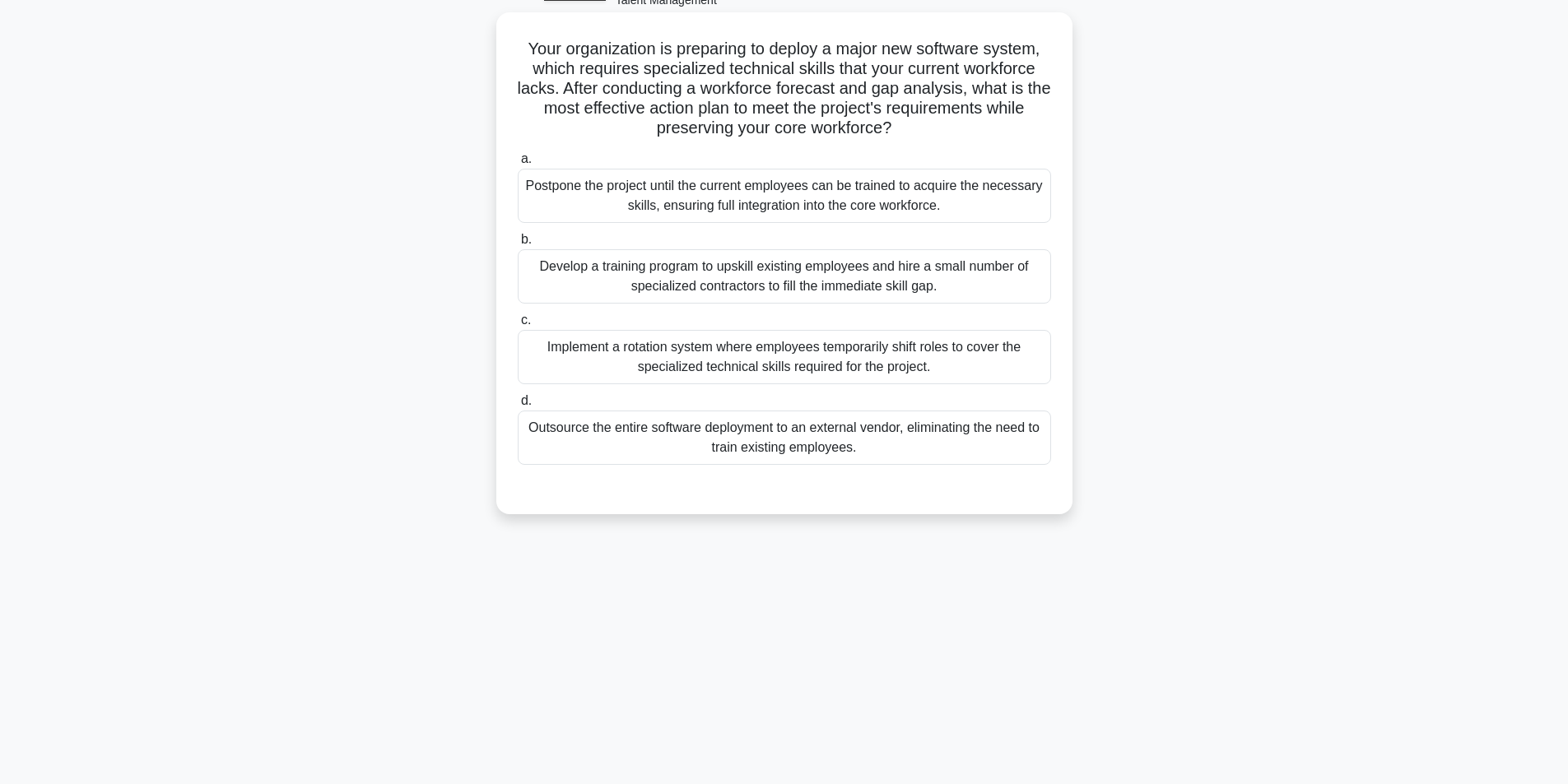
scroll to position [105, 0]
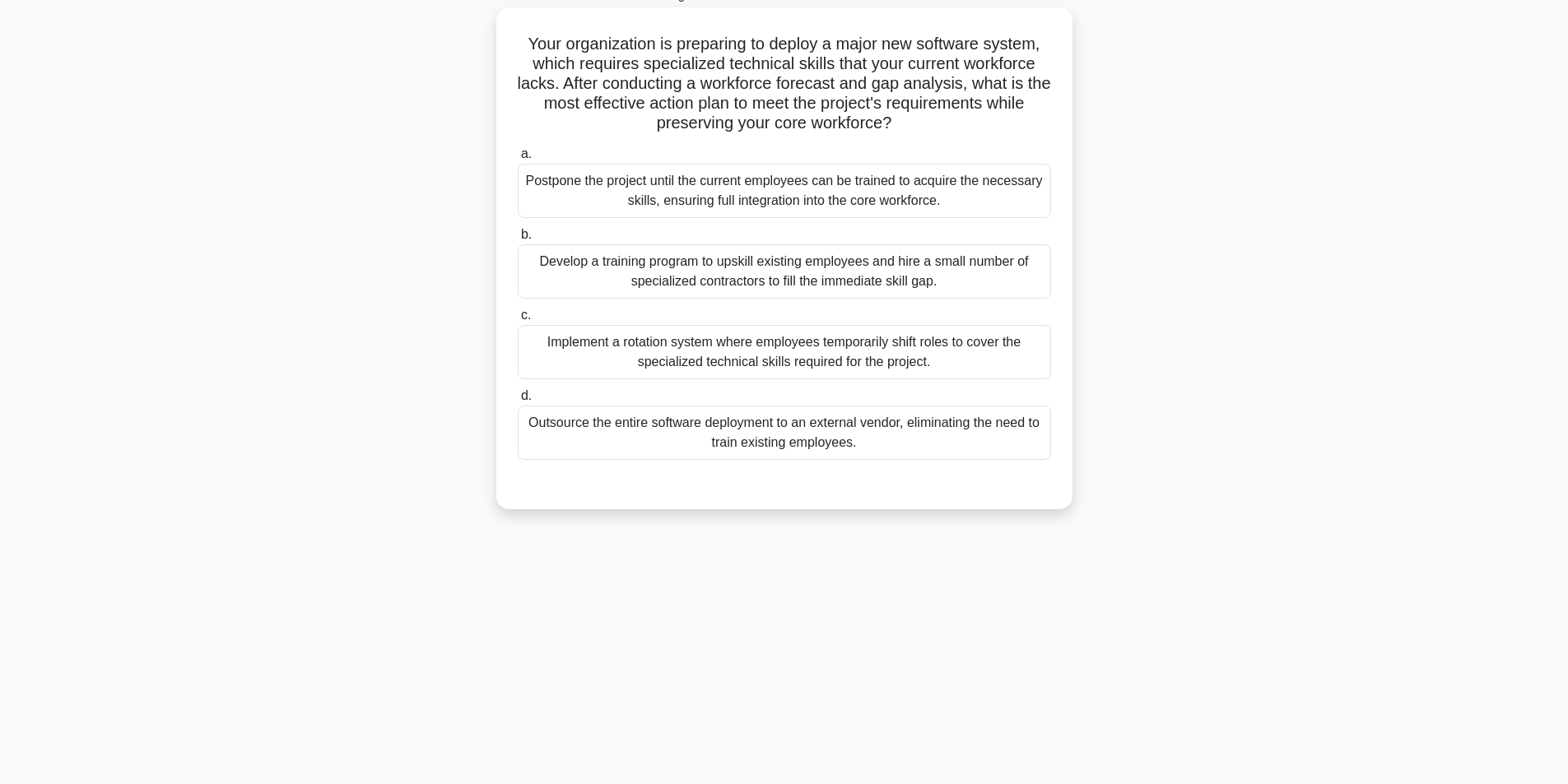
click at [674, 289] on div "Develop a training program to upskill existing employees and hire a small numbe…" at bounding box center [784, 271] width 533 height 55
click at [517, 240] on input "b. Develop a training program to upskill existing employees and hire a small nu…" at bounding box center [517, 235] width 0 height 11
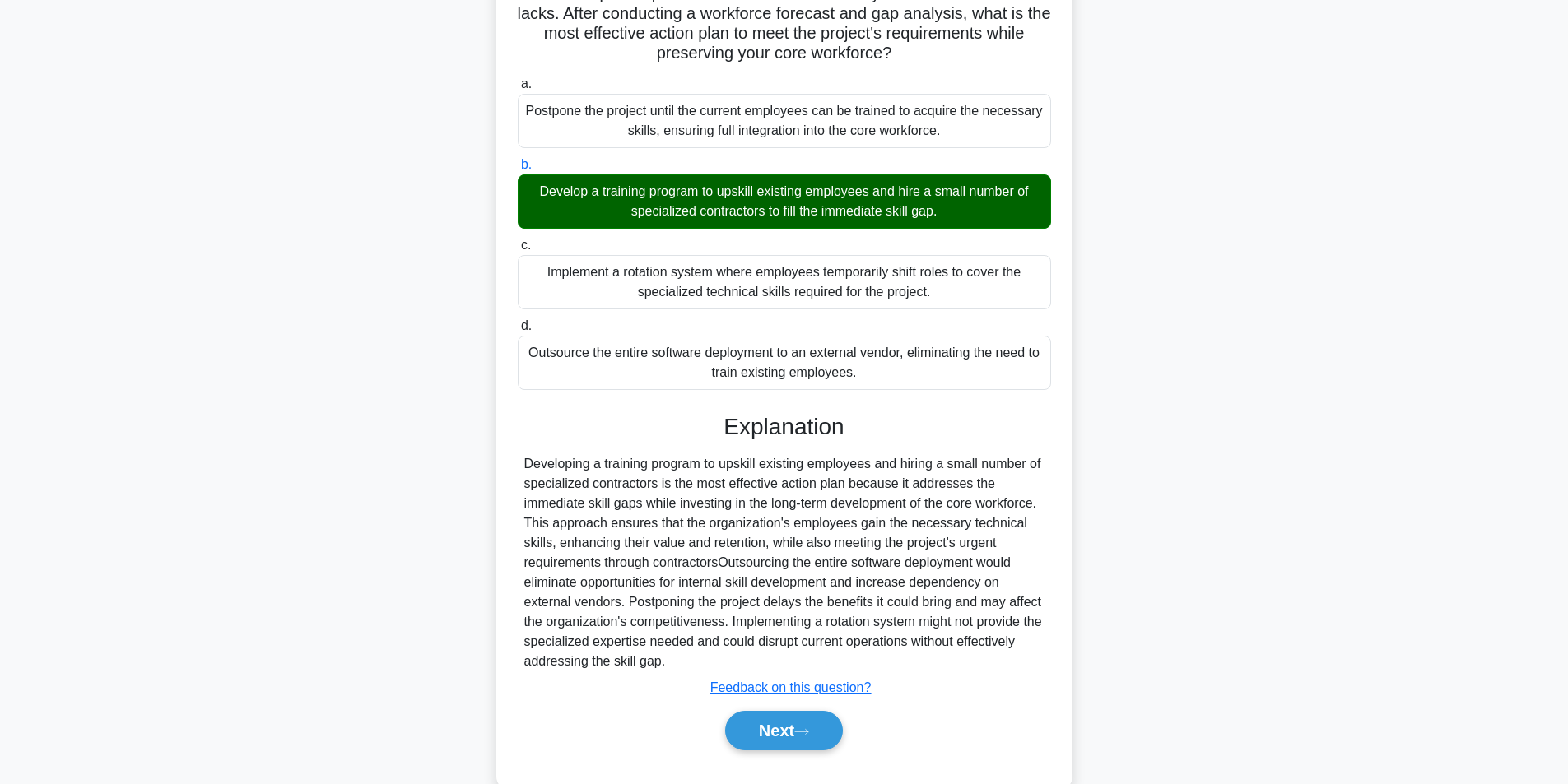
scroll to position [211, 0]
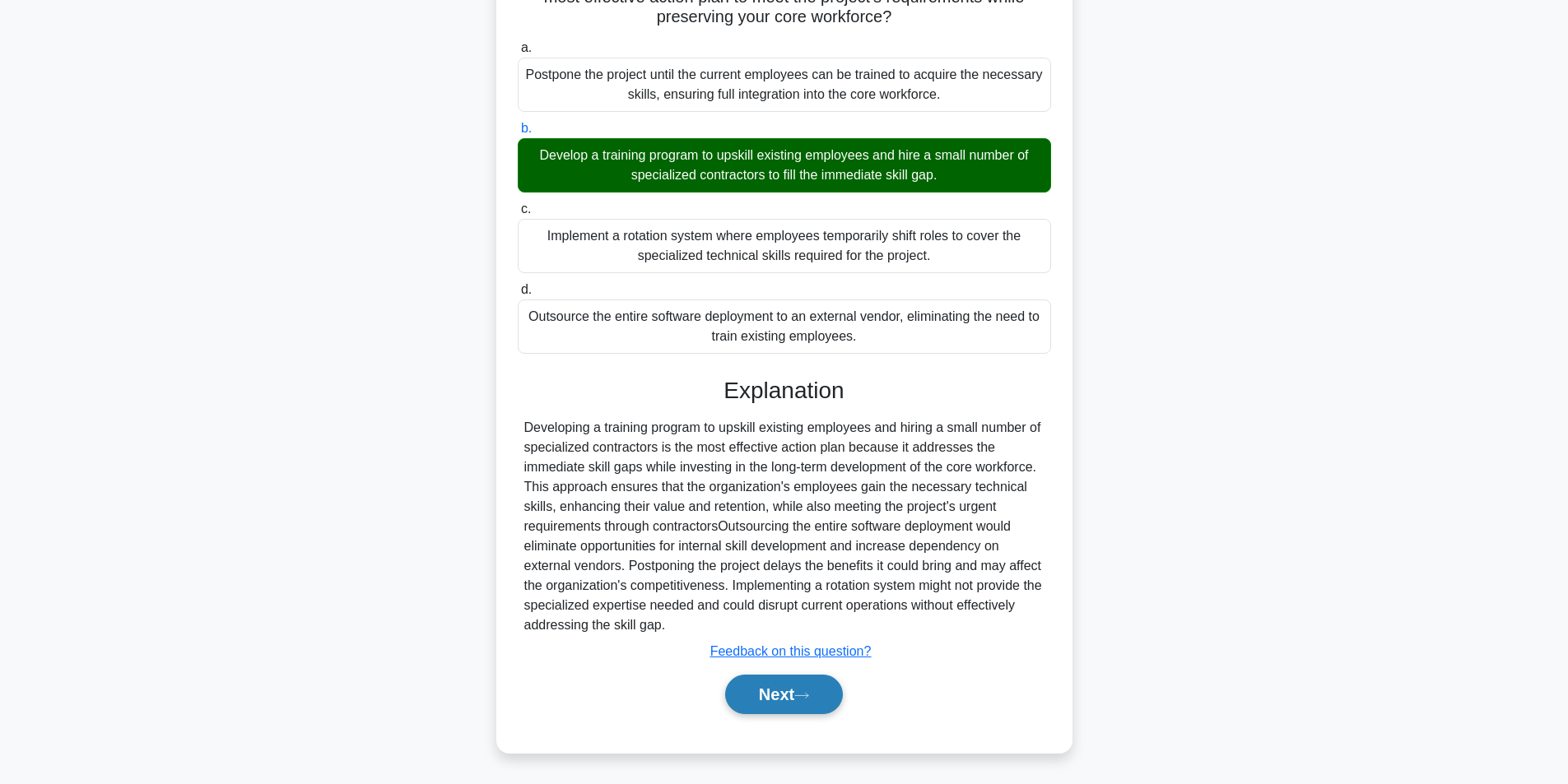
click at [784, 697] on button "Next" at bounding box center [784, 694] width 117 height 39
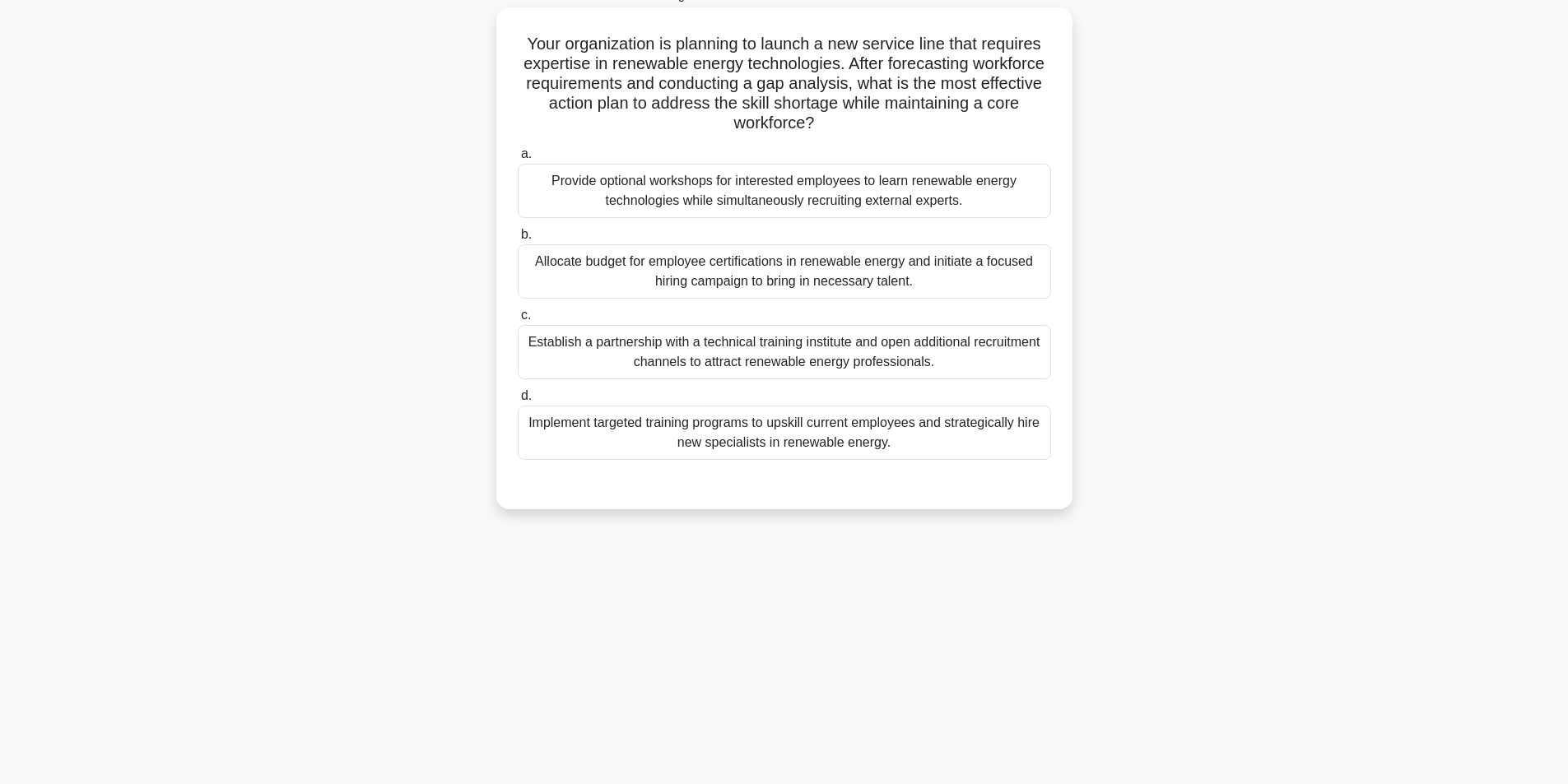
click at [642, 439] on div "Implement targeted training programs to upskill current employees and strategic…" at bounding box center [784, 433] width 533 height 55
click at [517, 401] on input "d. Implement targeted training programs to upskill current employees and strate…" at bounding box center [517, 396] width 0 height 11
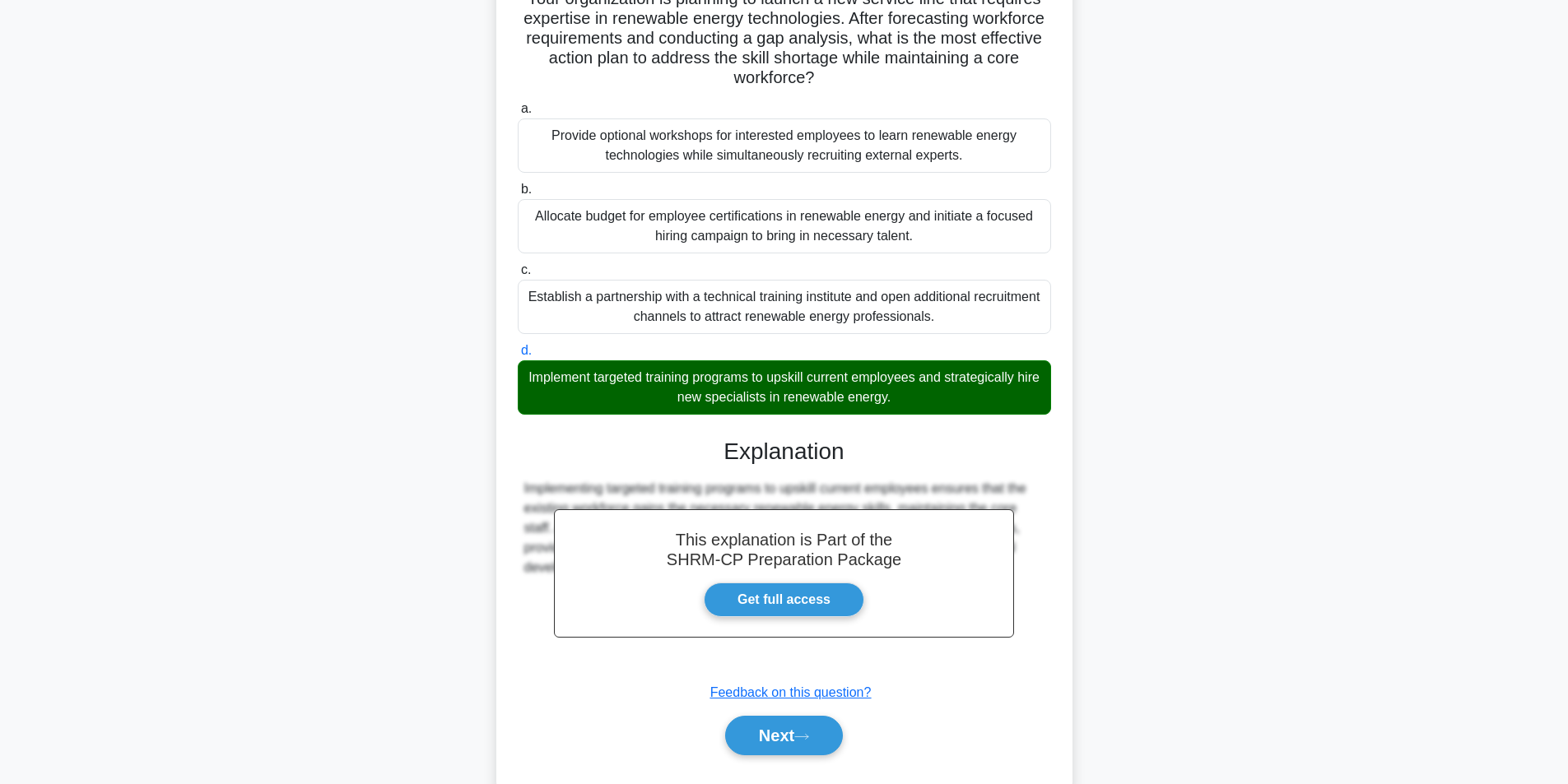
scroll to position [192, 0]
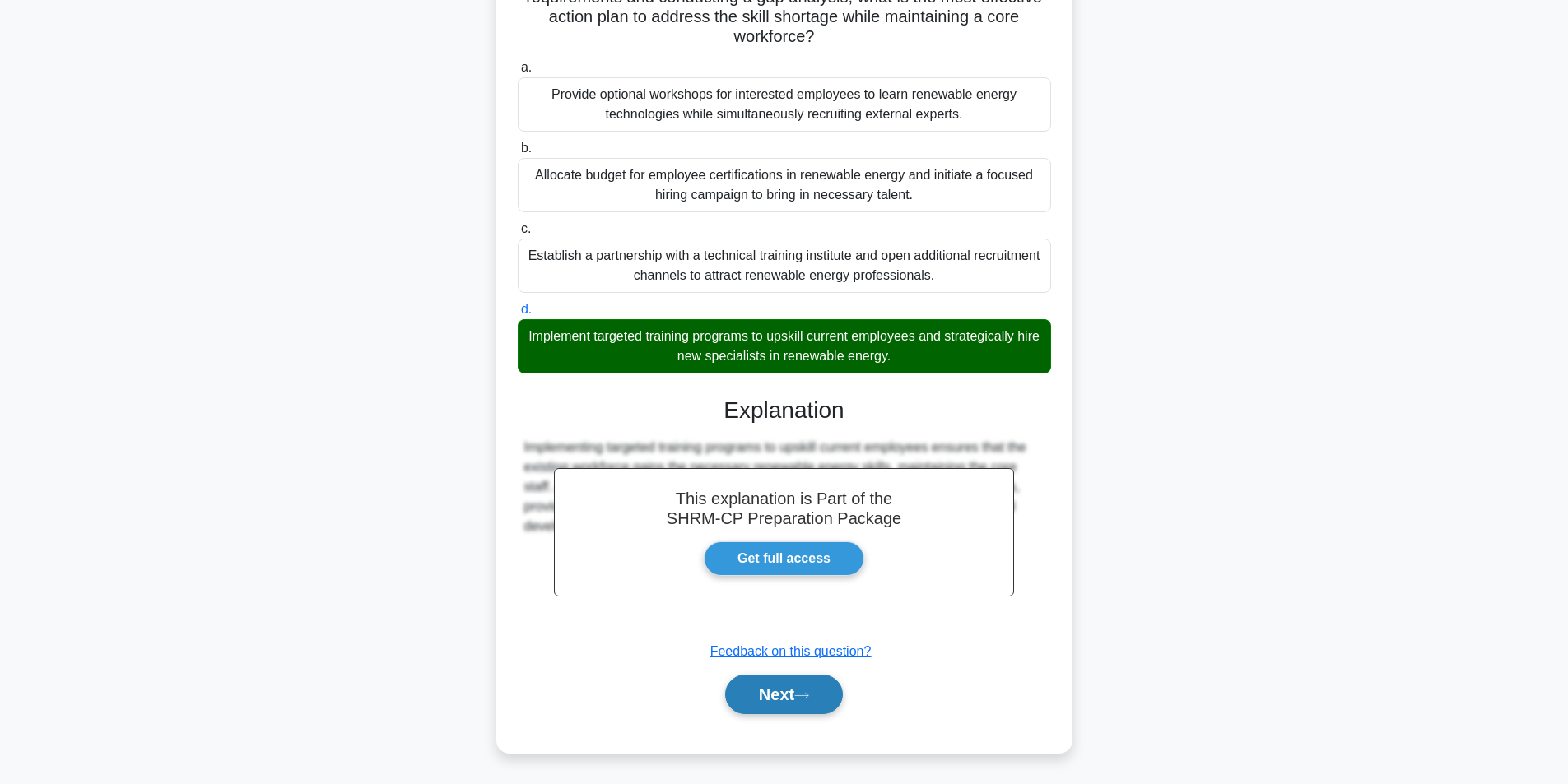
click at [771, 692] on button "Next" at bounding box center [784, 694] width 117 height 39
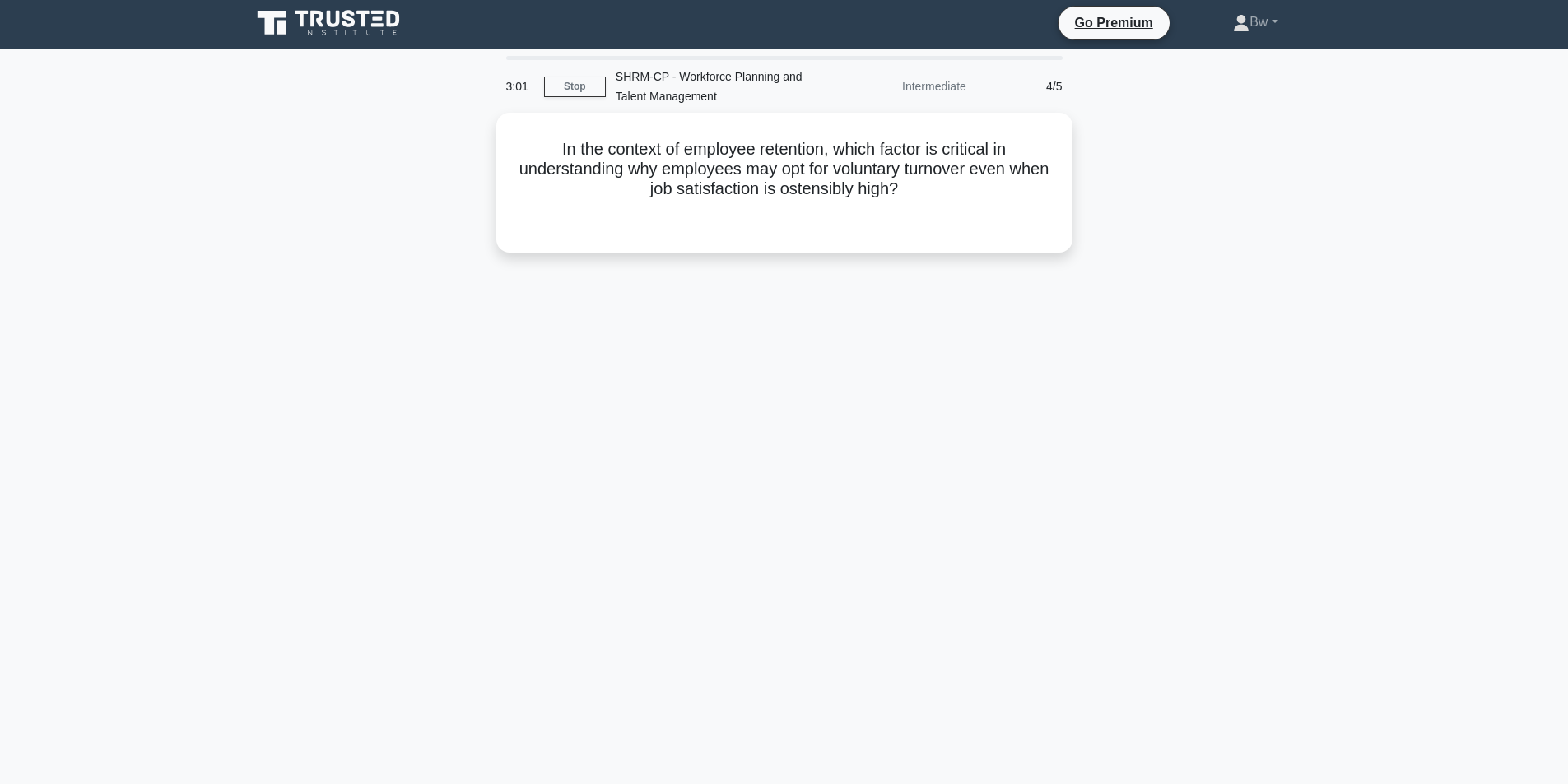
scroll to position [0, 0]
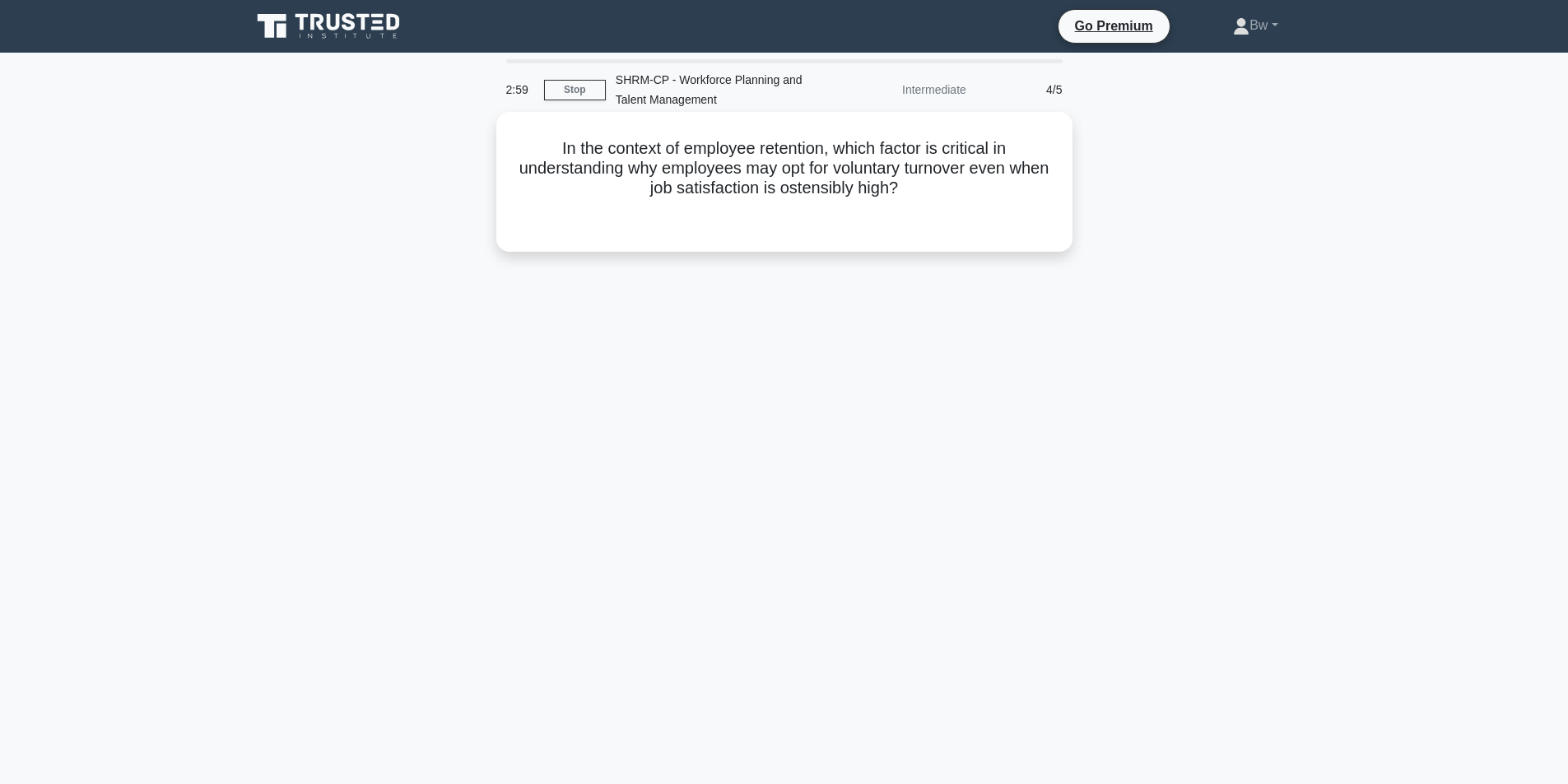
click at [626, 197] on h5 "In the context of employee retention, which factor is critical in understanding…" at bounding box center [784, 168] width 537 height 61
click at [626, 333] on div "2:59 Stop SHRM-CP - Workforce Planning and Talent Management Intermediate 4/5 I…" at bounding box center [784, 470] width 1087 height 823
click at [708, 176] on h5 "In the context of employee retention, which factor is critical in understanding…" at bounding box center [784, 168] width 537 height 61
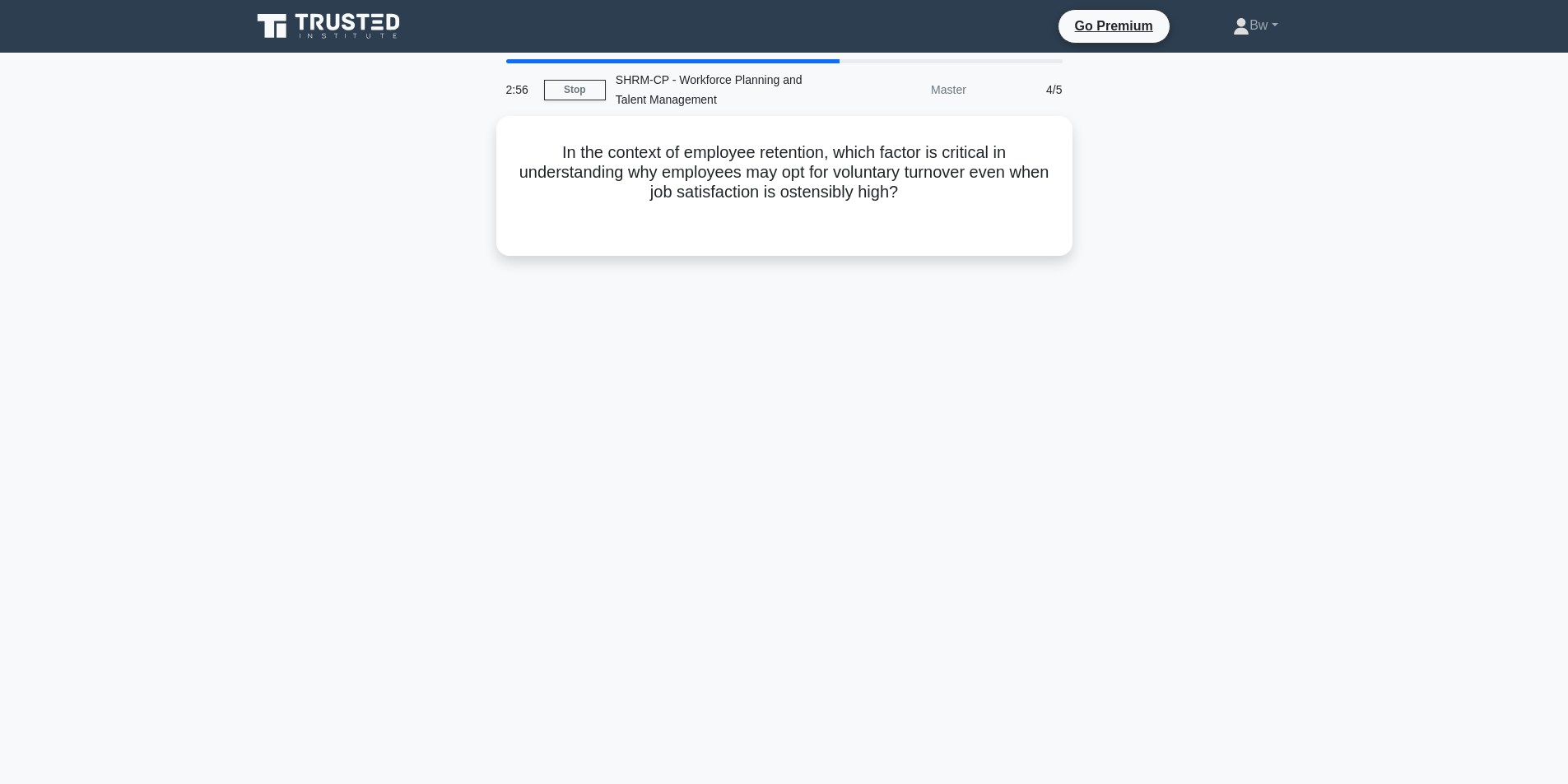
click at [686, 316] on div "2:56 Stop SHRM-CP - Workforce Planning and Talent Management Master 4/5 In the …" at bounding box center [784, 470] width 1087 height 823
drag, startPoint x: 649, startPoint y: 415, endPoint x: 641, endPoint y: 418, distance: 8.5
click at [645, 417] on div "2:55 Stop SHRM-CP - Workforce Planning and Talent Management Master 4/5 In the …" at bounding box center [784, 470] width 1087 height 823
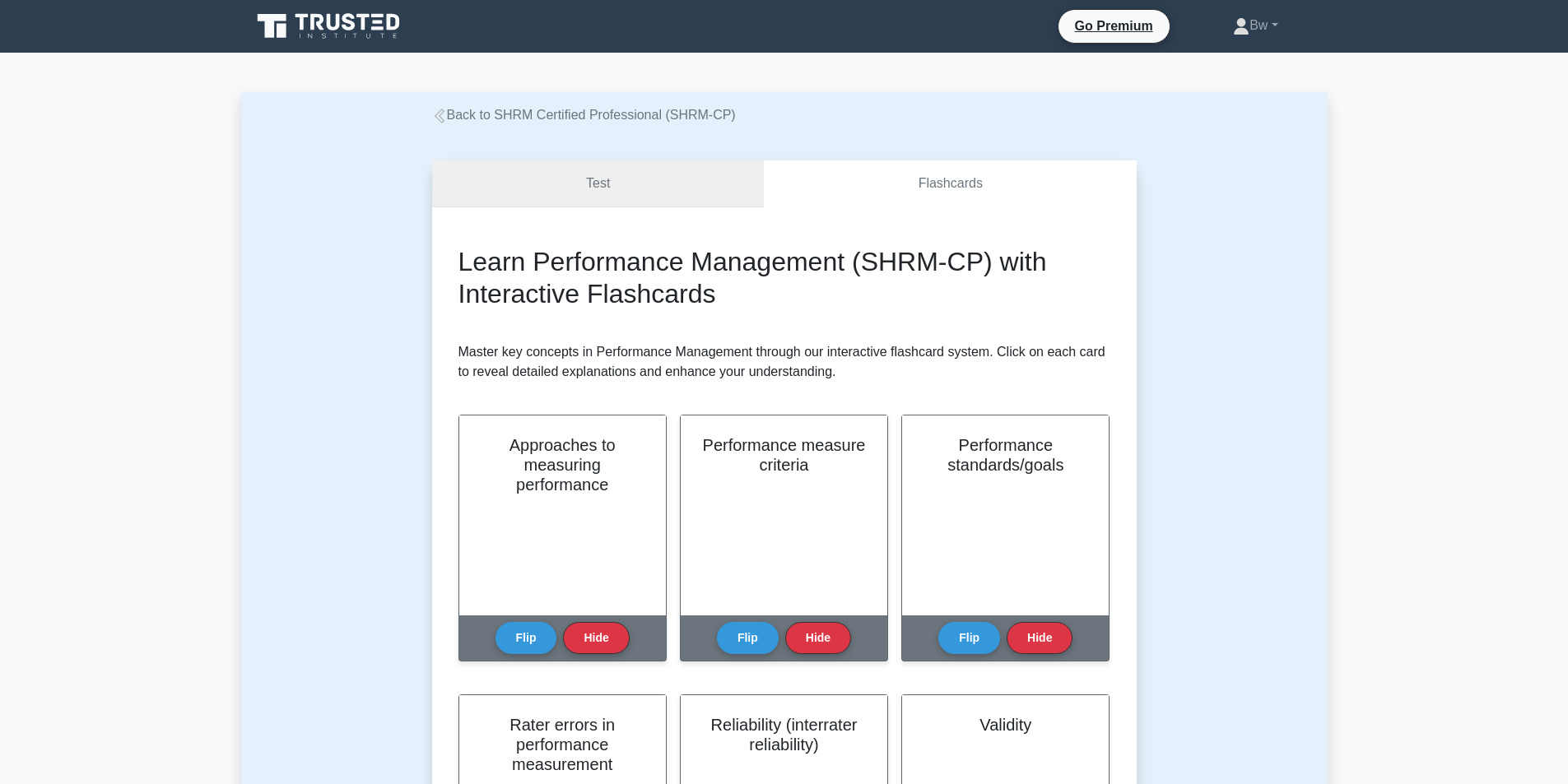
click at [675, 175] on link "Test" at bounding box center [598, 184] width 333 height 47
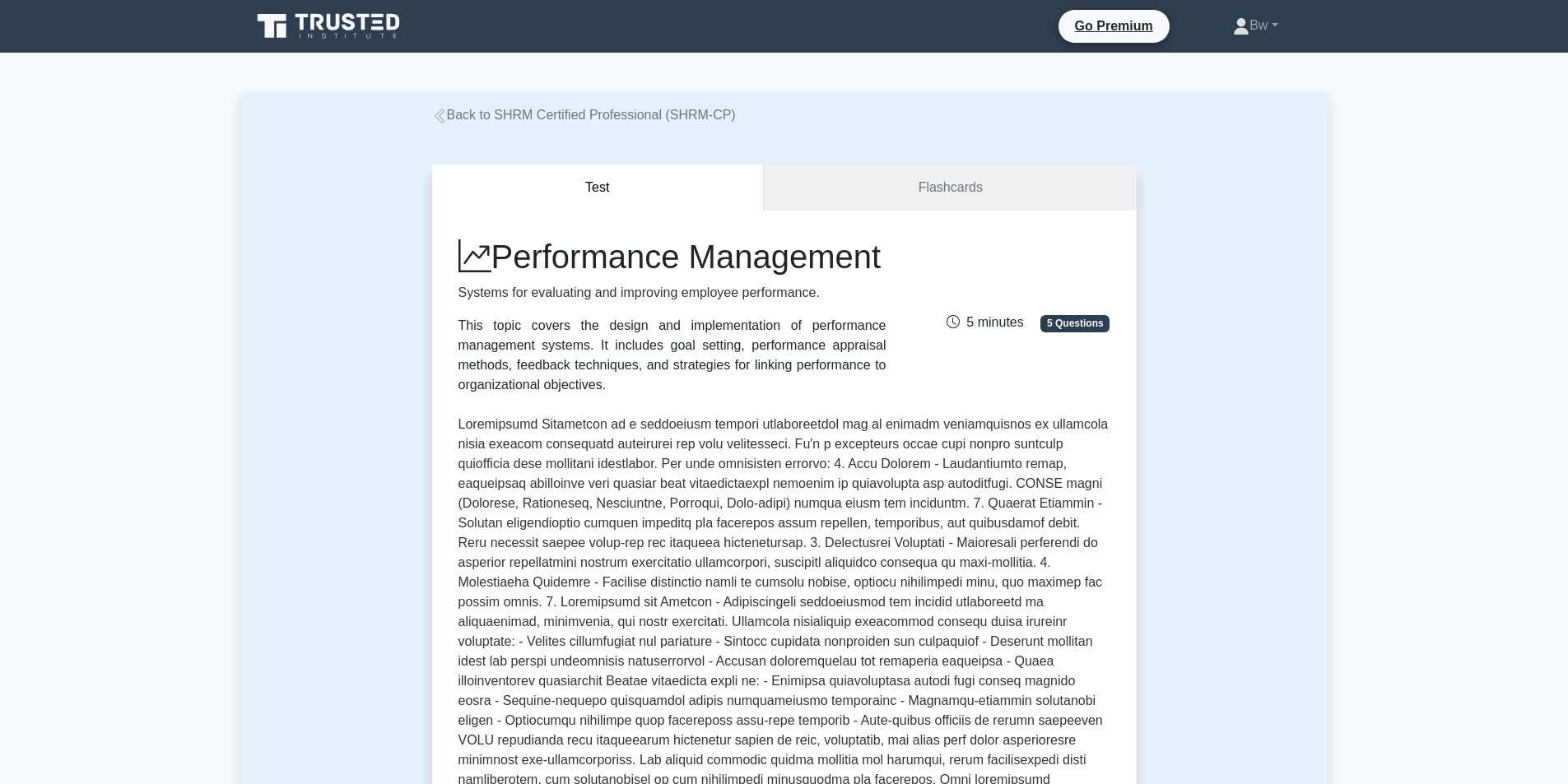
click at [636, 118] on link "Back to SHRM Certified Professional (SHRM-CP)" at bounding box center [584, 115] width 304 height 14
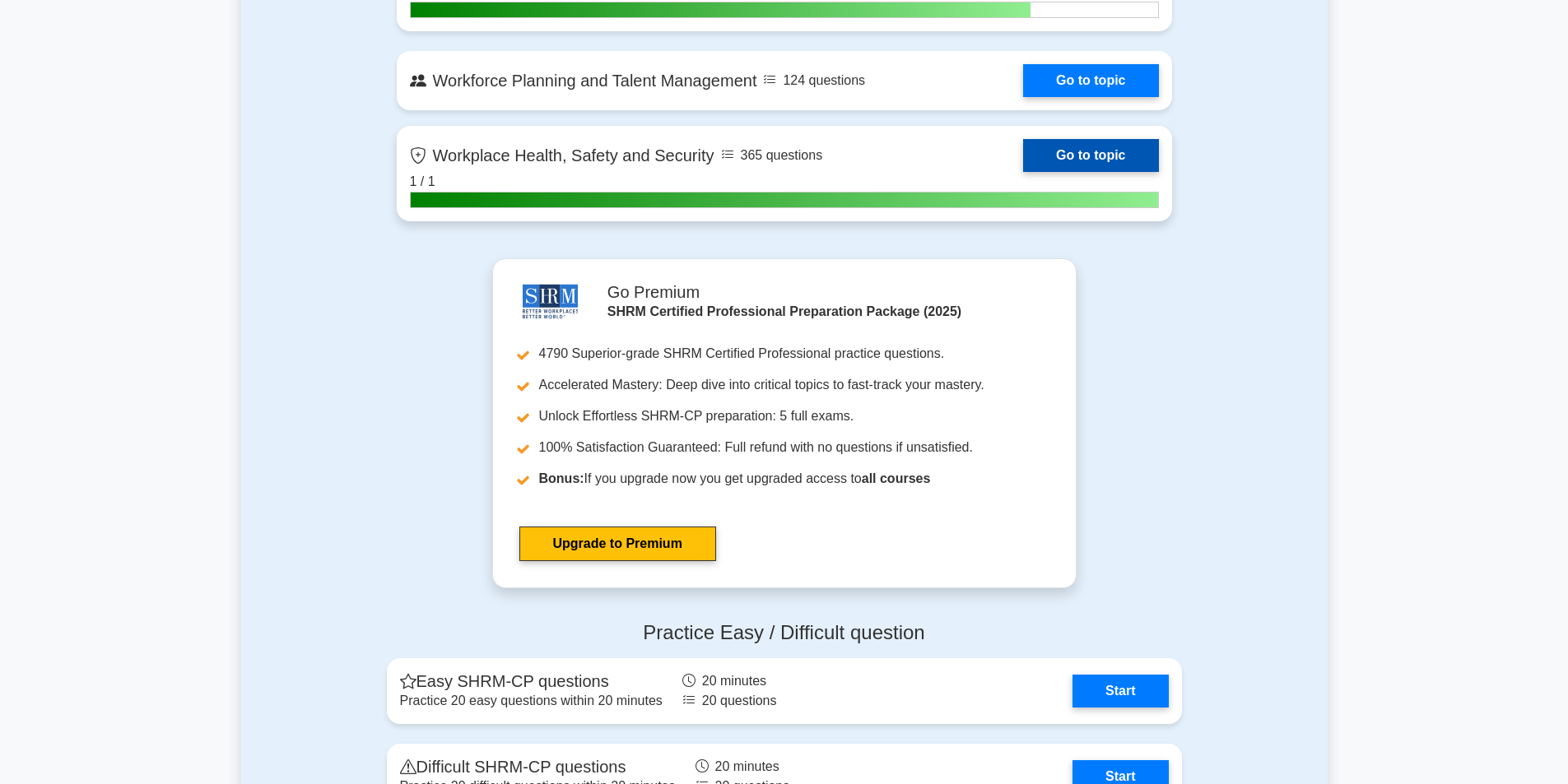
scroll to position [2715, 0]
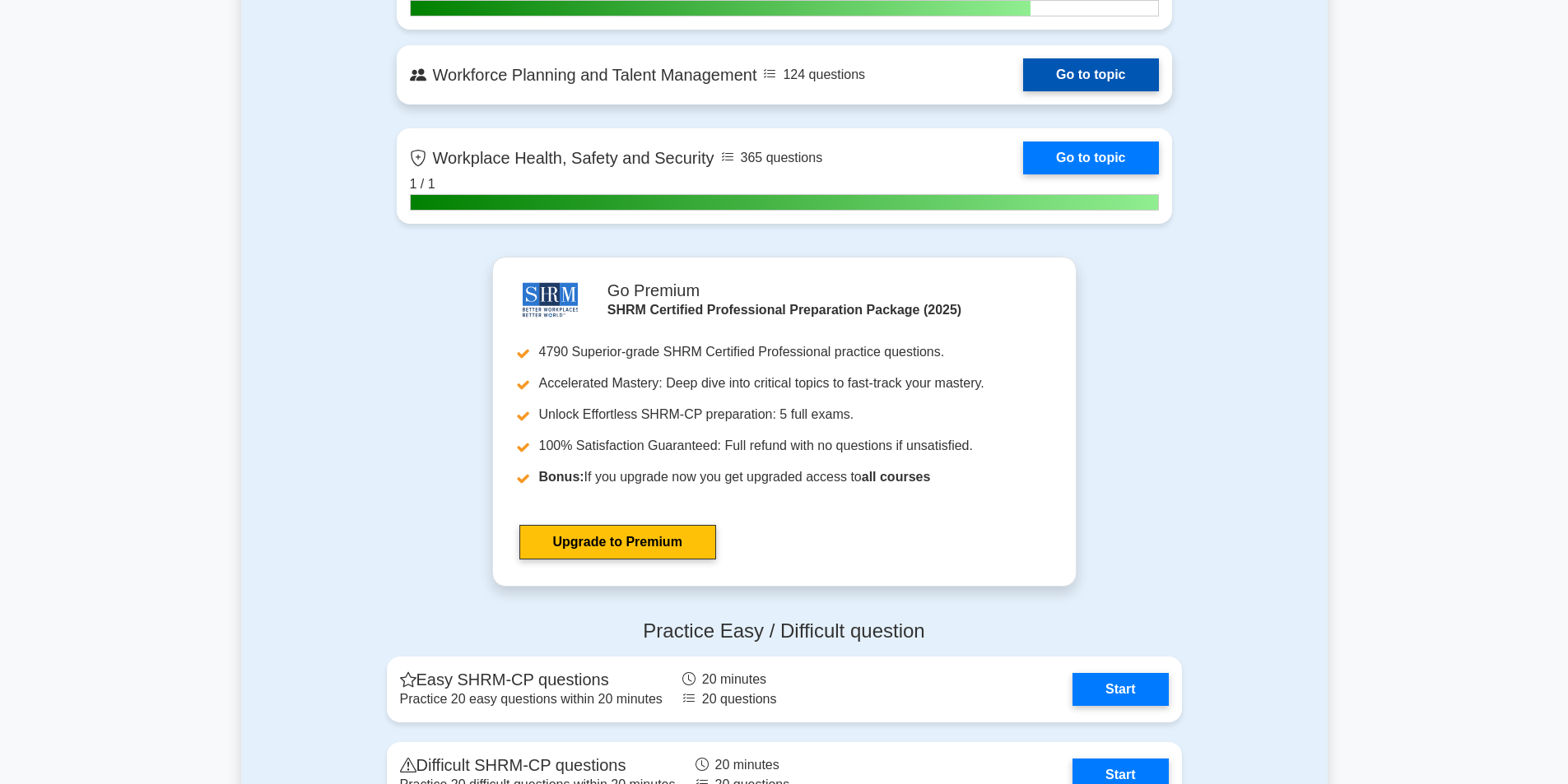
click at [1093, 69] on link "Go to topic" at bounding box center [1090, 74] width 135 height 33
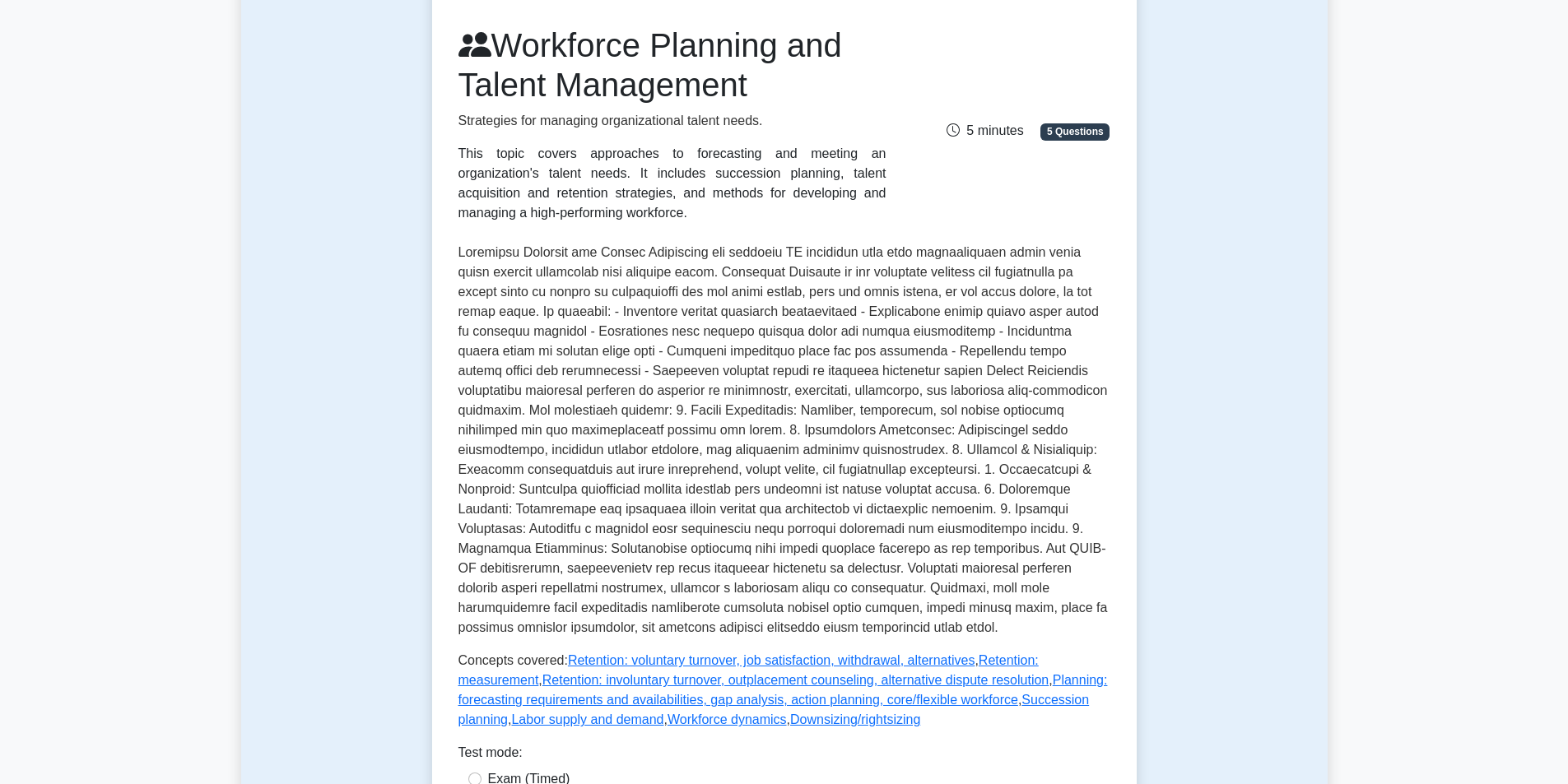
scroll to position [576, 0]
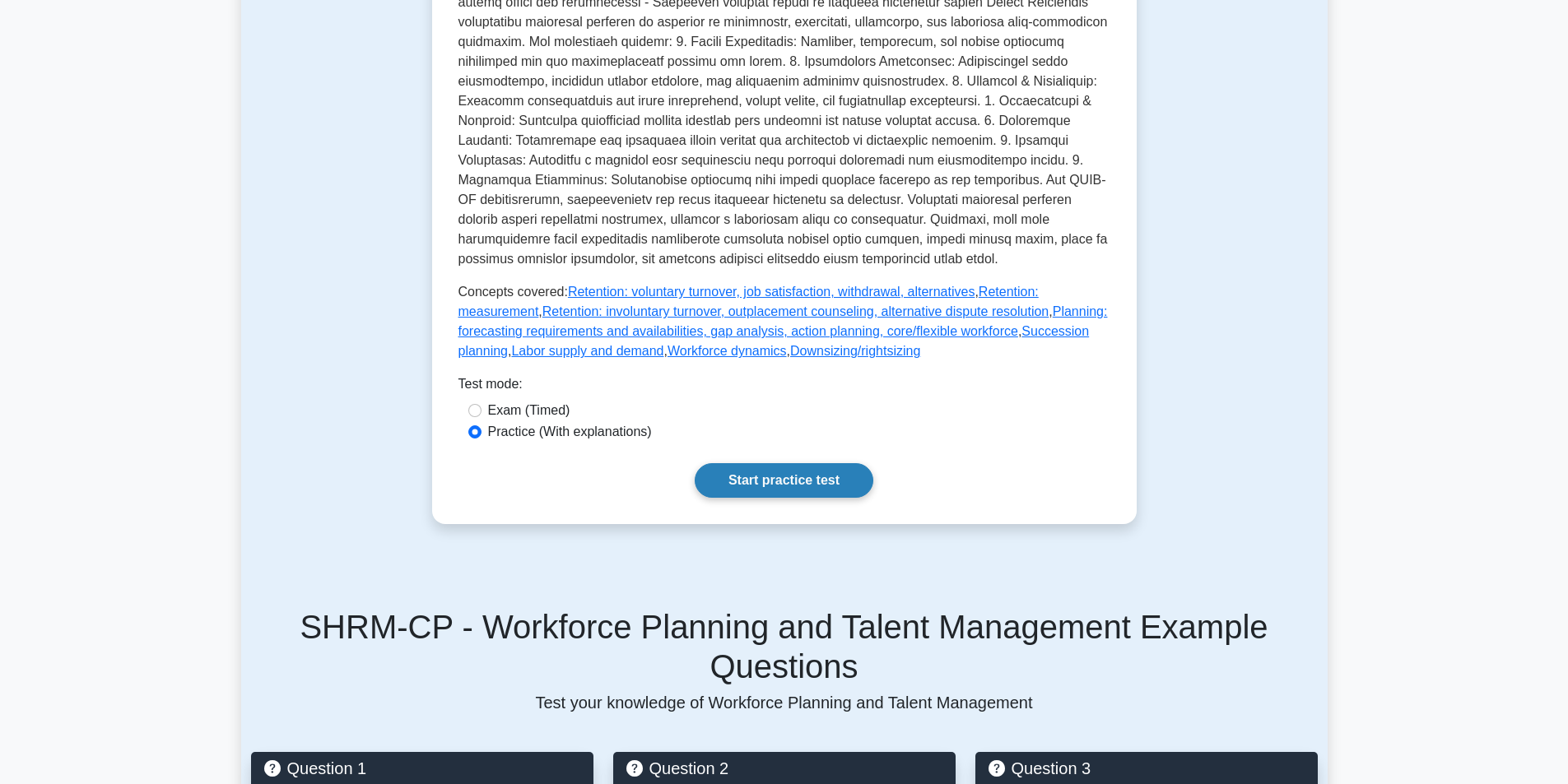
click at [793, 482] on link "Start practice test" at bounding box center [784, 480] width 178 height 35
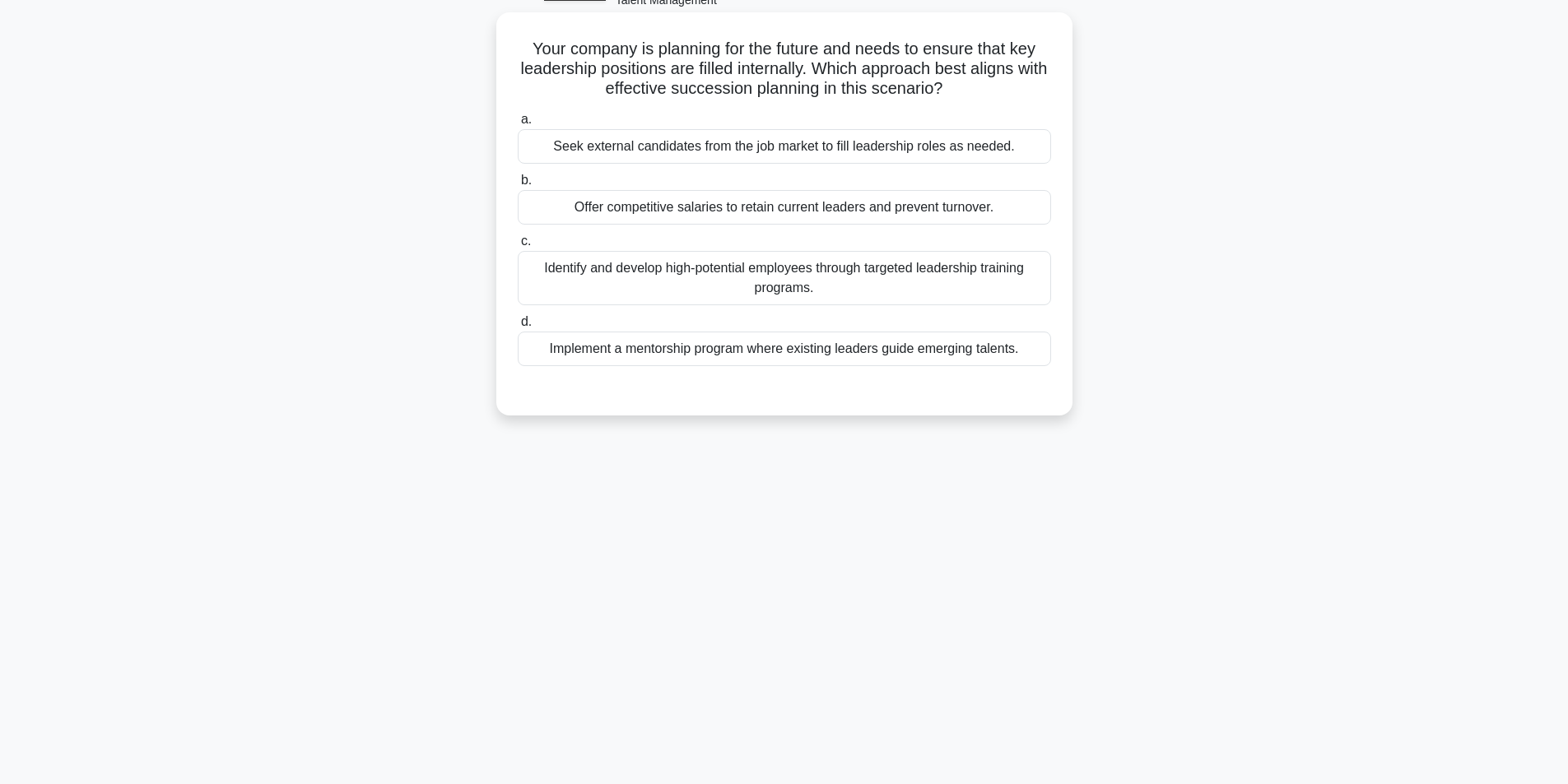
scroll to position [105, 0]
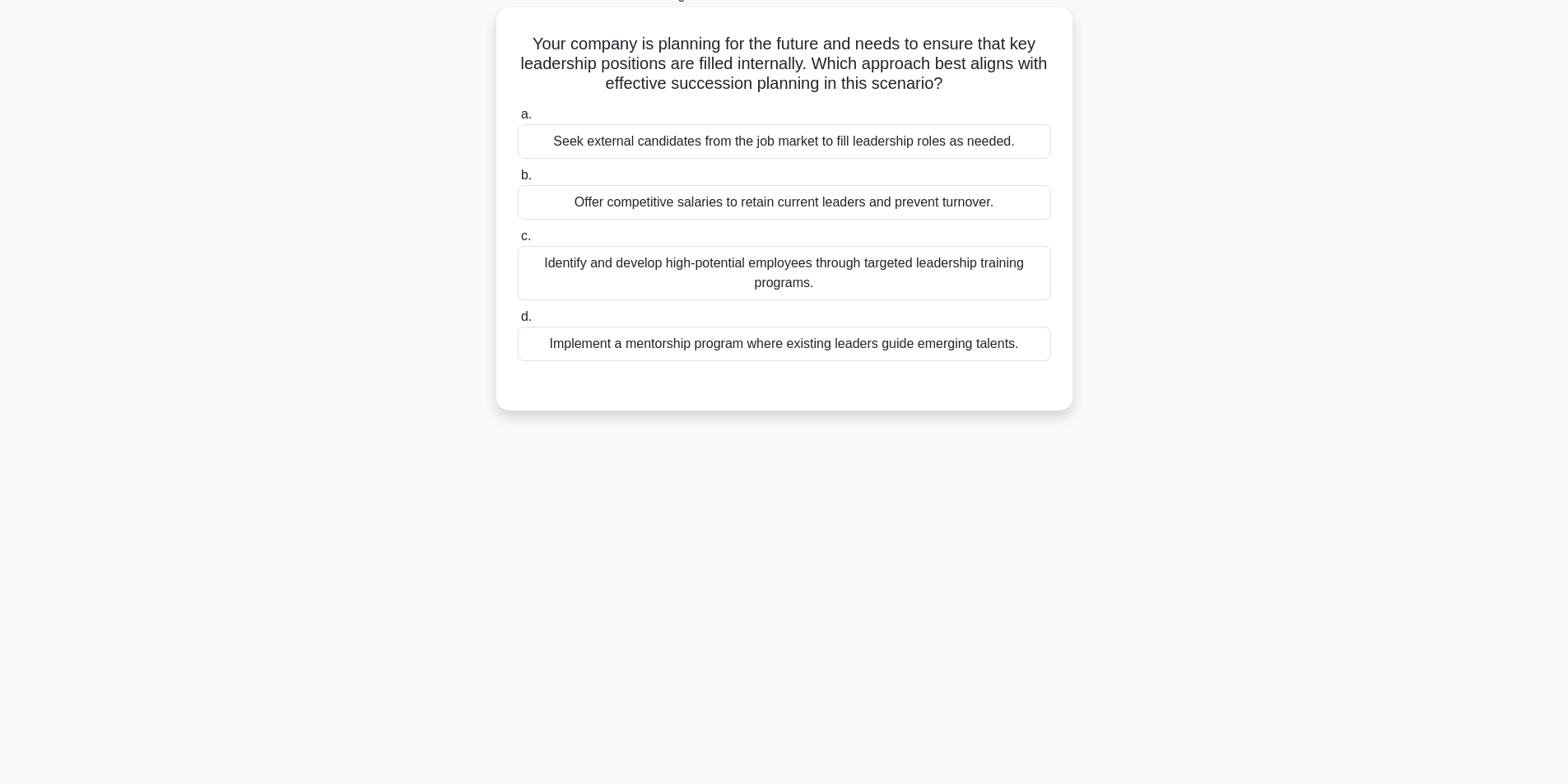
click at [592, 347] on div "Implement a mentorship program where existing leaders guide emerging talents." at bounding box center [784, 343] width 533 height 35
click at [517, 323] on input "d. Implement a mentorship program where existing leaders guide emerging talents." at bounding box center [517, 317] width 0 height 11
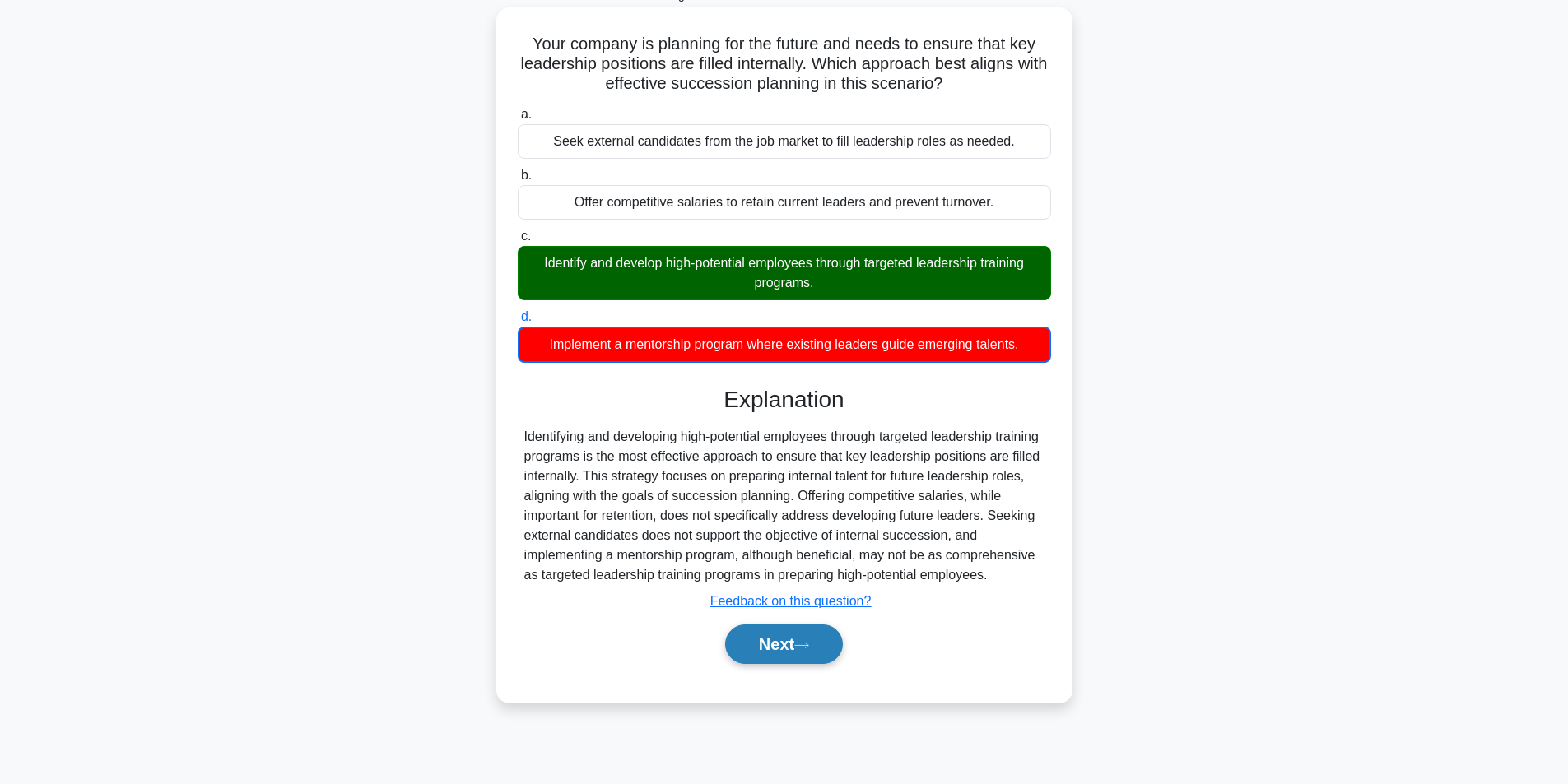
click at [797, 653] on button "Next" at bounding box center [784, 644] width 117 height 39
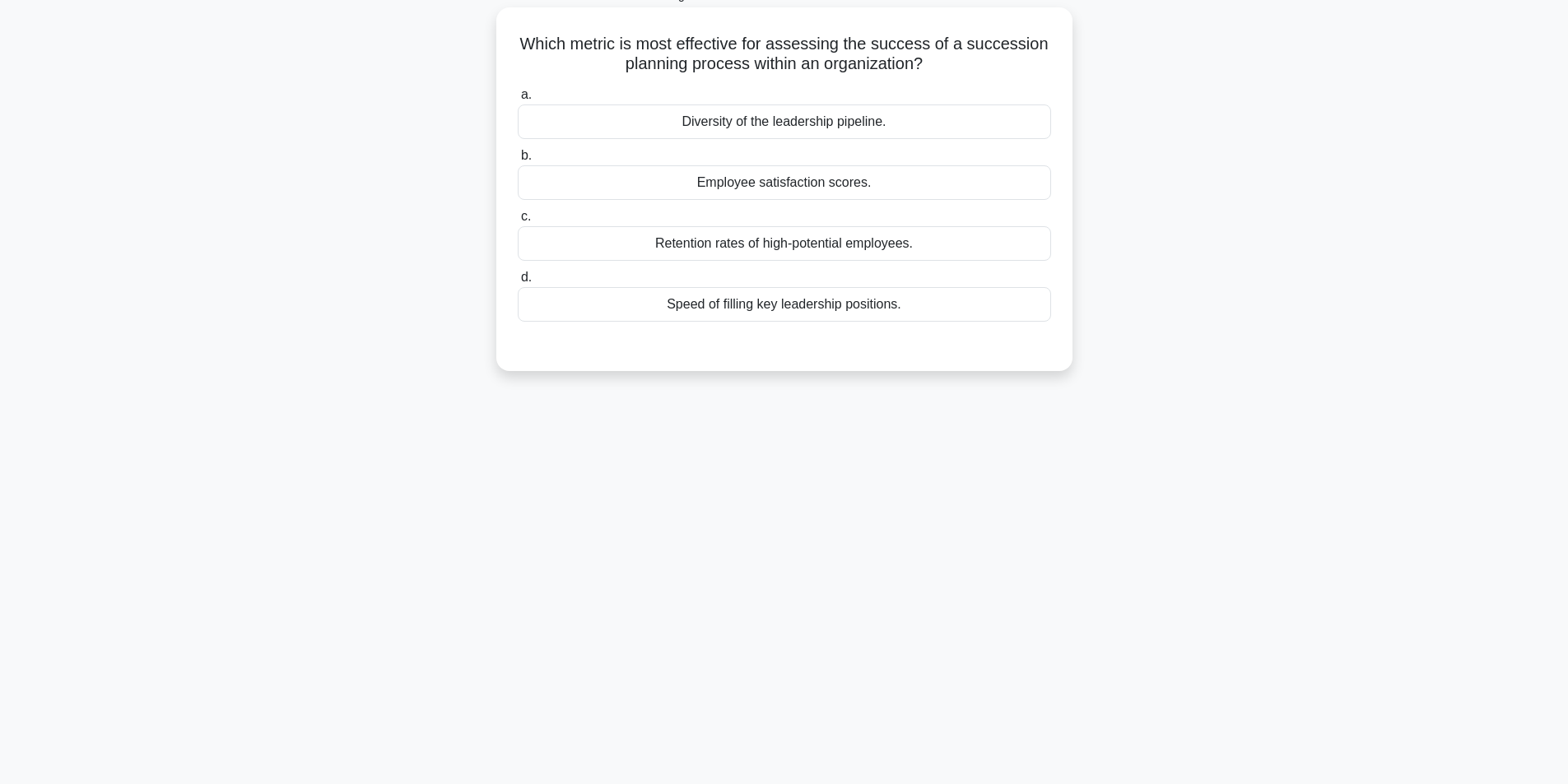
click at [870, 256] on div "Retention rates of high-potential employees." at bounding box center [784, 243] width 533 height 35
click at [517, 222] on input "c. Retention rates of high-potential employees." at bounding box center [517, 217] width 0 height 11
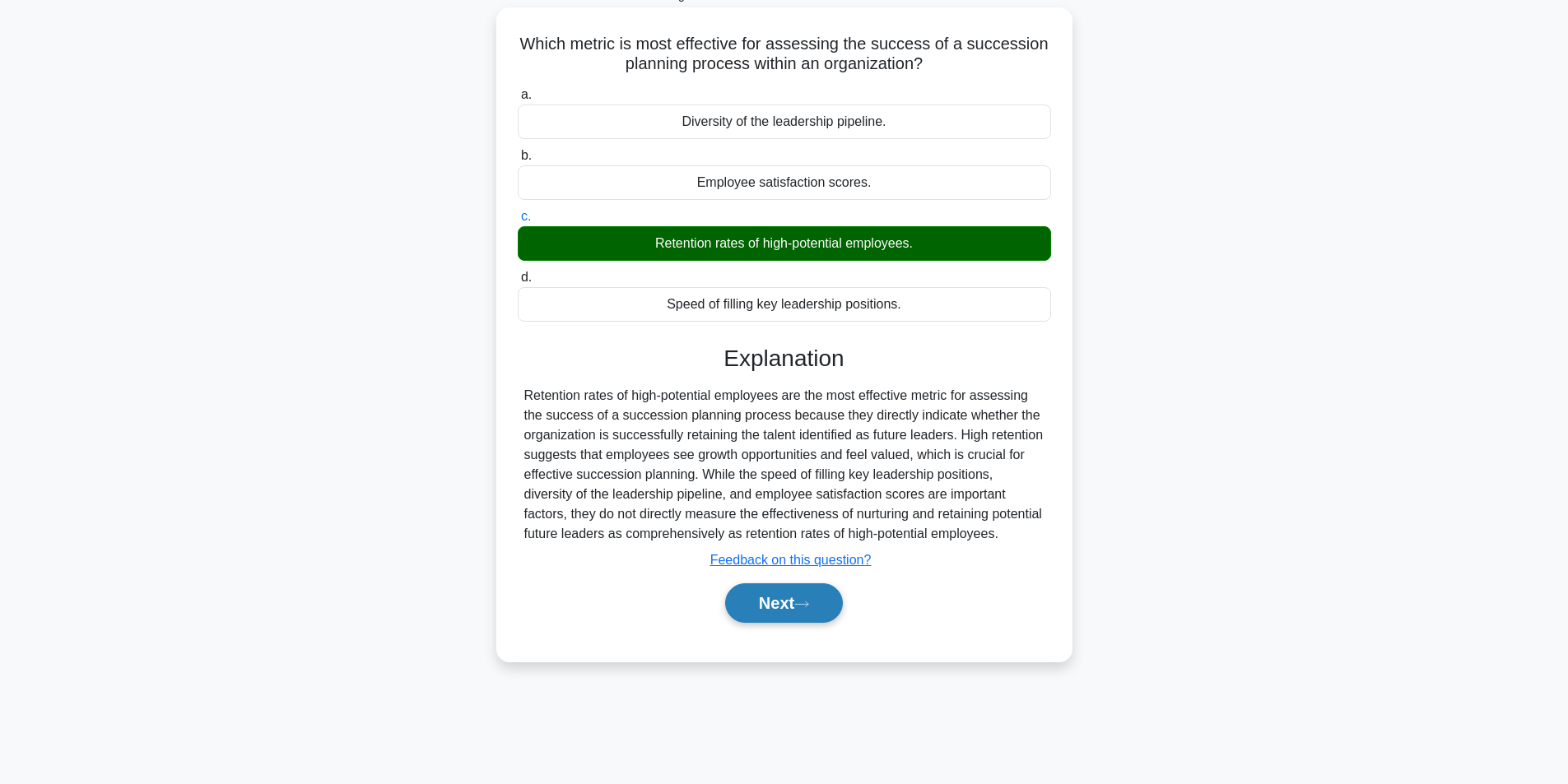
click at [801, 596] on button "Next" at bounding box center [784, 603] width 117 height 39
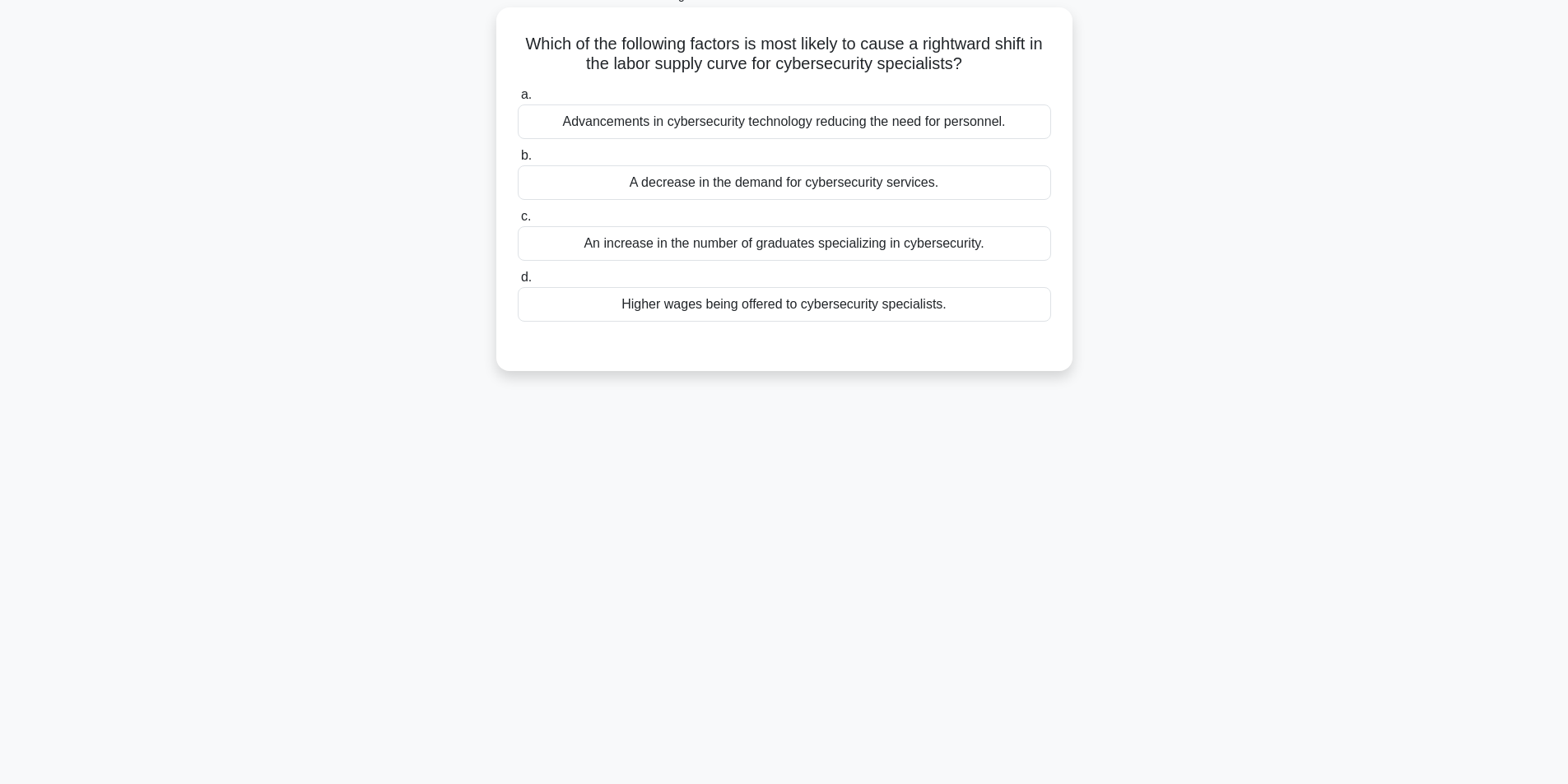
click at [958, 123] on div "Advancements in cybersecurity technology reducing the need for personnel." at bounding box center [784, 122] width 533 height 35
click at [517, 100] on input "a. Advancements in cybersecurity technology reducing the need for personnel." at bounding box center [517, 95] width 0 height 11
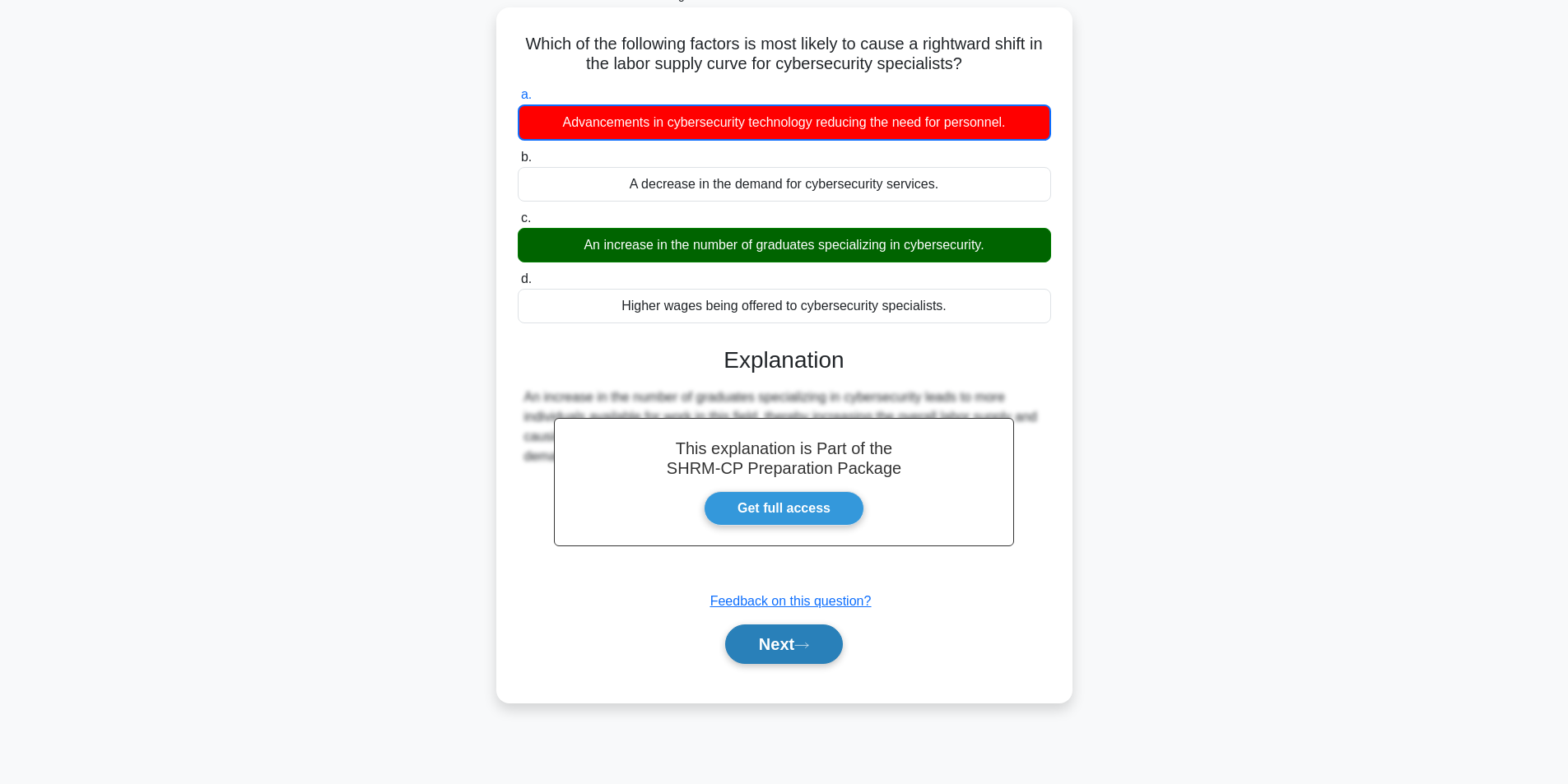
click at [829, 648] on button "Next" at bounding box center [784, 644] width 117 height 39
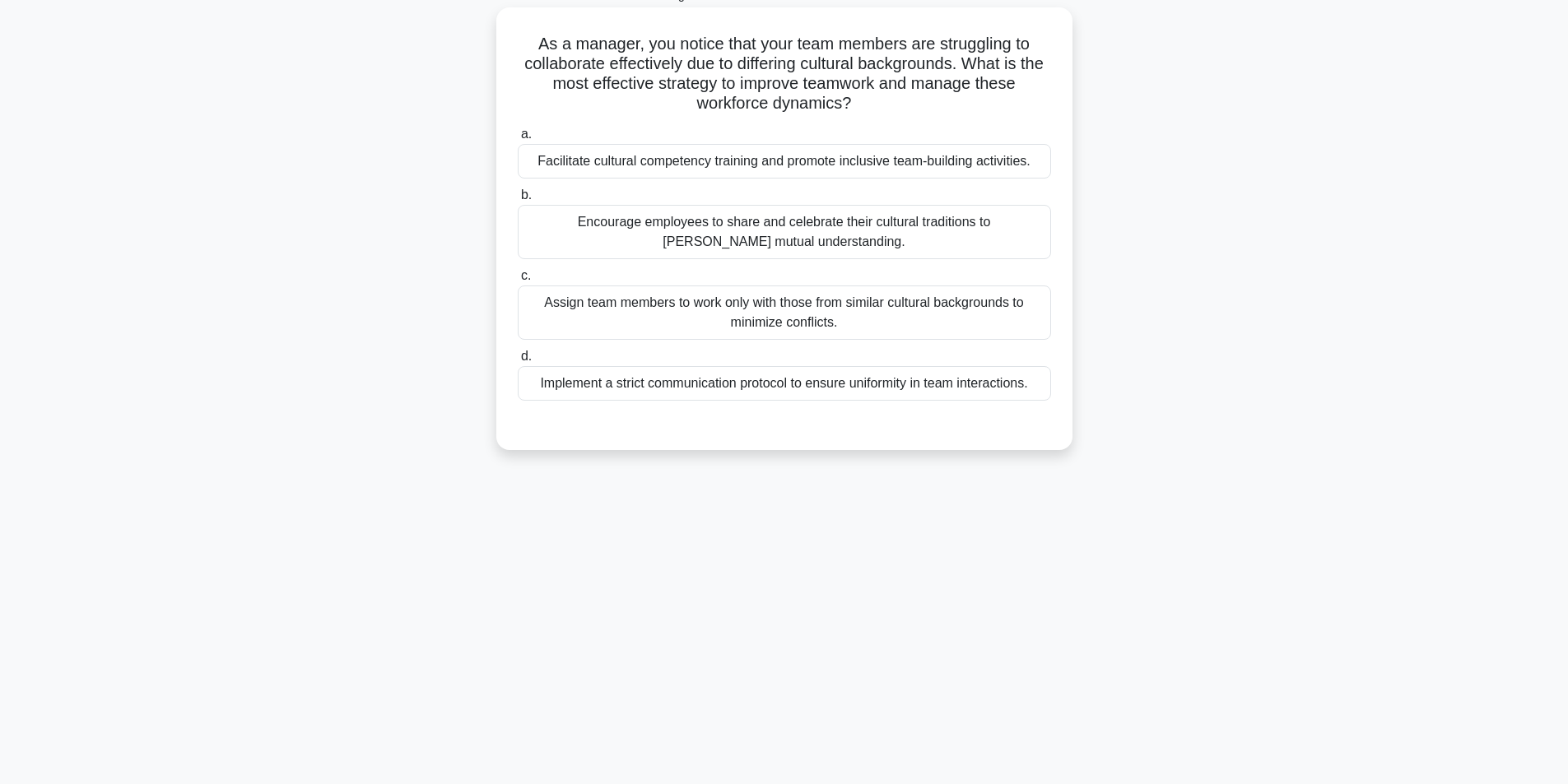
click at [875, 175] on div "Facilitate cultural competency training and promote inclusive team-building act…" at bounding box center [784, 161] width 533 height 35
click at [517, 140] on input "a. Facilitate cultural competency training and promote inclusive team-building …" at bounding box center [517, 134] width 0 height 11
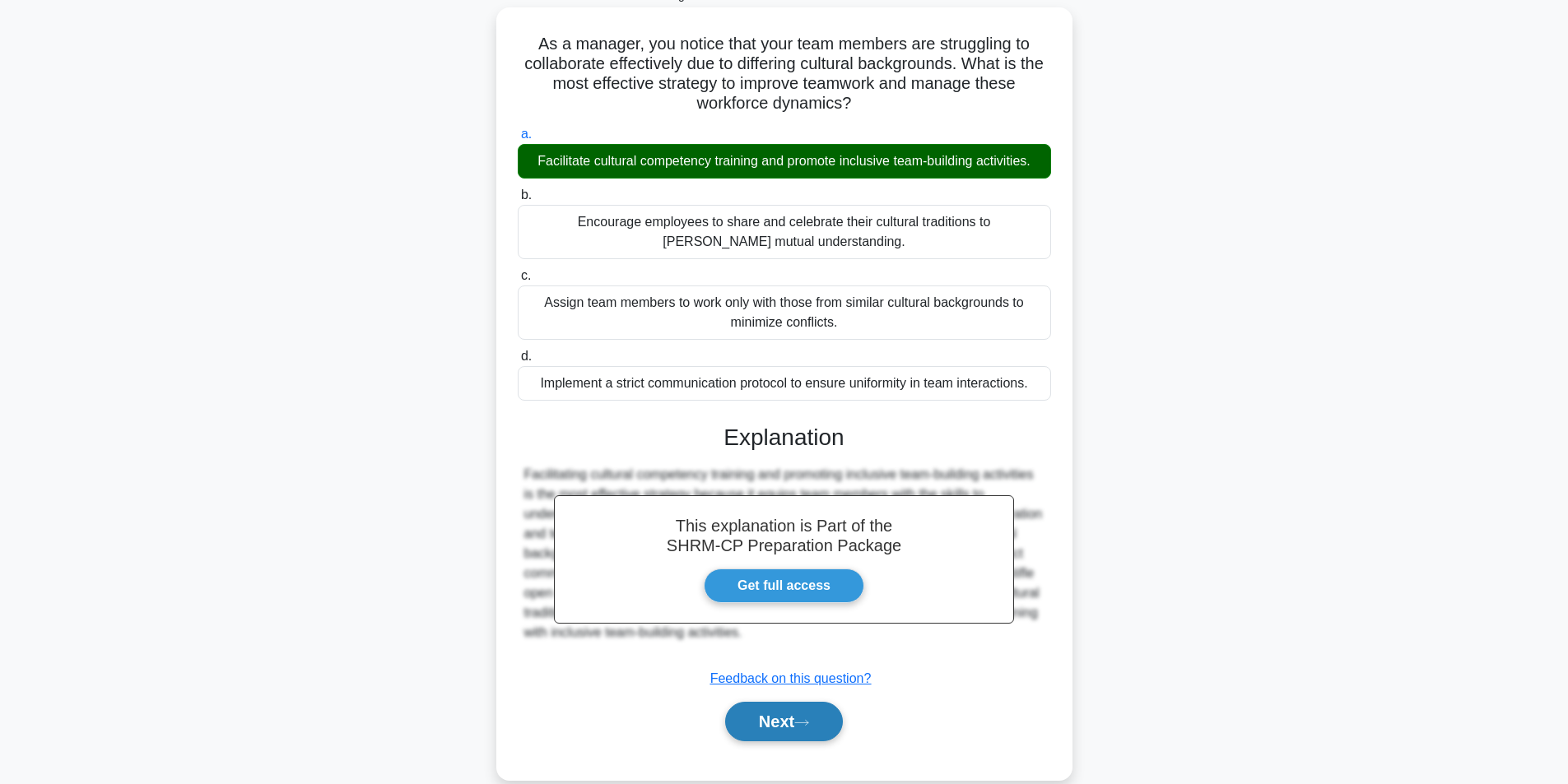
click at [809, 720] on icon at bounding box center [801, 722] width 15 height 9
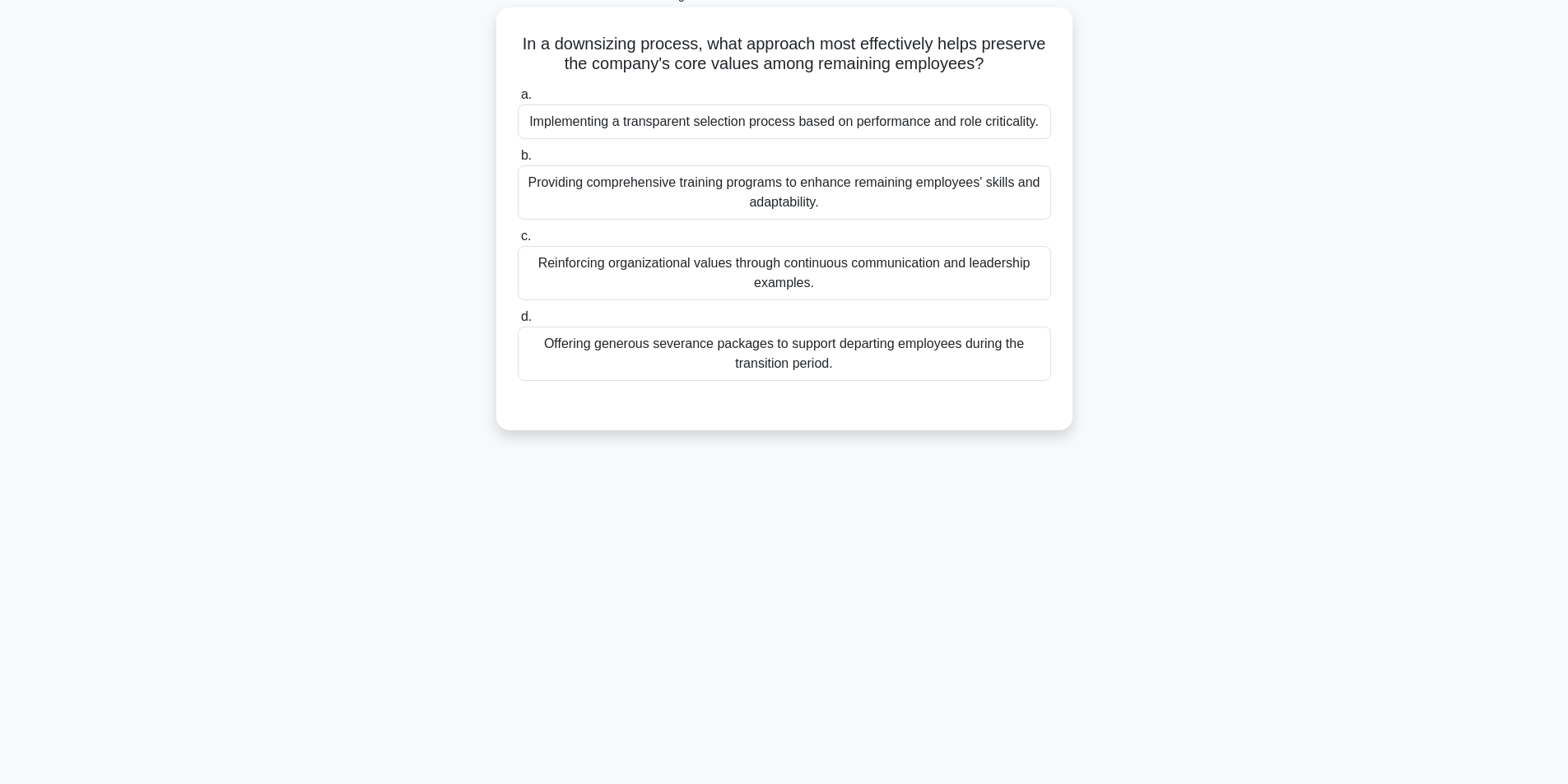
click at [879, 275] on div "Reinforcing organizational values through continuous communication and leadersh…" at bounding box center [784, 272] width 533 height 55
click at [517, 242] on input "c. Reinforcing organizational values through continuous communication and leade…" at bounding box center [517, 237] width 0 height 11
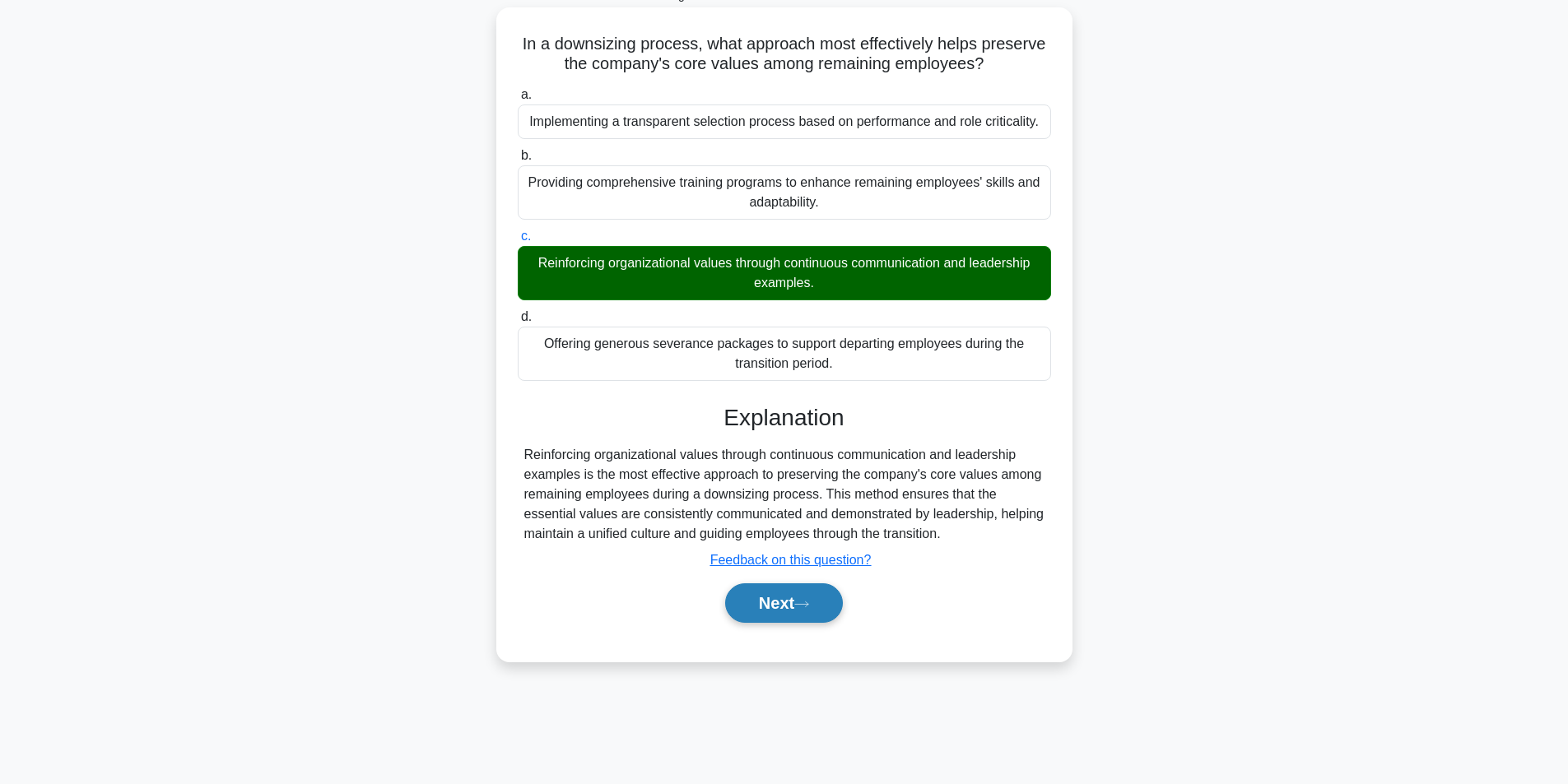
click at [803, 590] on button "Next" at bounding box center [784, 603] width 117 height 39
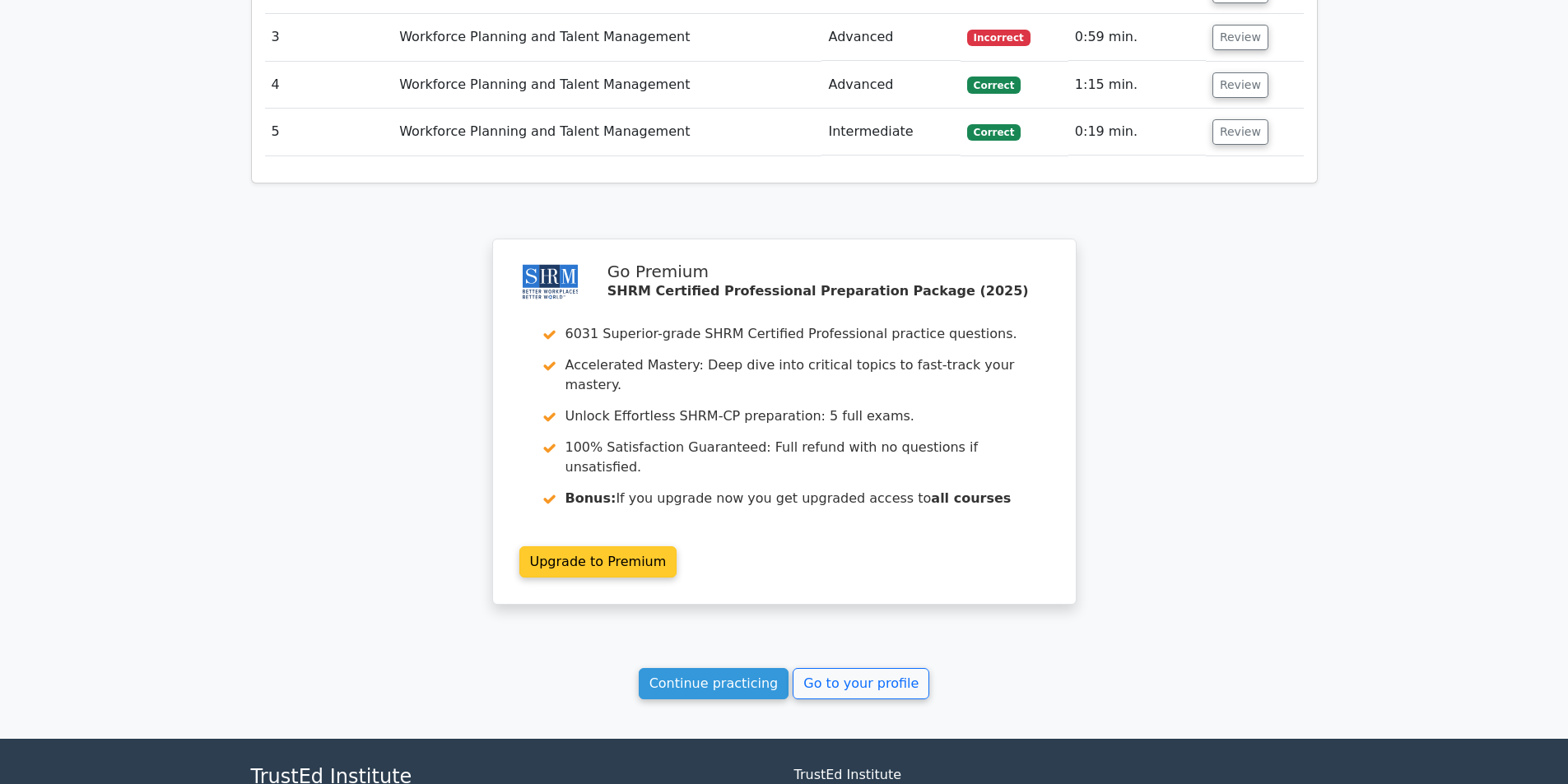
scroll to position [2056, 0]
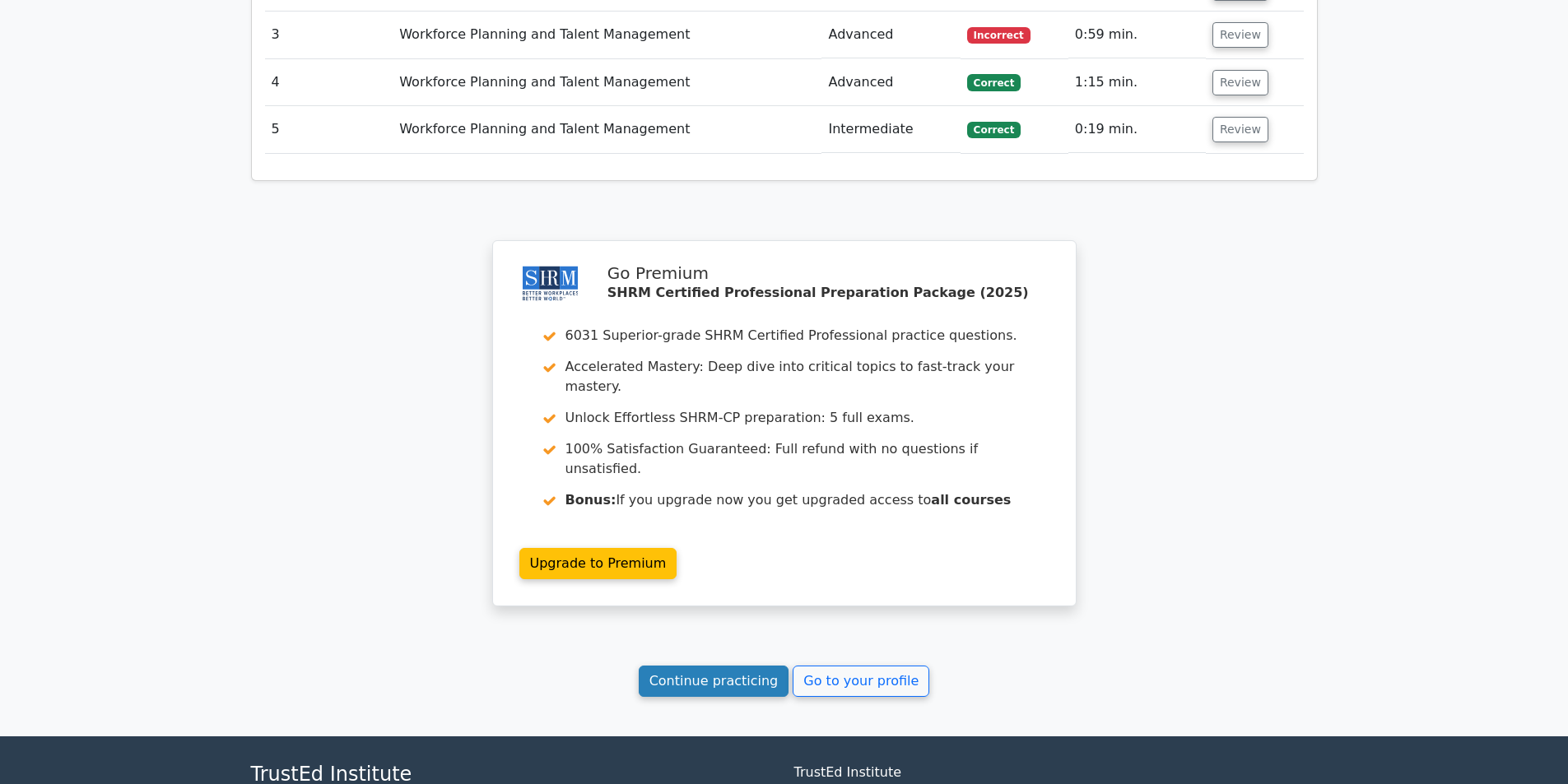
click at [745, 666] on link "Continue practicing" at bounding box center [714, 681] width 151 height 31
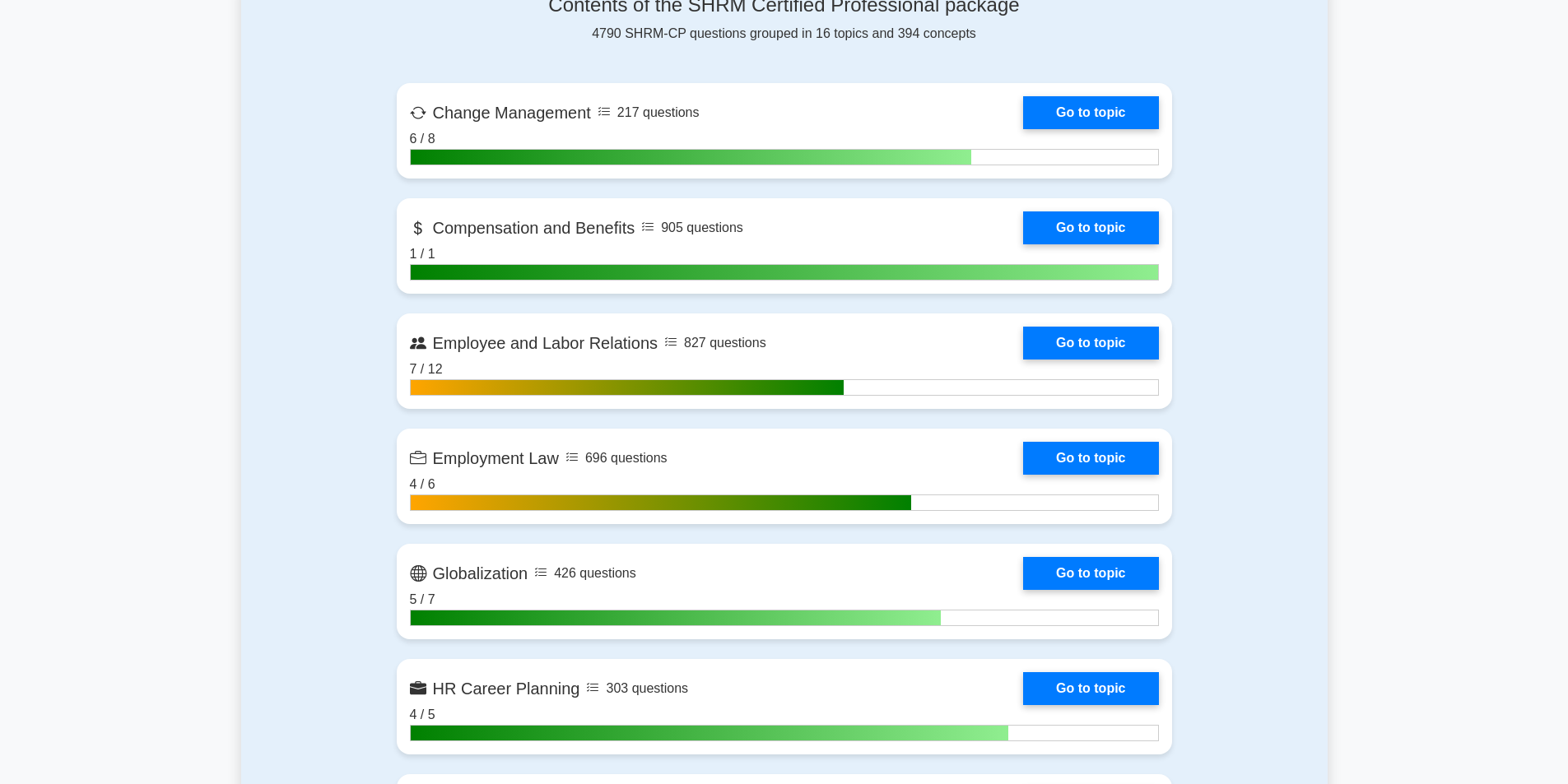
scroll to position [1069, 0]
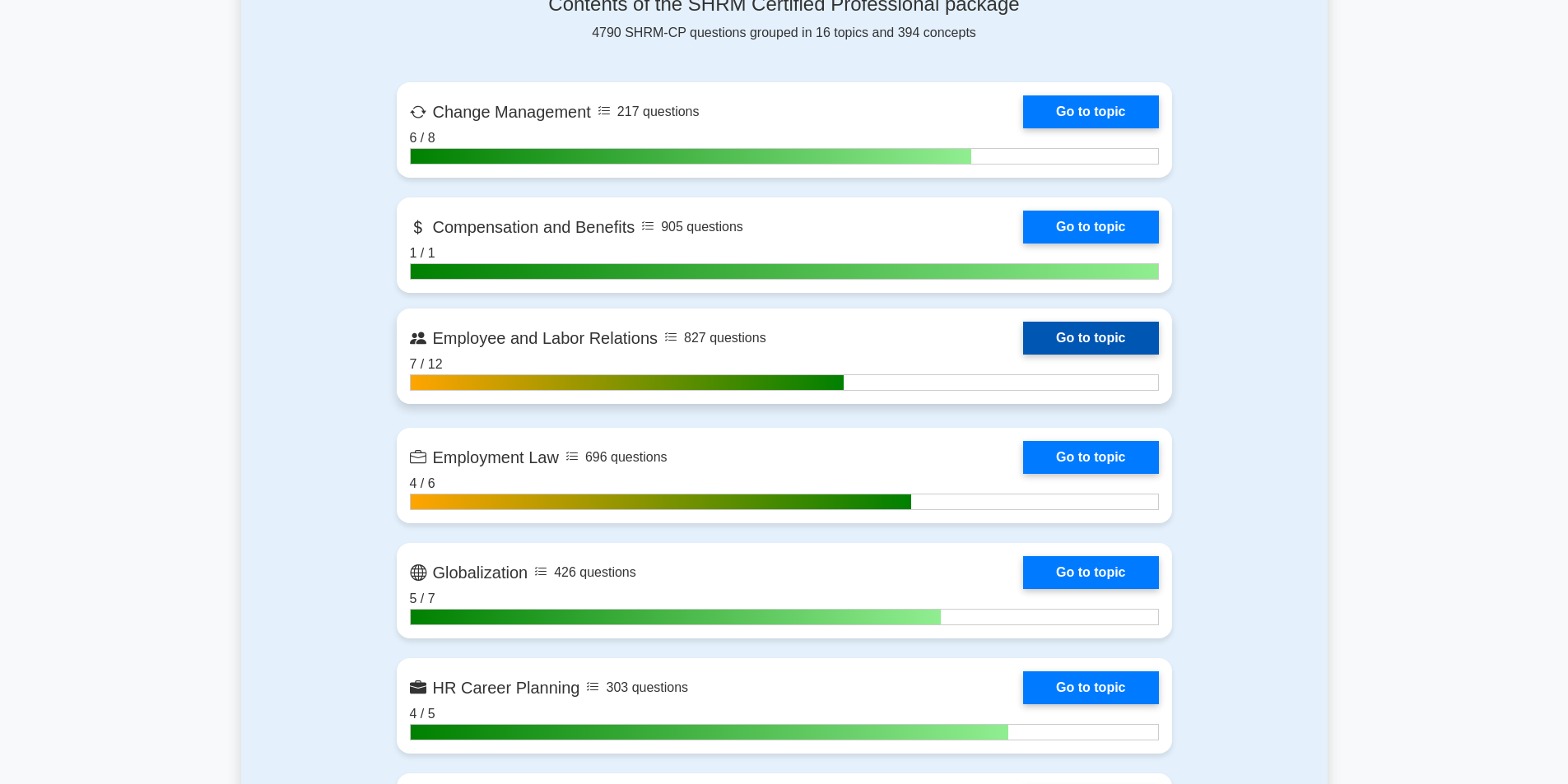
click at [1121, 346] on link "Go to topic" at bounding box center [1090, 338] width 135 height 33
